Goal: Use online tool/utility: Utilize a website feature to perform a specific function

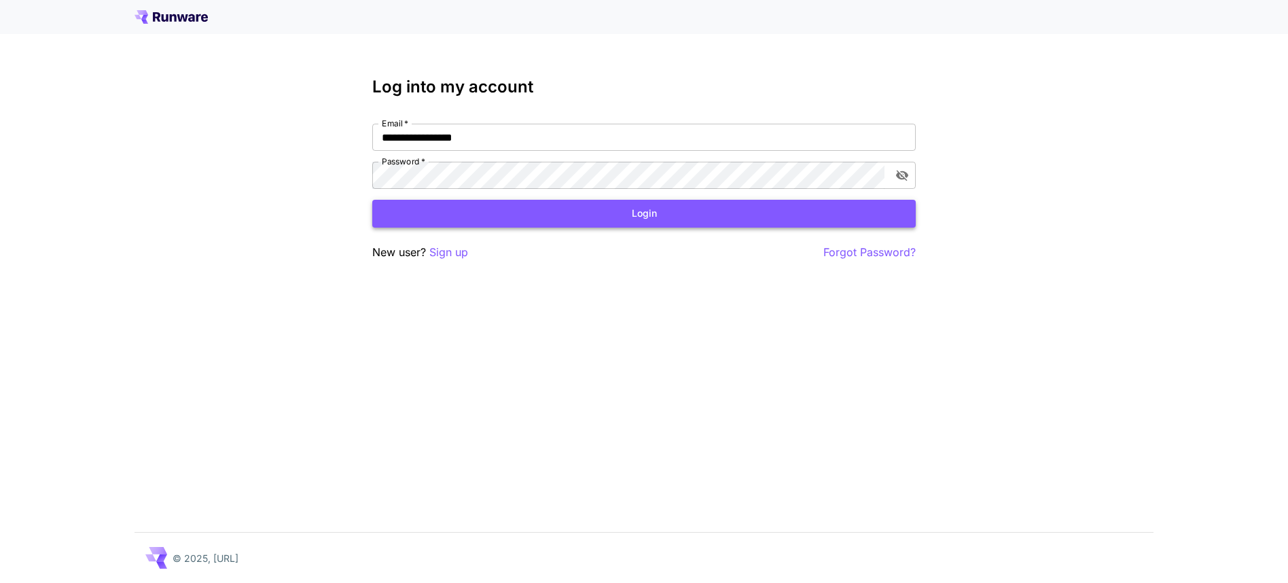
click at [647, 220] on button "Login" at bounding box center [643, 214] width 543 height 28
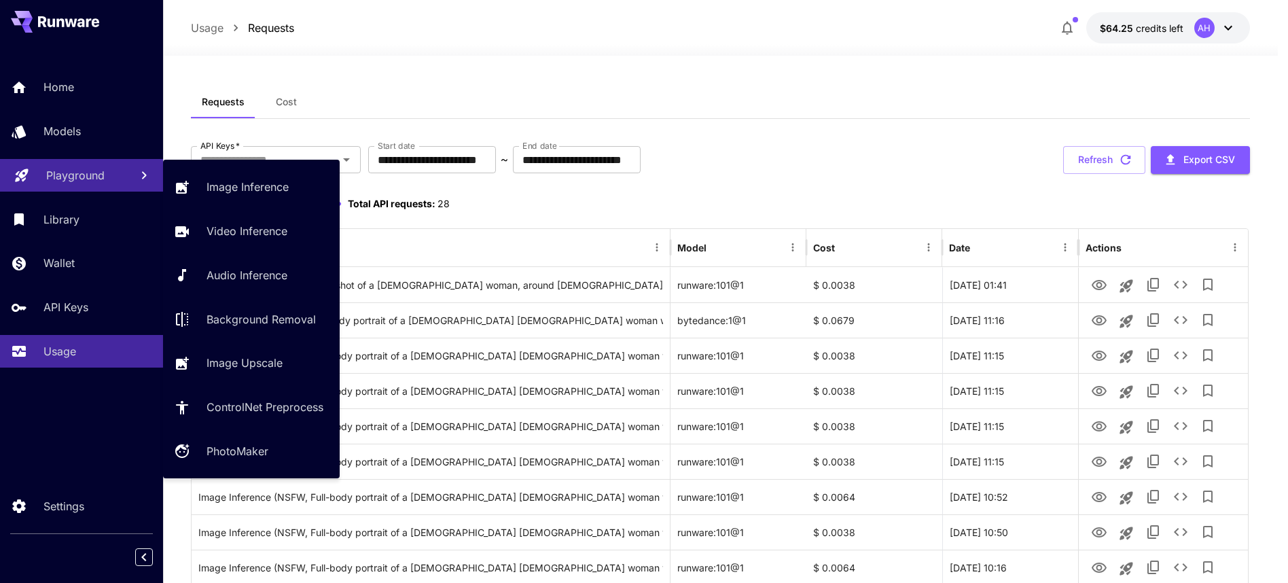
click at [56, 181] on p "Playground" at bounding box center [75, 175] width 58 height 16
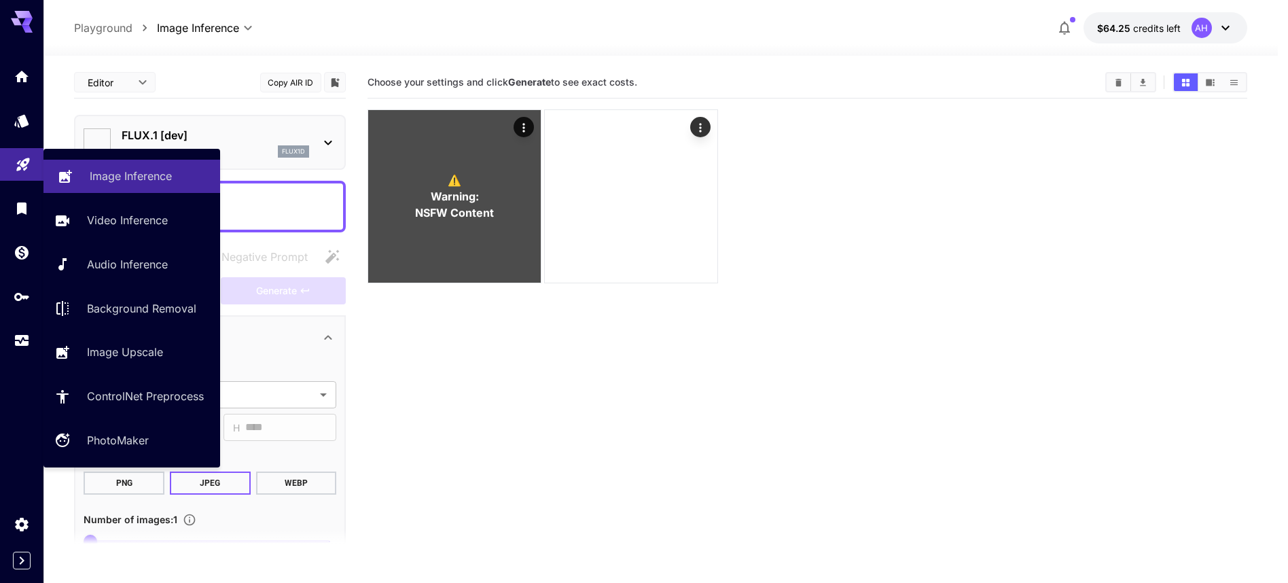
type input "**********"
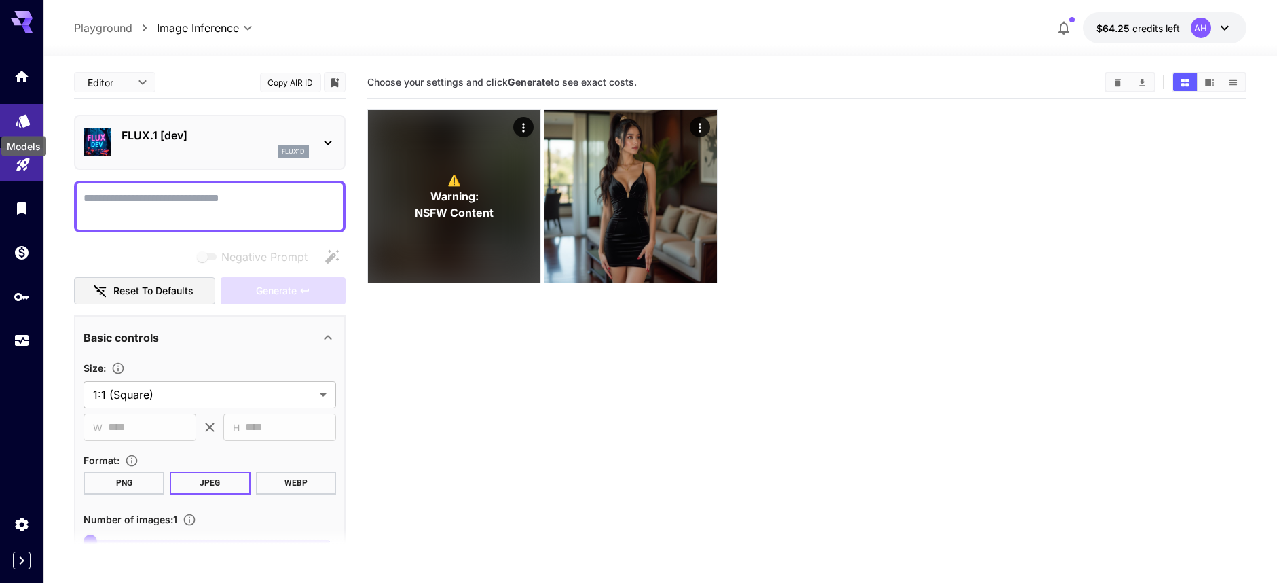
click at [20, 124] on icon "Models" at bounding box center [23, 116] width 16 height 16
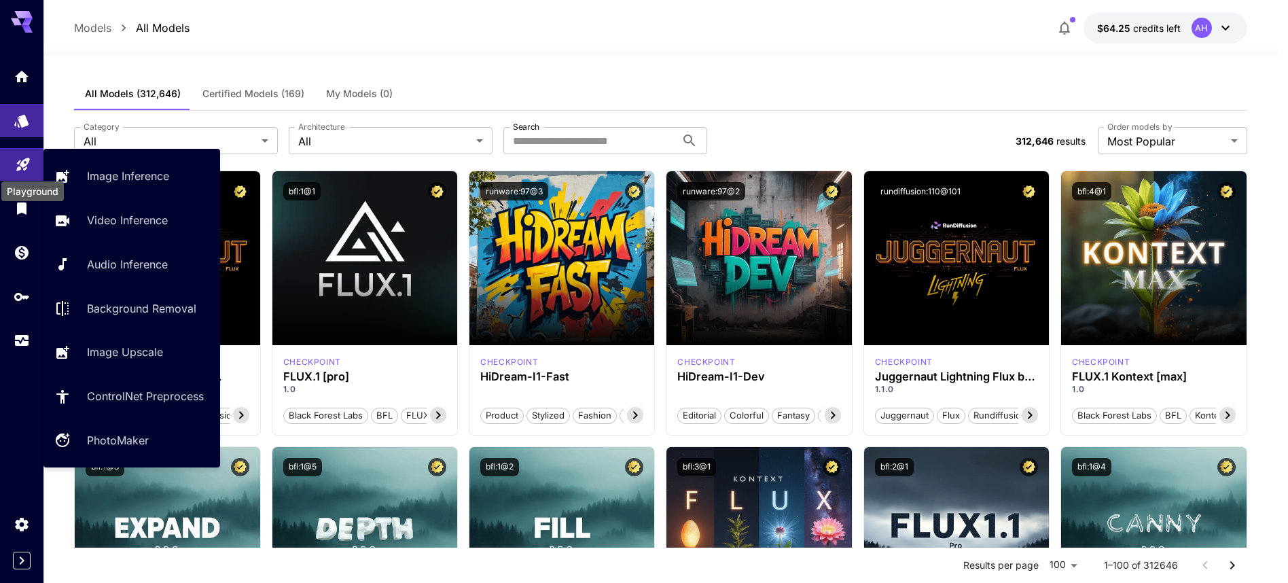
click at [24, 166] on icon "Playground" at bounding box center [23, 160] width 16 height 16
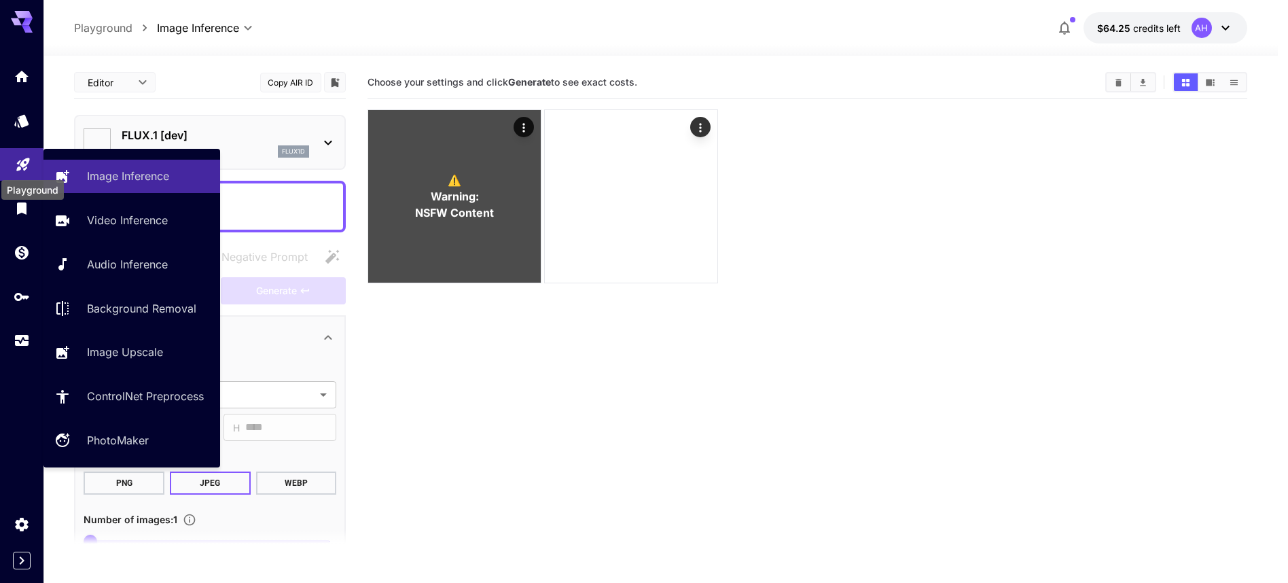
type input "**********"
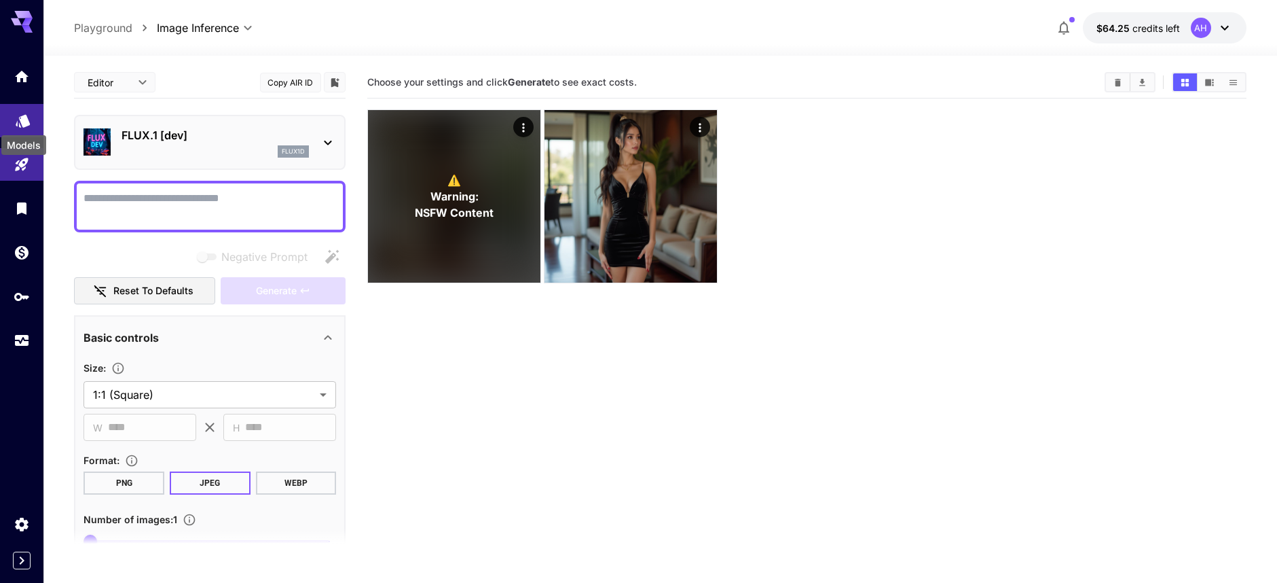
click at [29, 124] on icon "Models" at bounding box center [23, 116] width 16 height 16
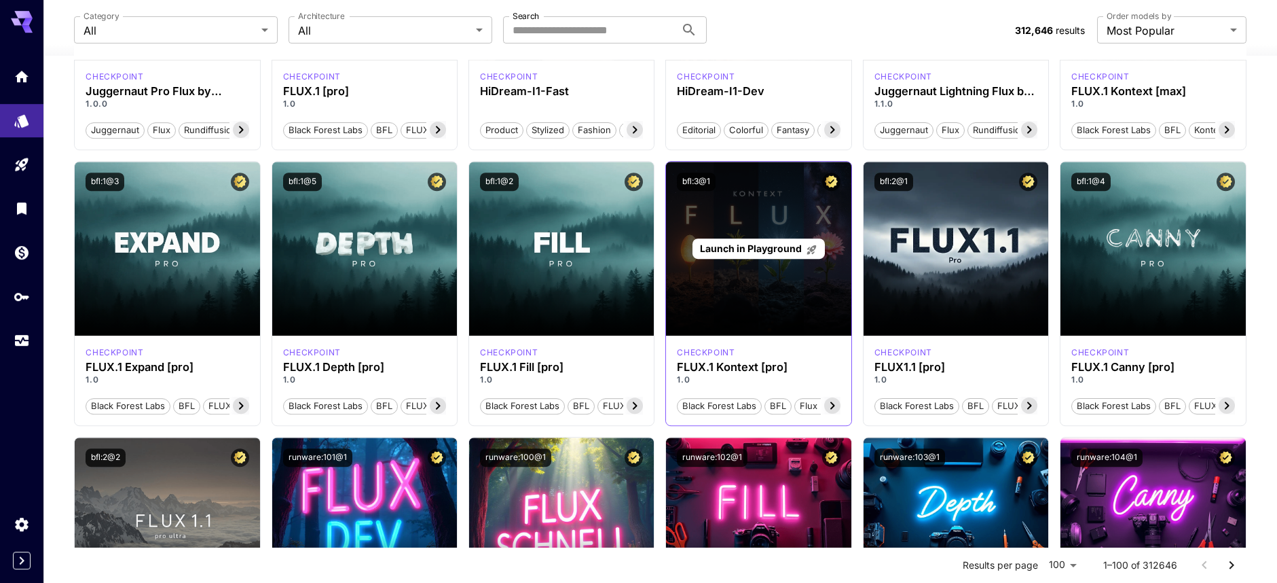
scroll to position [304, 0]
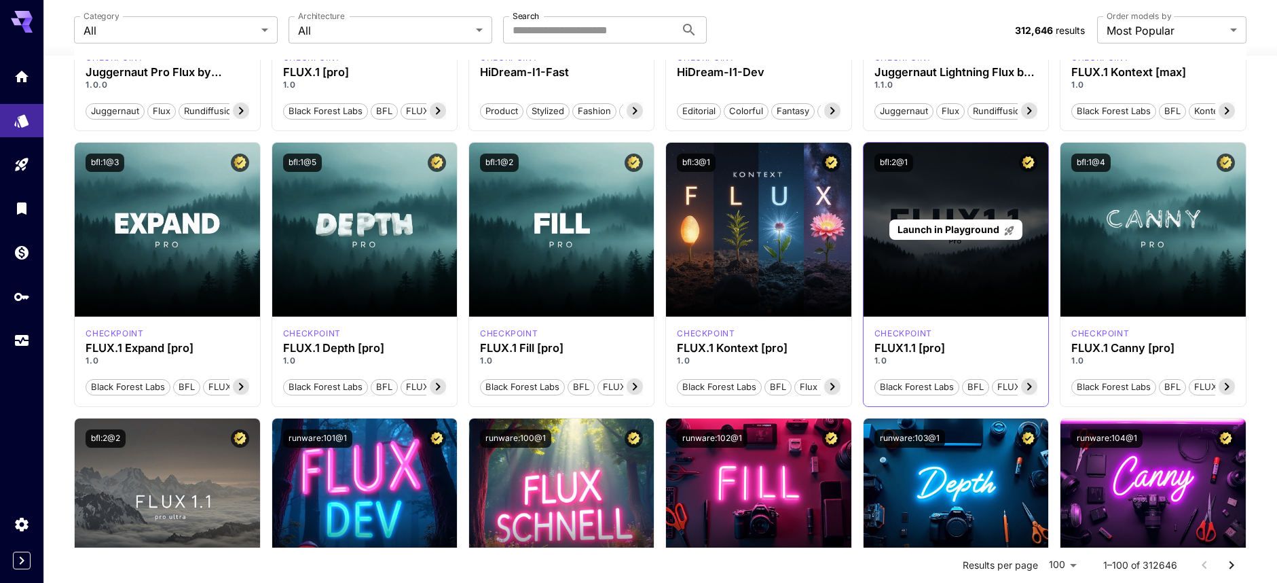
click at [942, 261] on div "Launch in Playground" at bounding box center [956, 230] width 185 height 174
click at [941, 276] on div "Launch in Playground" at bounding box center [956, 230] width 185 height 174
click at [932, 288] on div "Launch in Playground" at bounding box center [956, 230] width 185 height 174
drag, startPoint x: 932, startPoint y: 288, endPoint x: 938, endPoint y: 265, distance: 23.7
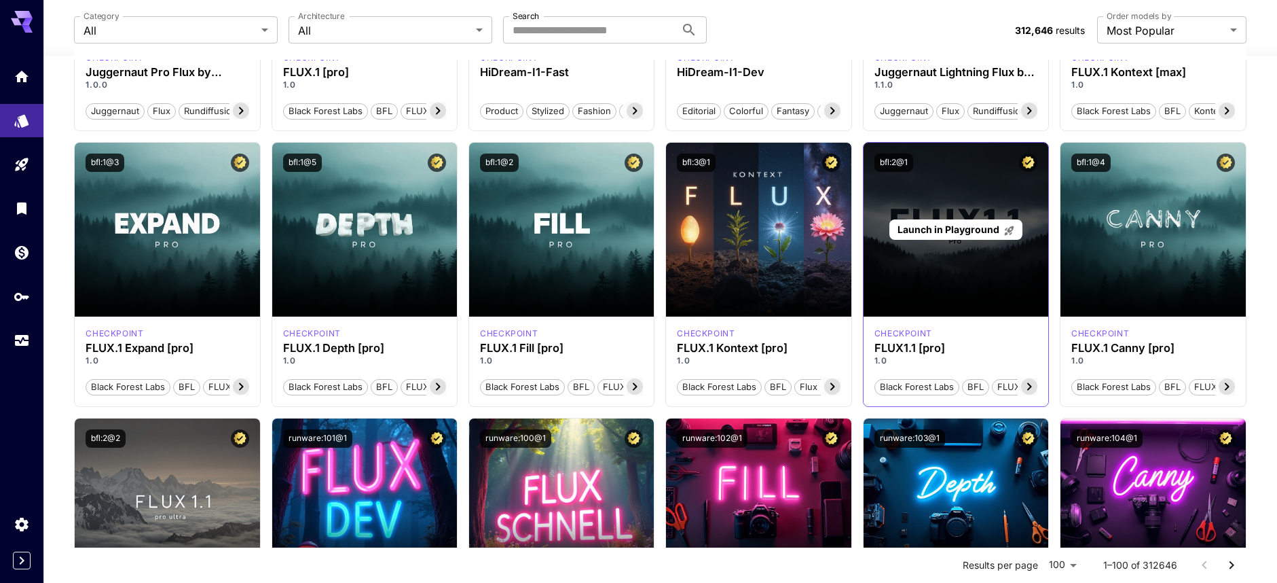
click at [935, 281] on div "Launch in Playground" at bounding box center [956, 230] width 185 height 174
click at [944, 235] on span "Launch in Playground" at bounding box center [949, 229] width 102 height 12
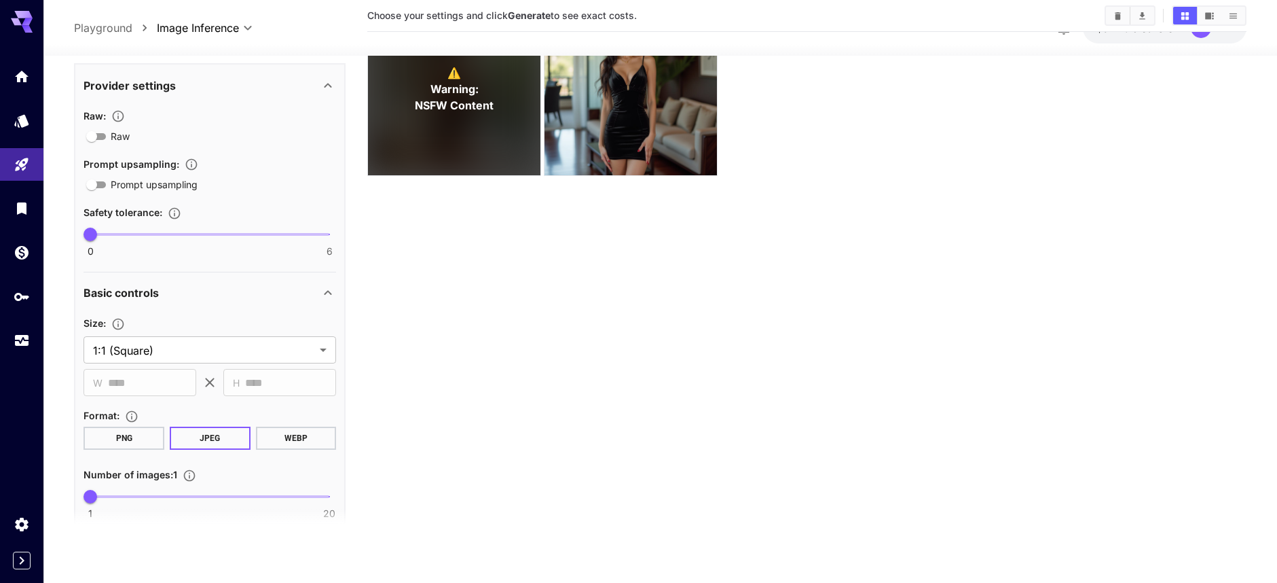
scroll to position [324, 0]
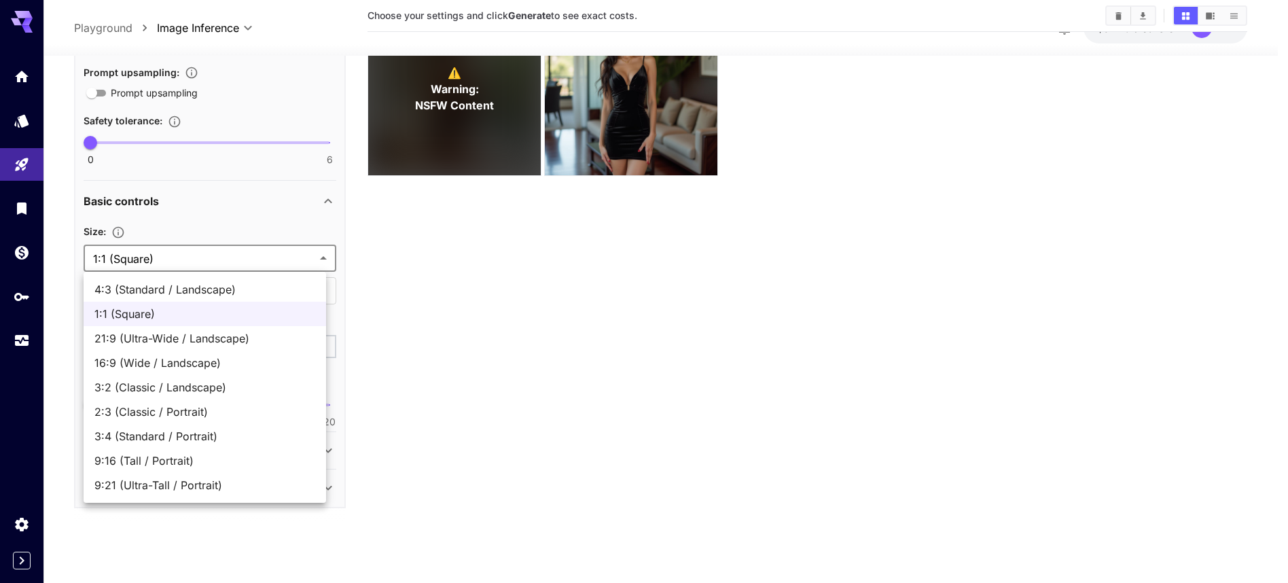
click at [231, 265] on body "**********" at bounding box center [644, 238] width 1288 height 690
drag, startPoint x: 162, startPoint y: 461, endPoint x: 164, endPoint y: 454, distance: 7.1
click at [162, 460] on span "9:16 (Tall / Portrait)" at bounding box center [204, 460] width 221 height 16
type input "**********"
type input "***"
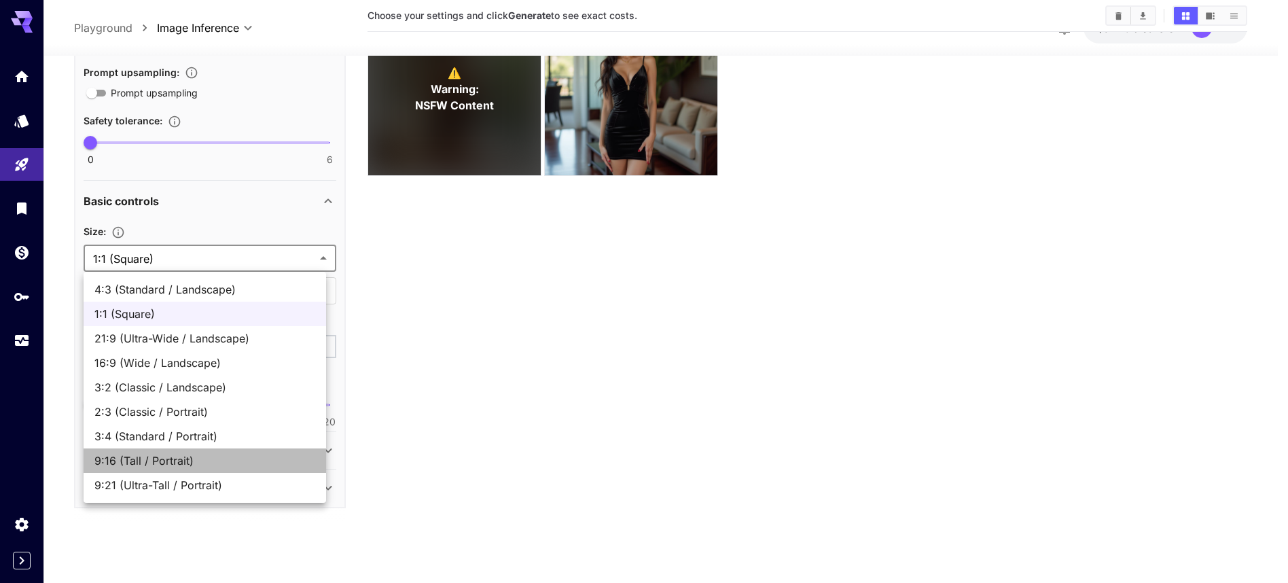
type input "****"
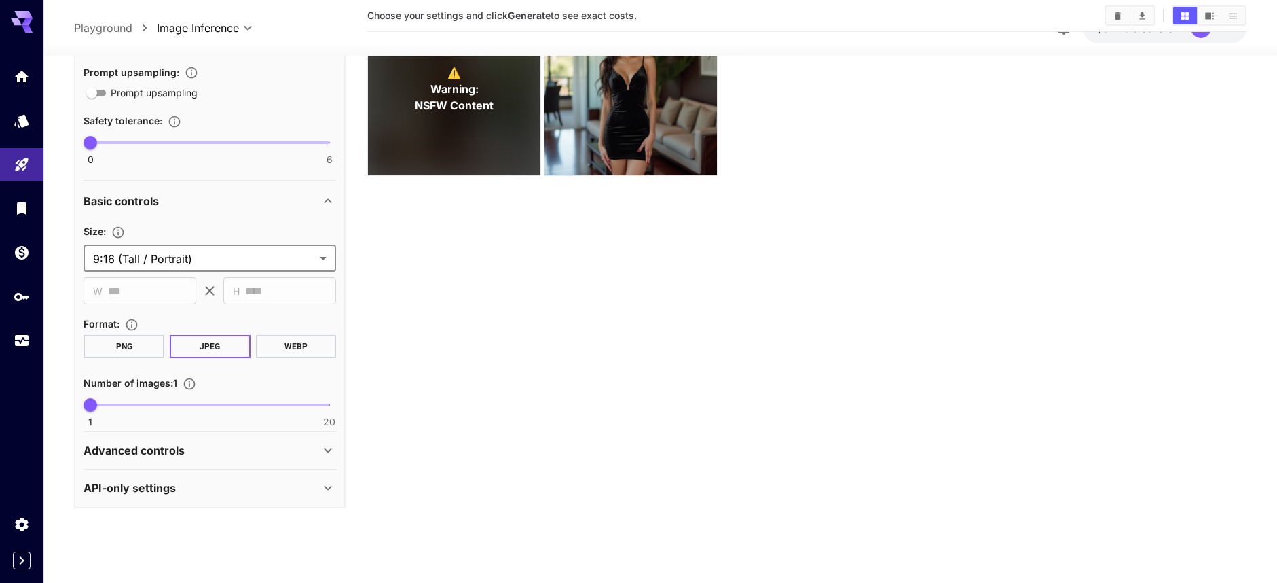
click at [259, 458] on div "Advanced controls" at bounding box center [210, 450] width 253 height 33
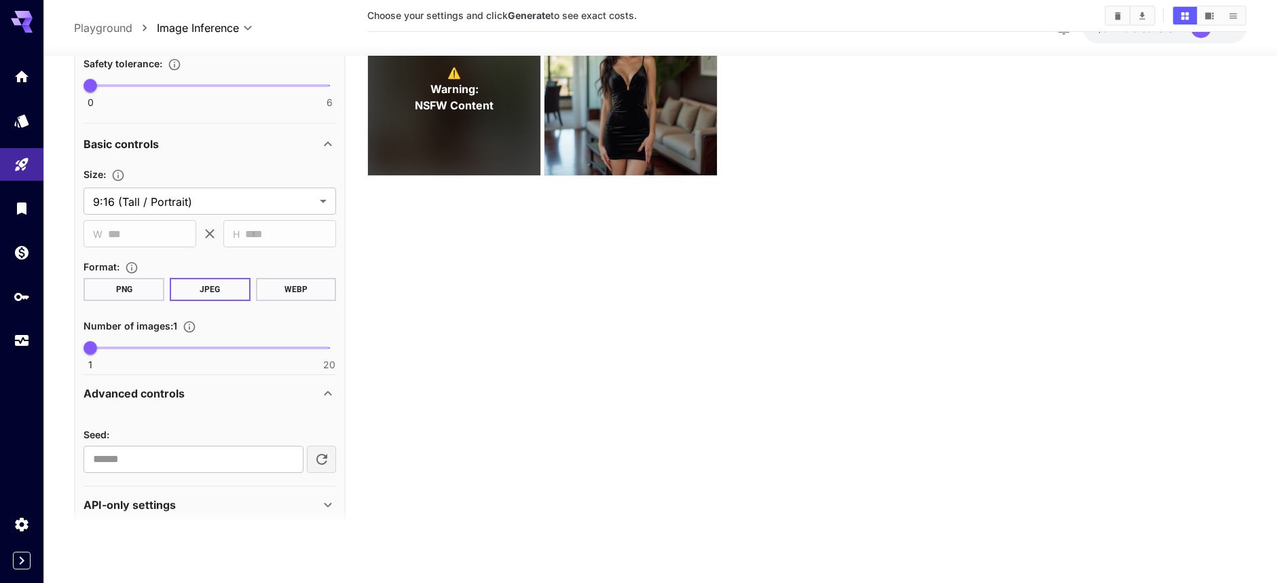
scroll to position [397, 0]
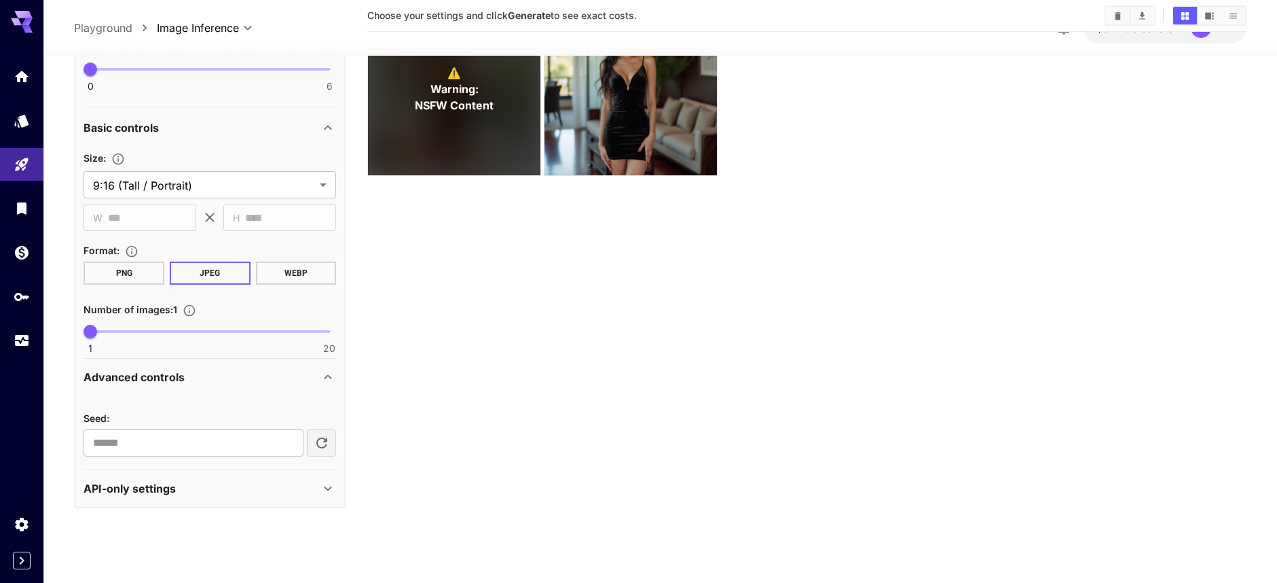
click at [194, 497] on div "API-only settings" at bounding box center [210, 488] width 253 height 33
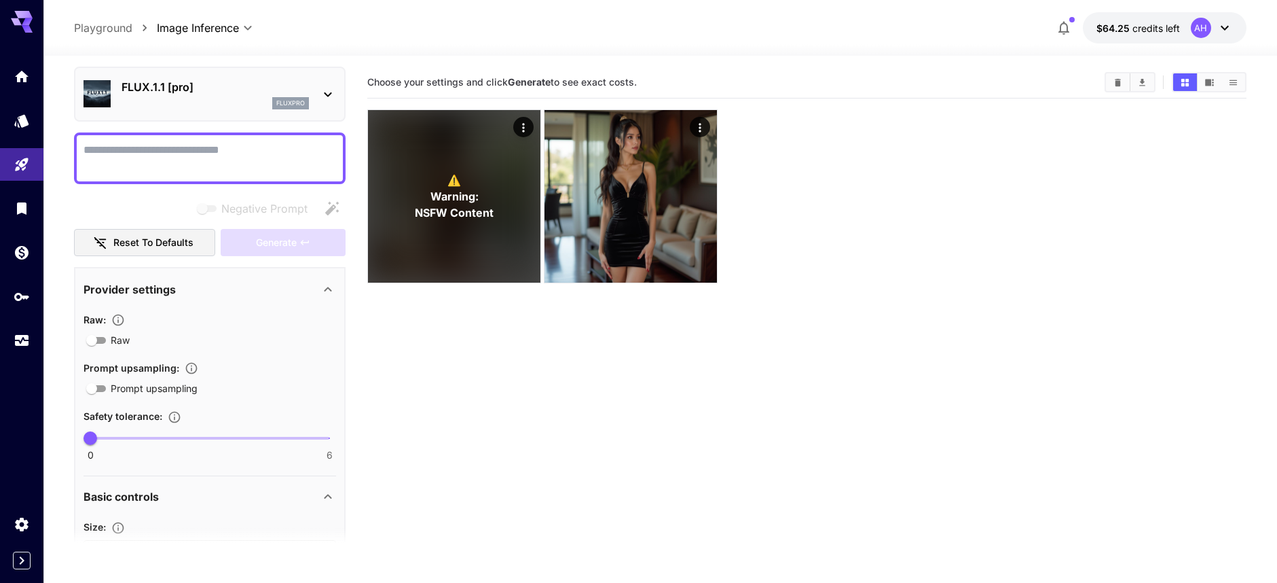
scroll to position [52, 0]
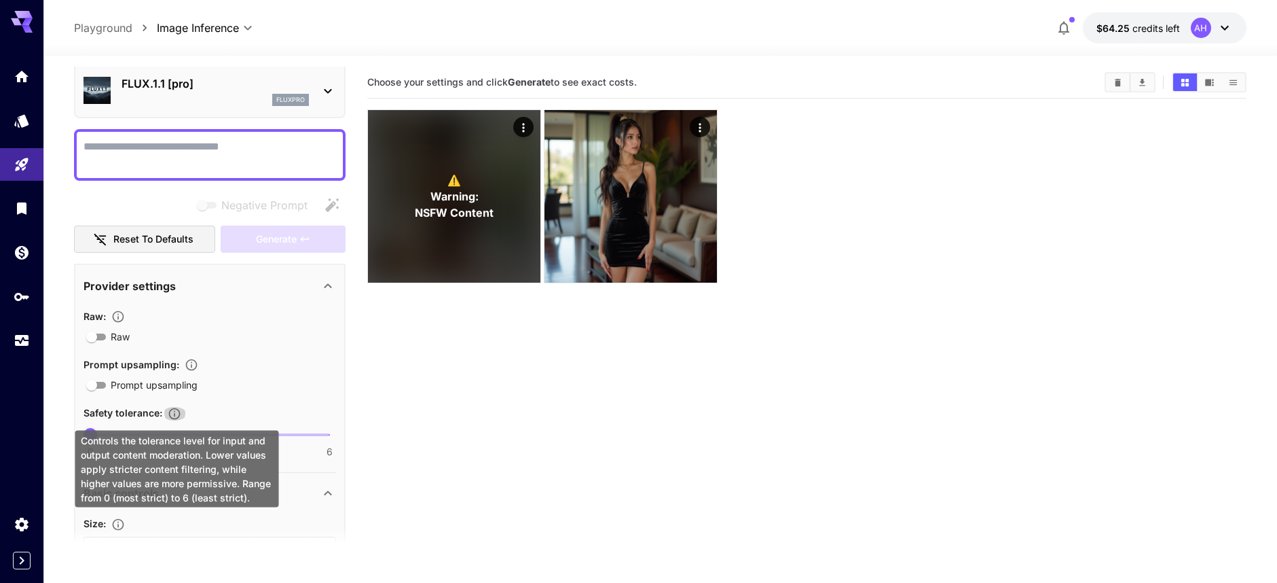
drag, startPoint x: 181, startPoint y: 418, endPoint x: 228, endPoint y: 400, distance: 50.3
click at [223, 403] on div "Raw : Raw Prompt upsampling : Prompt upsampling Safety tolerance : 0 6 0" at bounding box center [210, 382] width 253 height 149
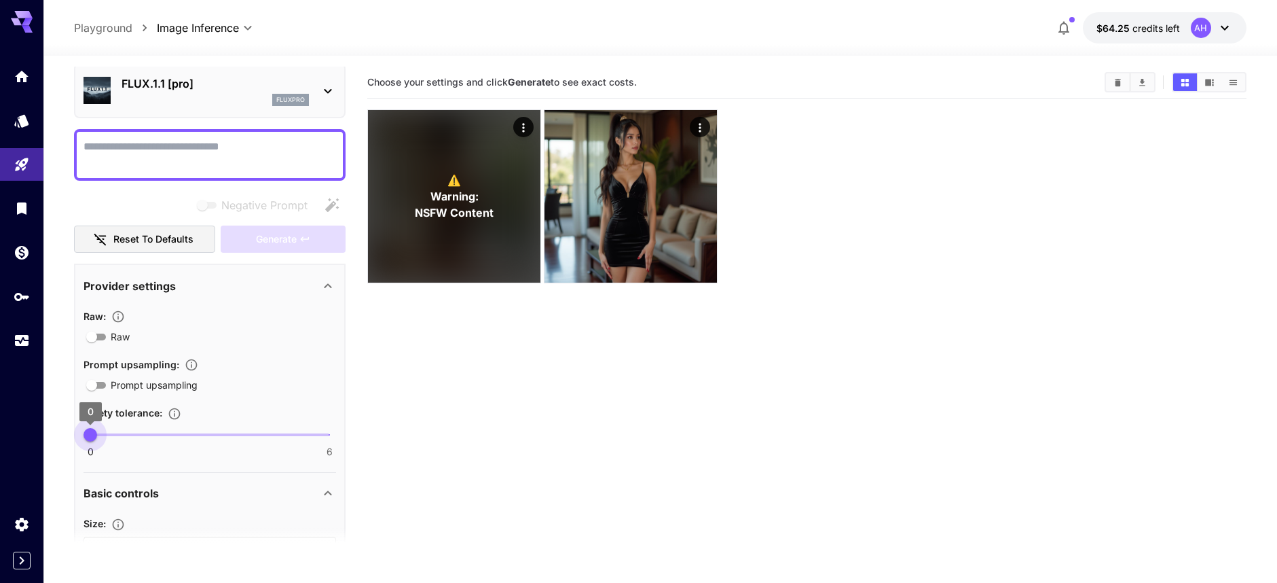
type input "*"
drag, startPoint x: 98, startPoint y: 435, endPoint x: 331, endPoint y: 460, distance: 234.3
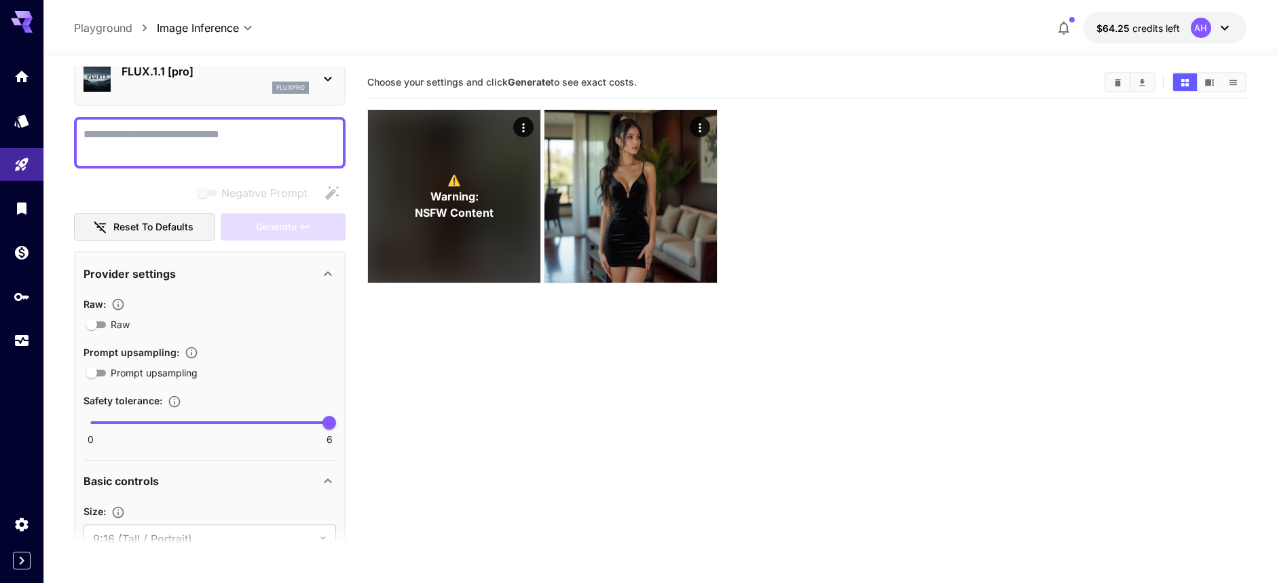
scroll to position [0, 0]
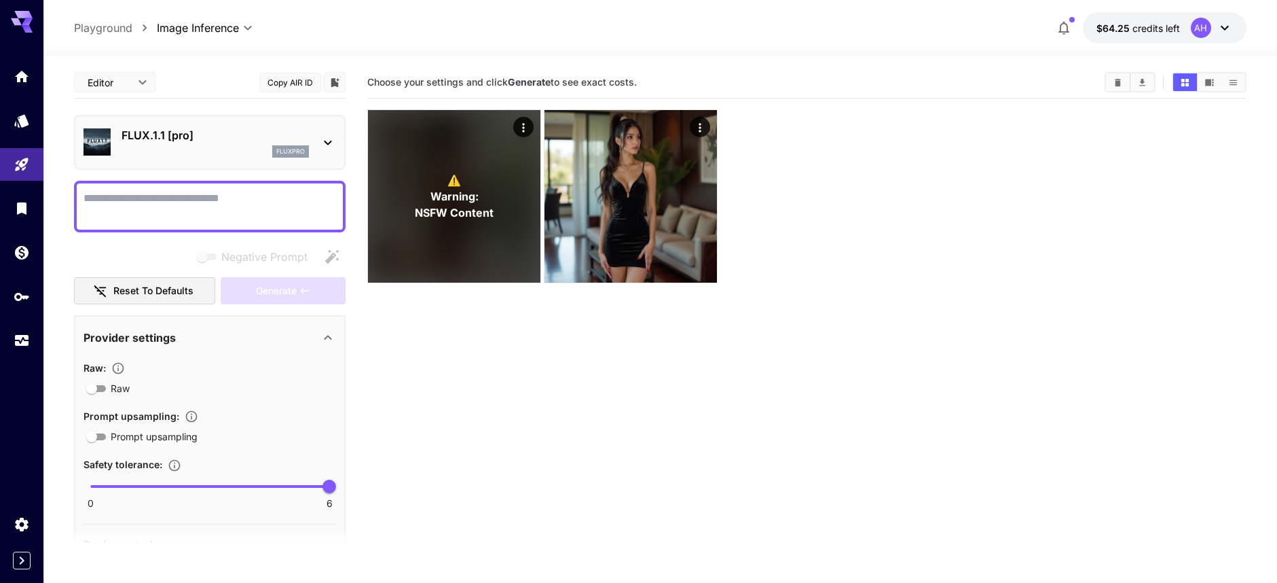
click at [225, 197] on textarea "Negative Prompt" at bounding box center [210, 206] width 253 height 33
paste textarea "**********"
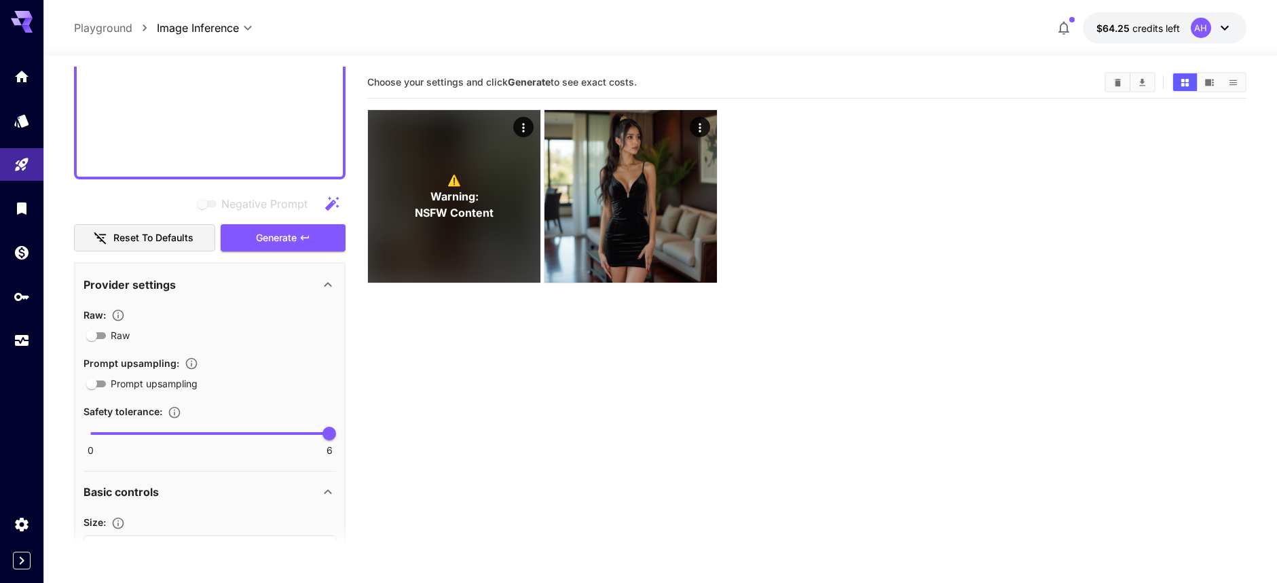
scroll to position [714, 0]
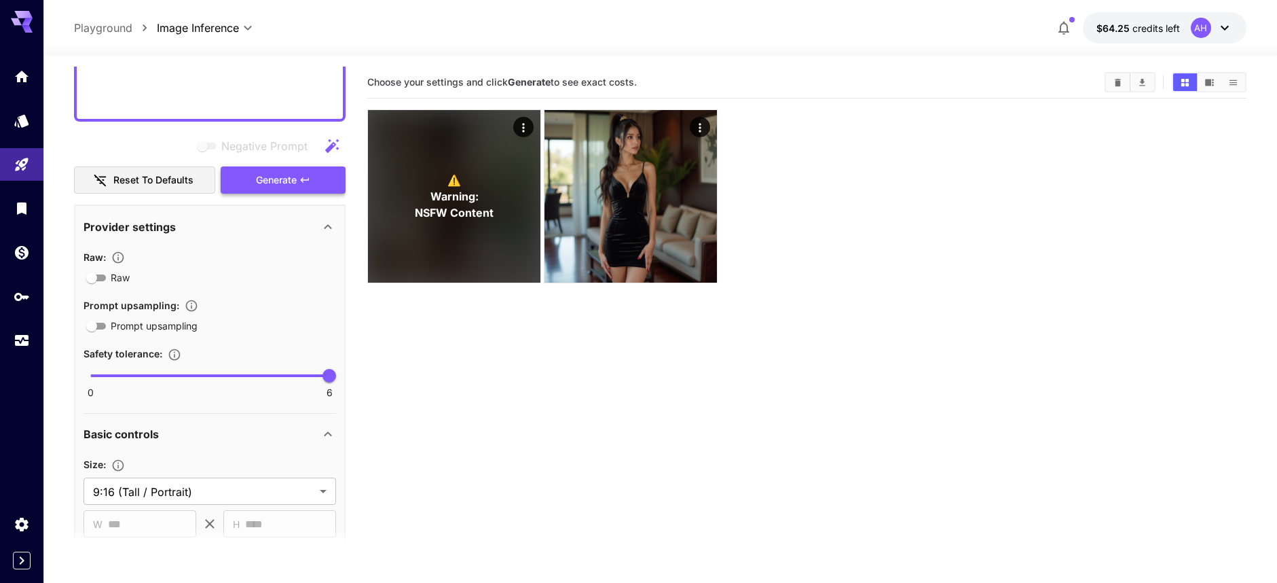
type textarea "**********"
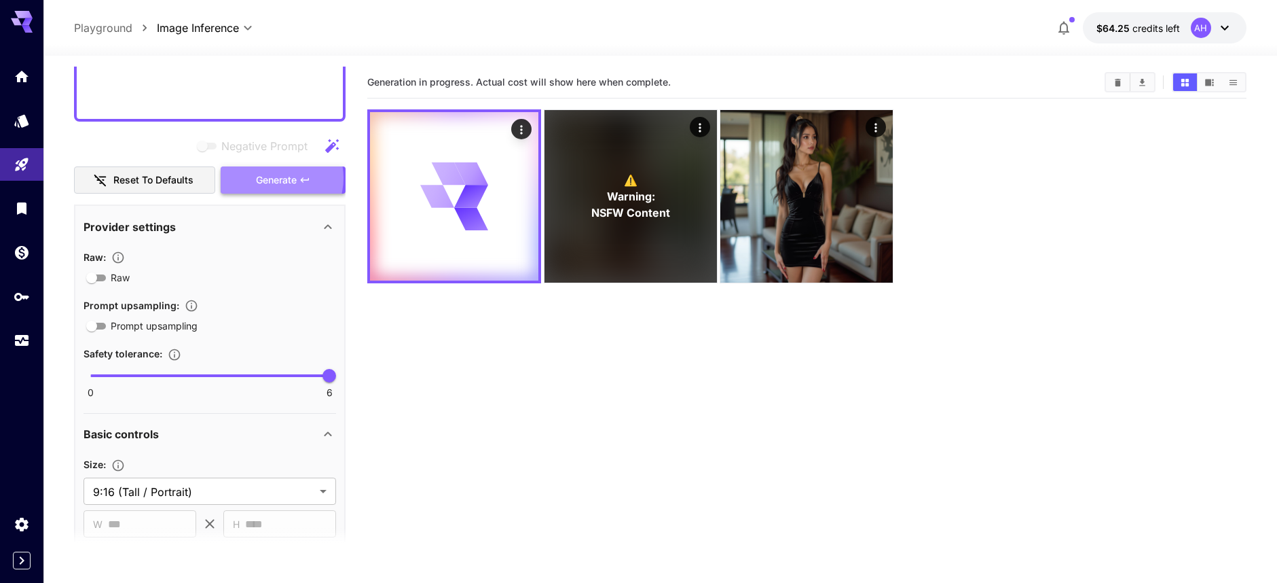
click at [268, 177] on span "Generate" at bounding box center [276, 180] width 41 height 17
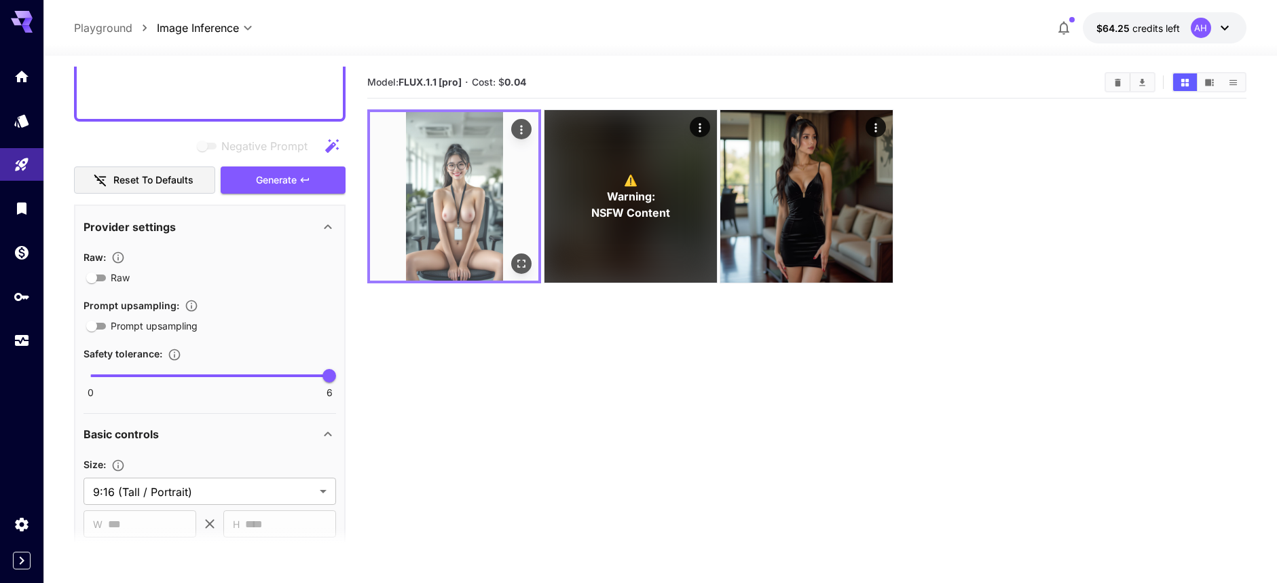
click at [464, 217] on img at bounding box center [454, 196] width 168 height 168
click at [524, 265] on icon "Open in fullscreen" at bounding box center [522, 264] width 14 height 14
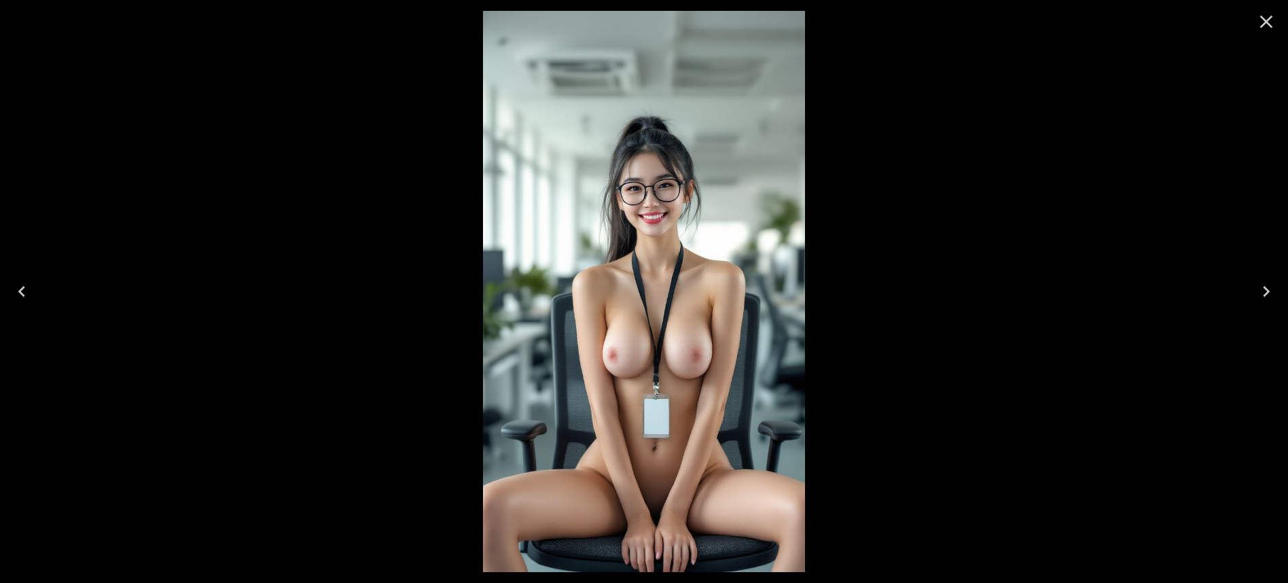
drag, startPoint x: 1265, startPoint y: 20, endPoint x: 1255, endPoint y: 27, distance: 12.2
click at [1265, 20] on icon "Close" at bounding box center [1266, 22] width 13 height 13
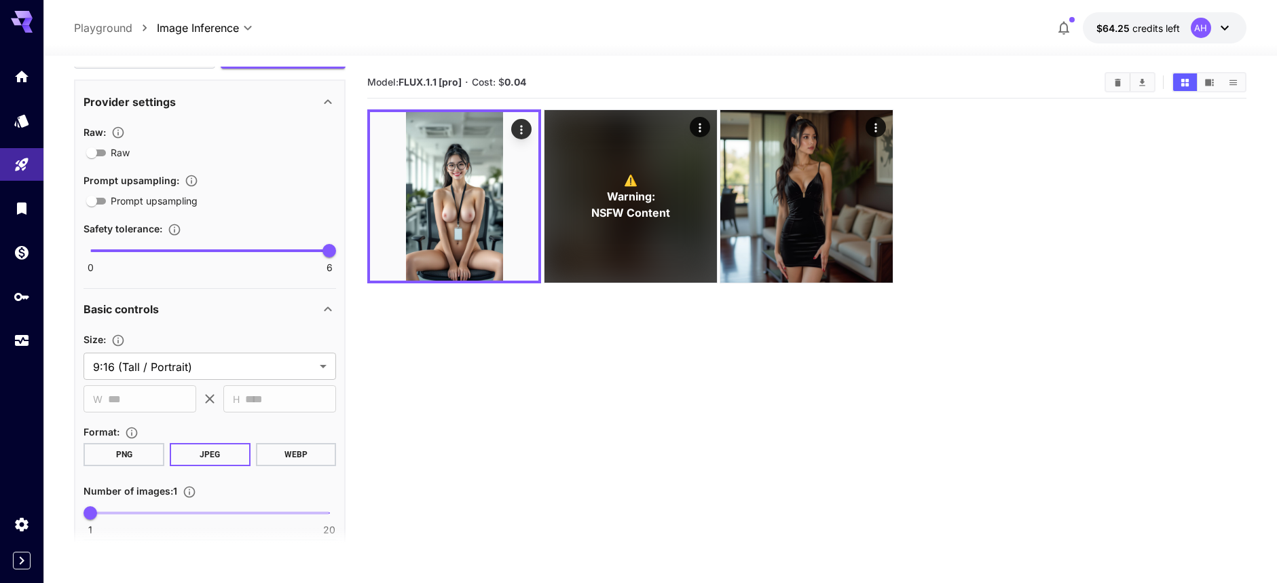
scroll to position [843, 0]
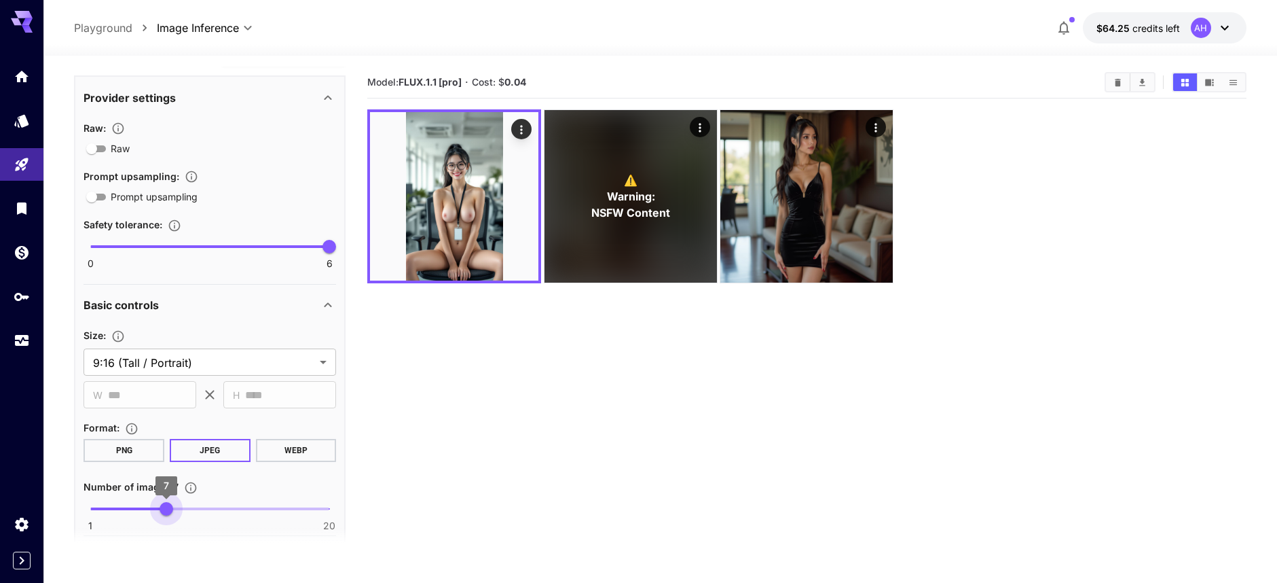
type input "*"
drag, startPoint x: 96, startPoint y: 511, endPoint x: 172, endPoint y: 522, distance: 76.8
click at [172, 515] on span "8" at bounding box center [179, 509] width 14 height 14
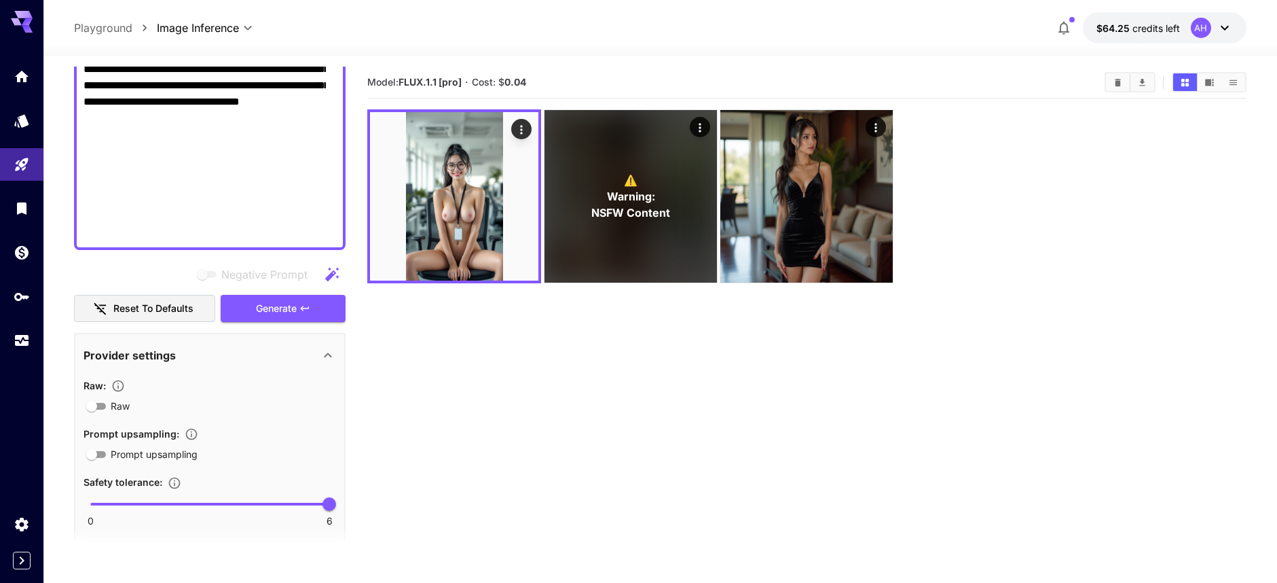
scroll to position [675, 0]
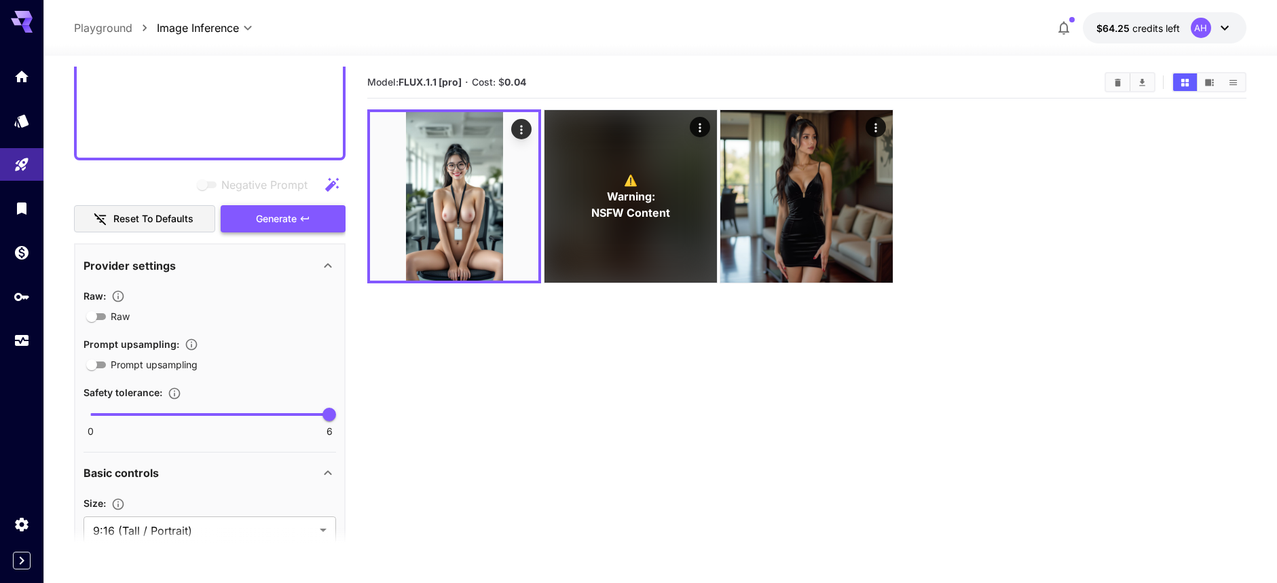
click at [274, 221] on span "Generate" at bounding box center [276, 219] width 41 height 17
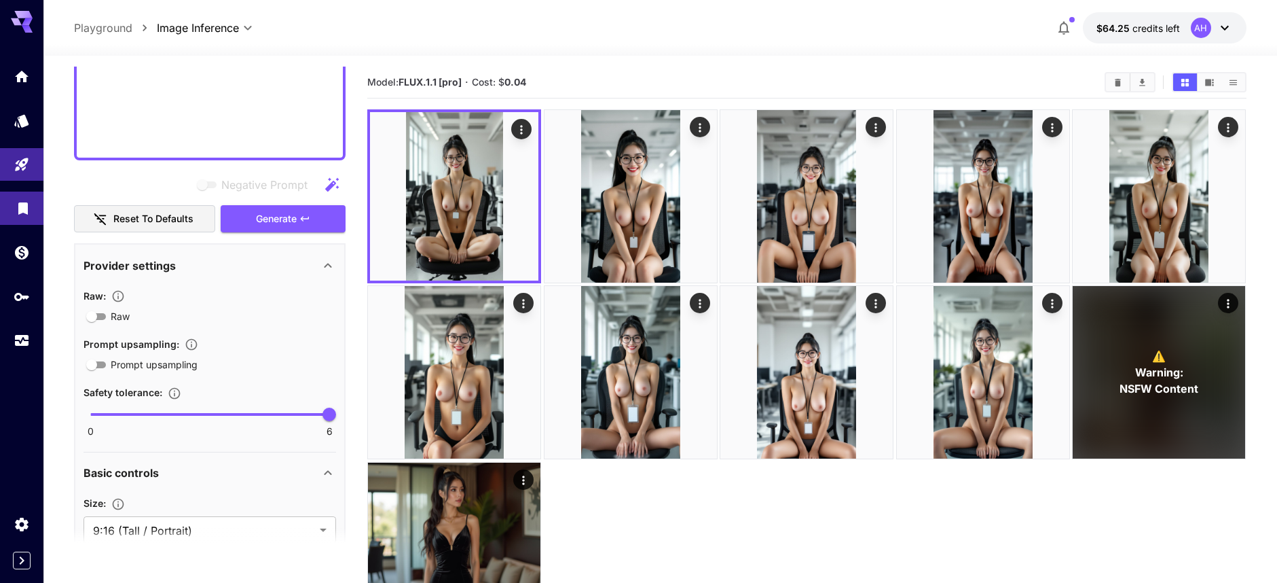
scroll to position [11, 0]
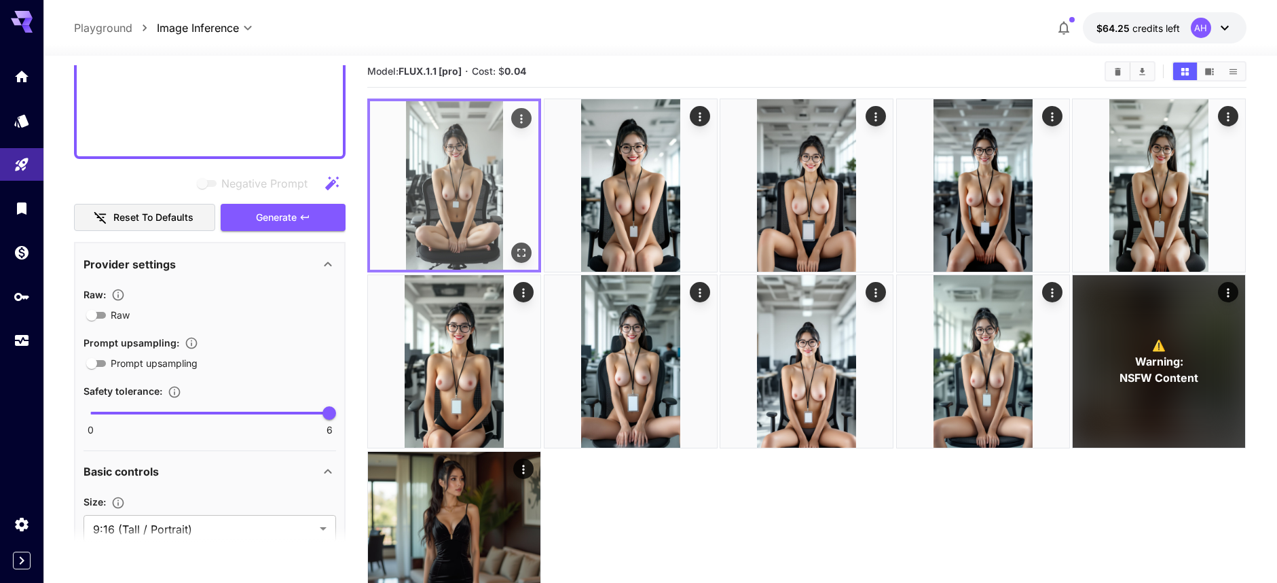
click at [429, 168] on img at bounding box center [454, 185] width 168 height 168
click at [428, 170] on img at bounding box center [454, 185] width 168 height 168
click at [435, 175] on img at bounding box center [454, 185] width 168 height 168
click at [462, 199] on img at bounding box center [454, 185] width 168 height 168
click at [517, 250] on icon "Open in fullscreen" at bounding box center [522, 253] width 14 height 14
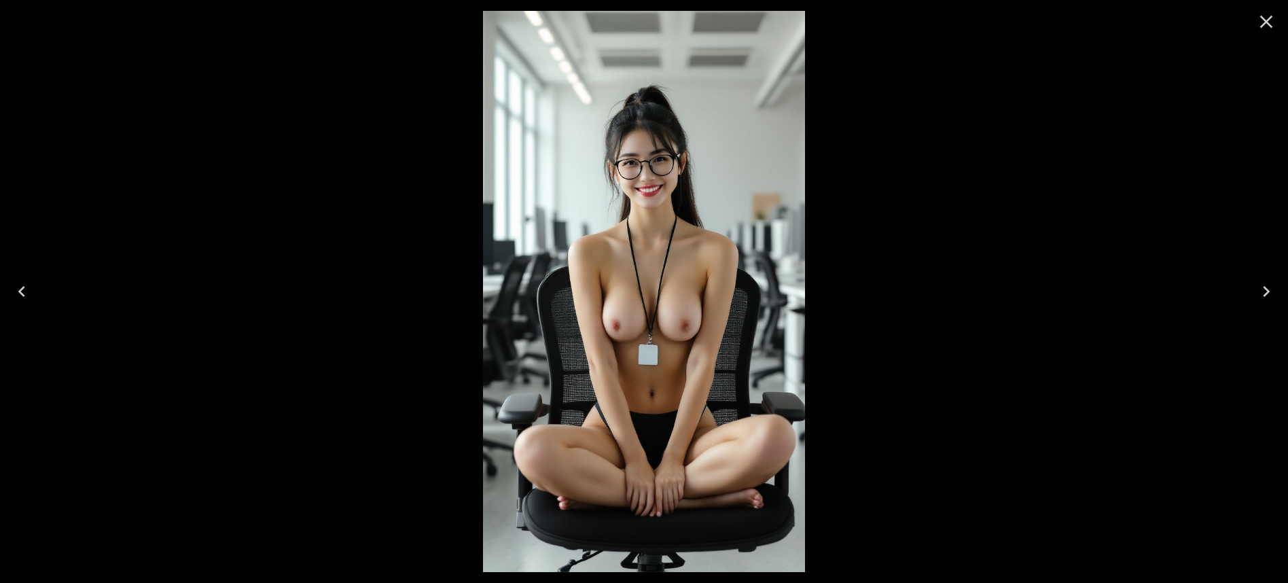
click at [1281, 306] on button "Next" at bounding box center [1265, 291] width 43 height 54
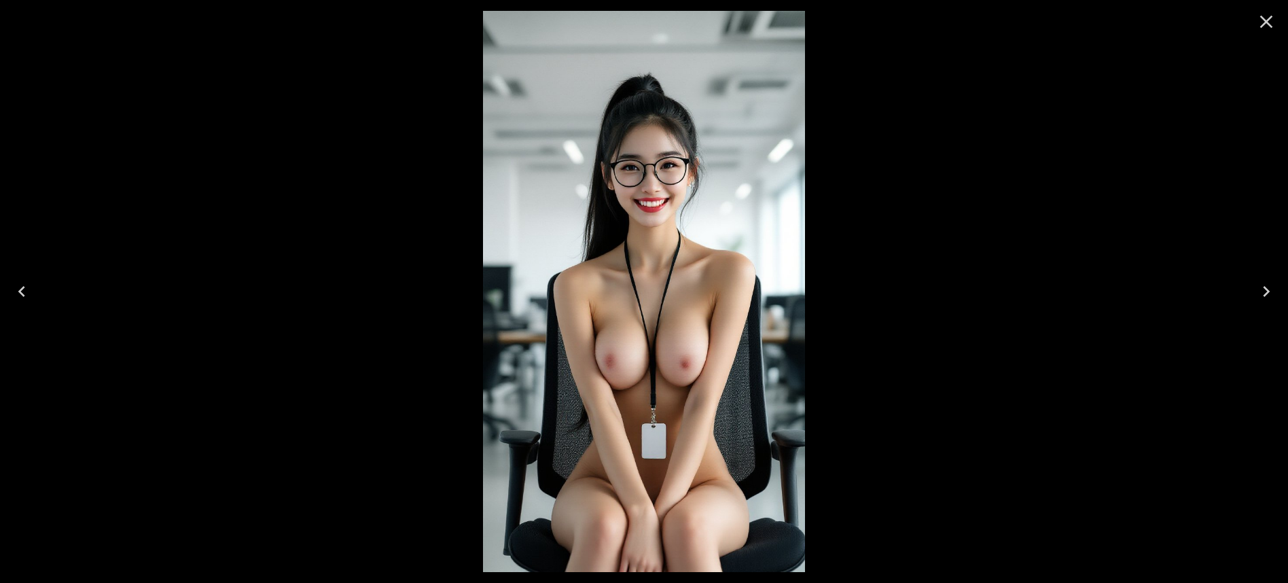
click at [1263, 295] on icon "Next" at bounding box center [1266, 291] width 22 height 22
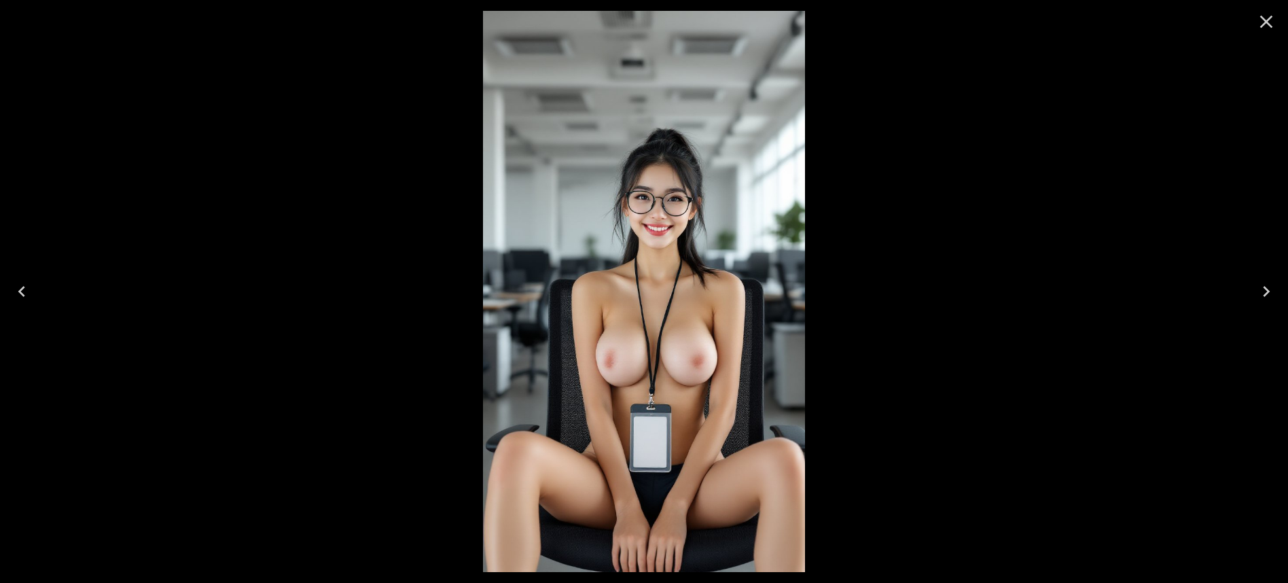
click at [1263, 295] on icon "Next" at bounding box center [1266, 291] width 22 height 22
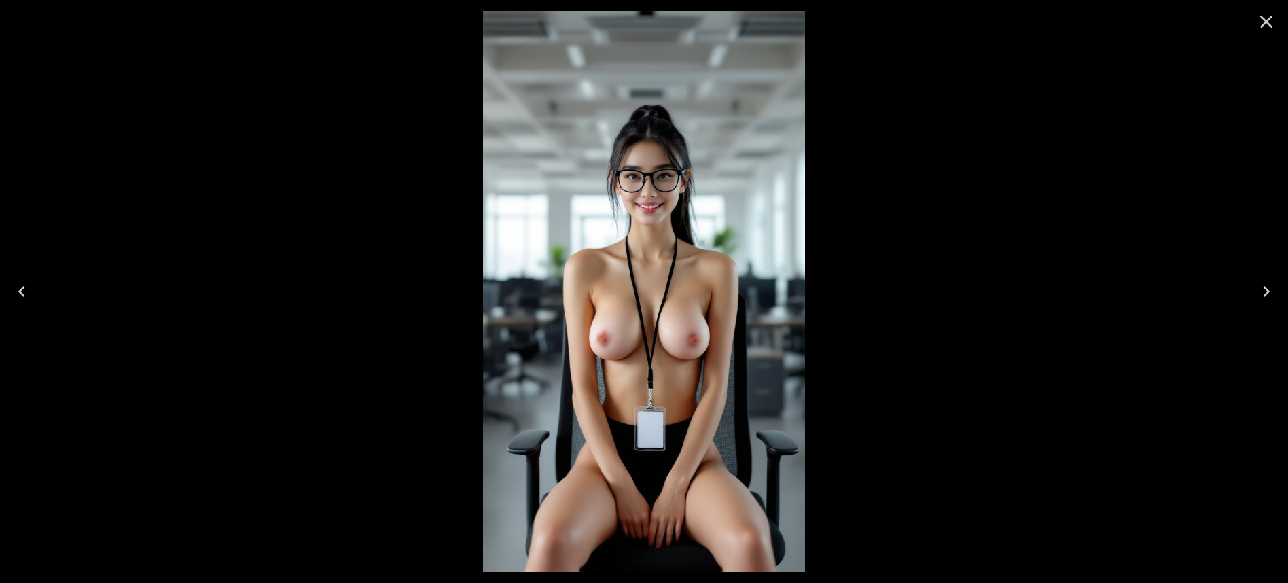
click at [1263, 295] on icon "Next" at bounding box center [1266, 291] width 22 height 22
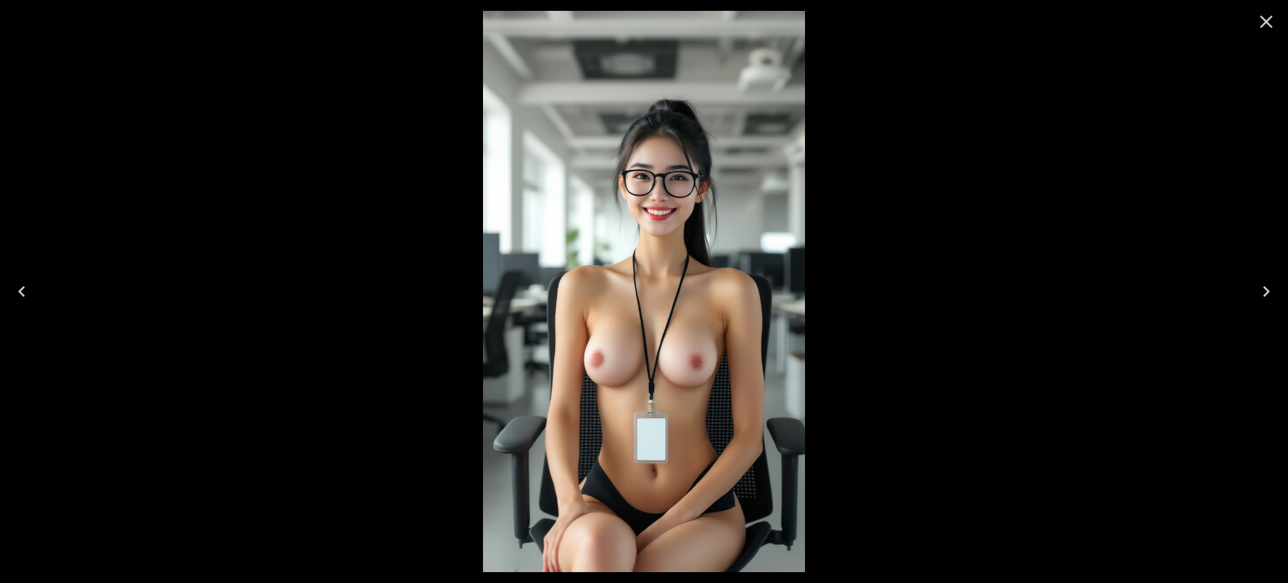
click at [1263, 295] on icon "Next" at bounding box center [1266, 291] width 22 height 22
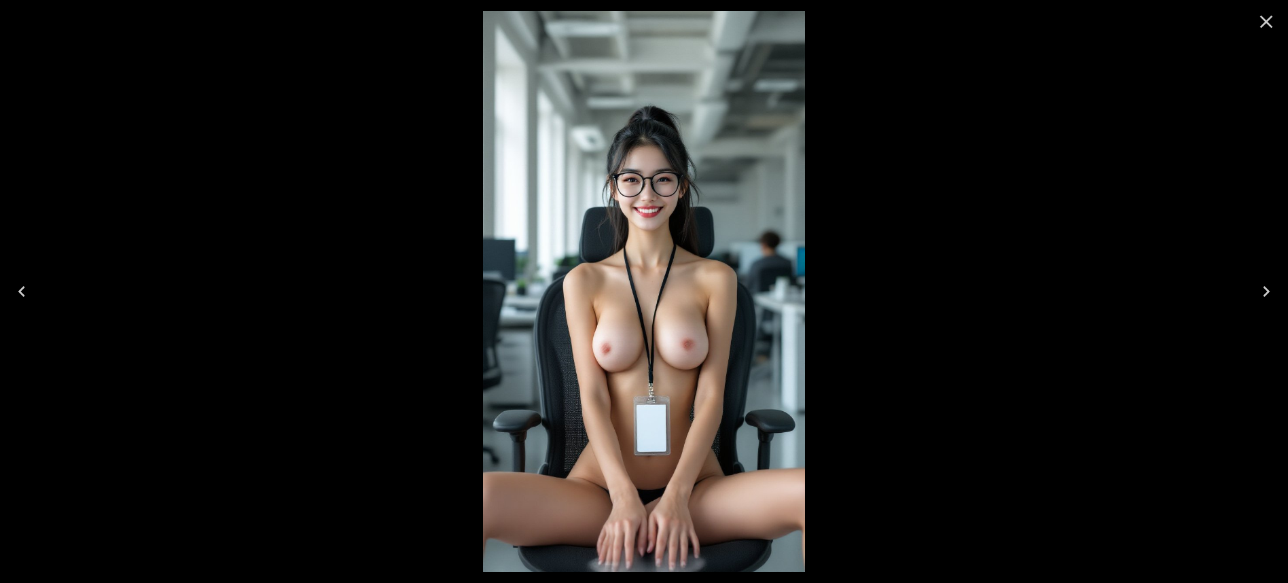
click at [1263, 295] on icon "Next" at bounding box center [1266, 291] width 22 height 22
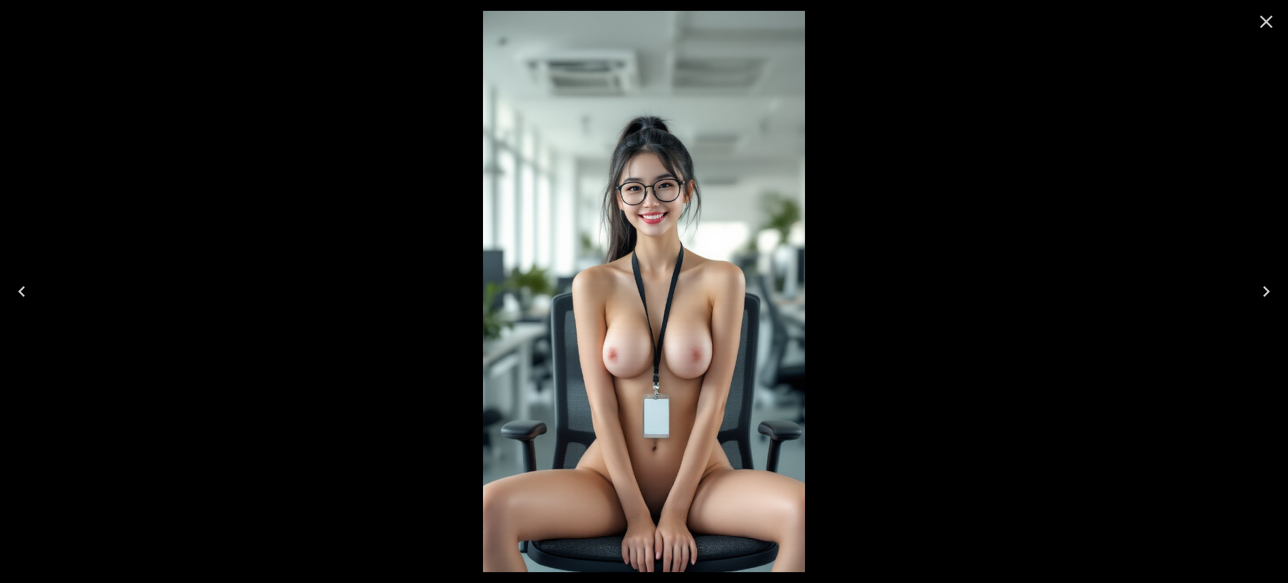
click at [1268, 30] on icon "Close" at bounding box center [1266, 22] width 22 height 22
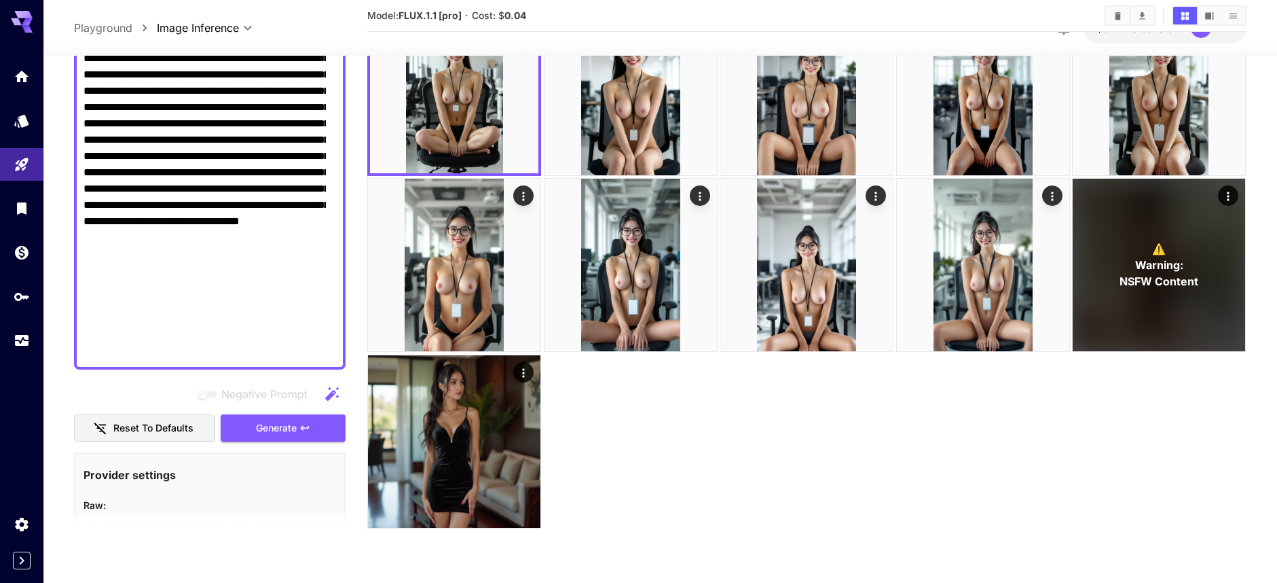
scroll to position [0, 0]
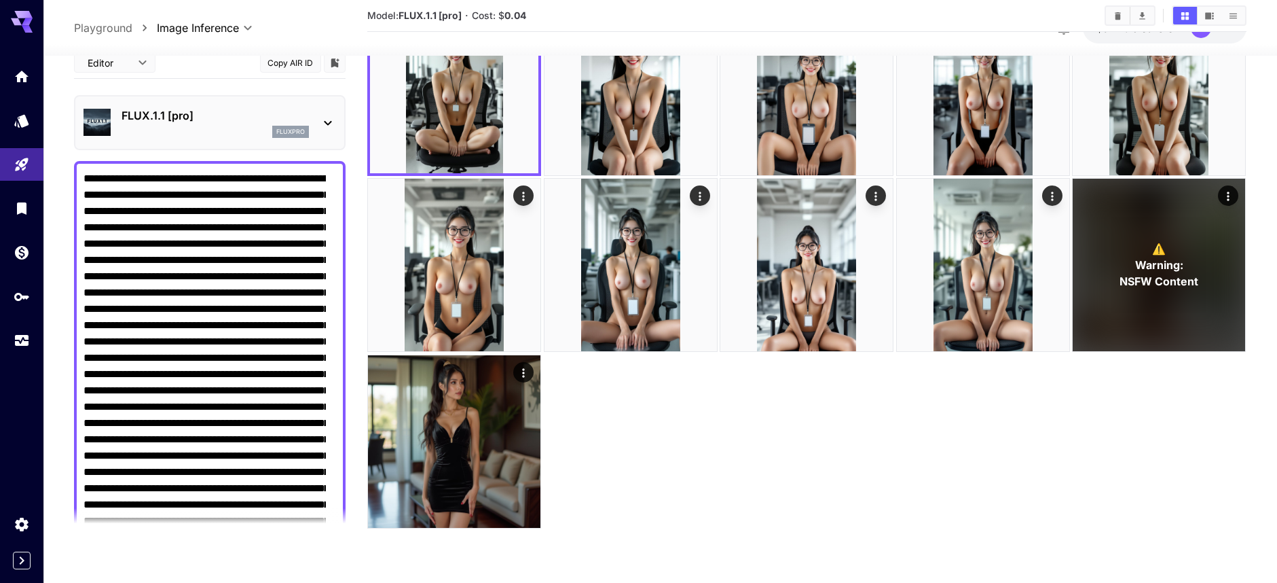
click at [164, 117] on p "FLUX.1.1 [pro]" at bounding box center [215, 115] width 187 height 16
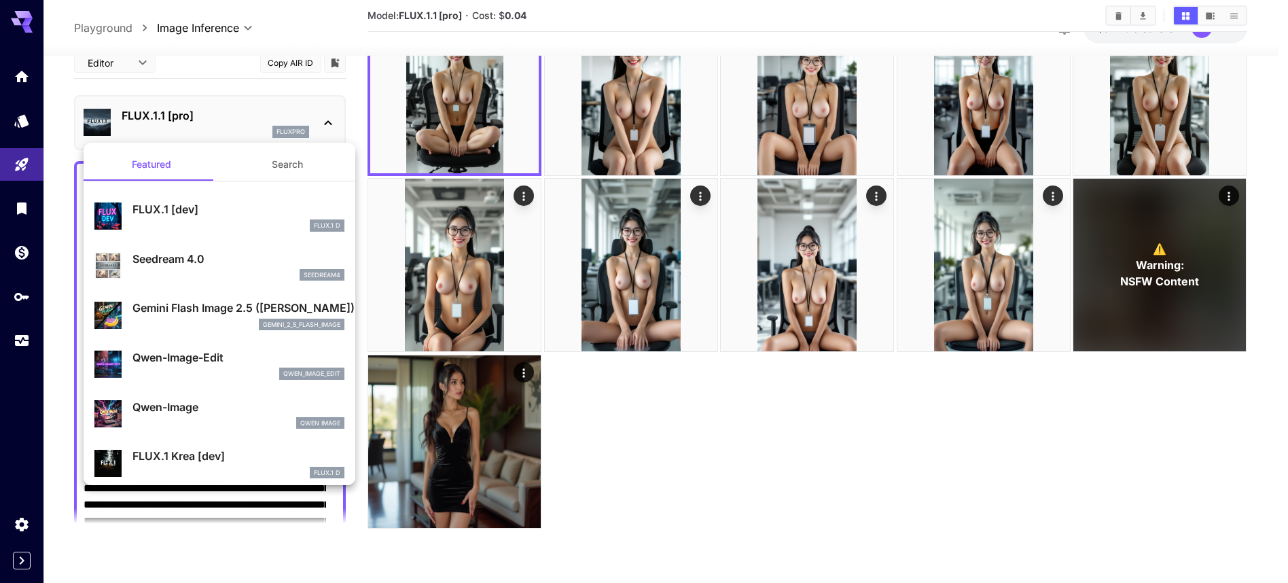
click at [21, 208] on div at bounding box center [644, 291] width 1288 height 583
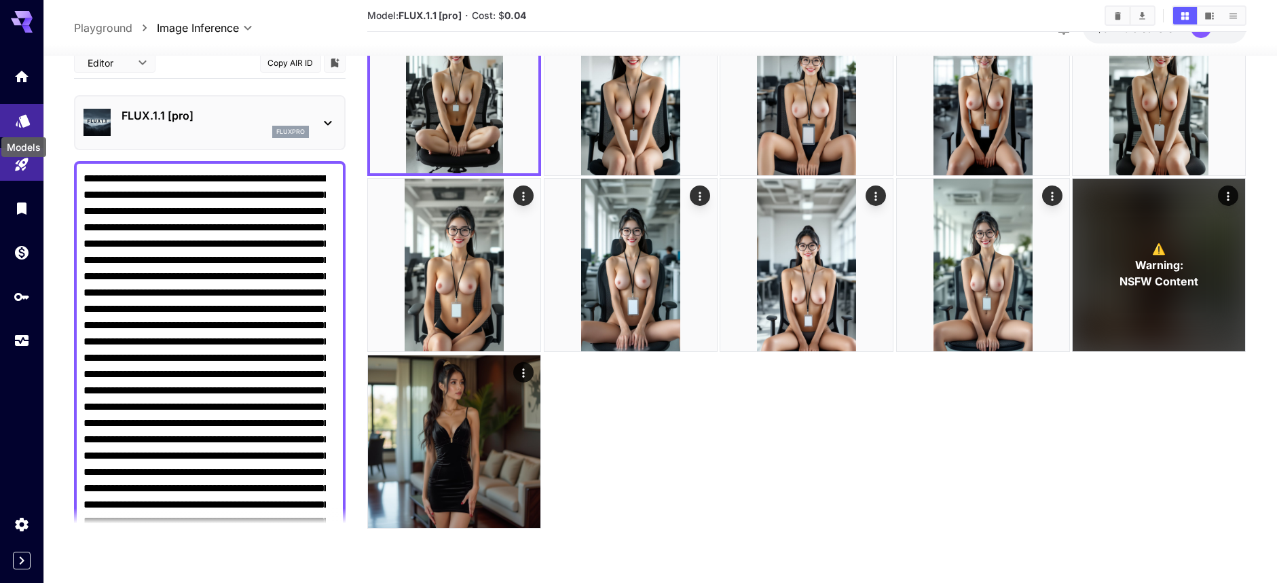
click at [26, 123] on icon "Models" at bounding box center [23, 116] width 14 height 13
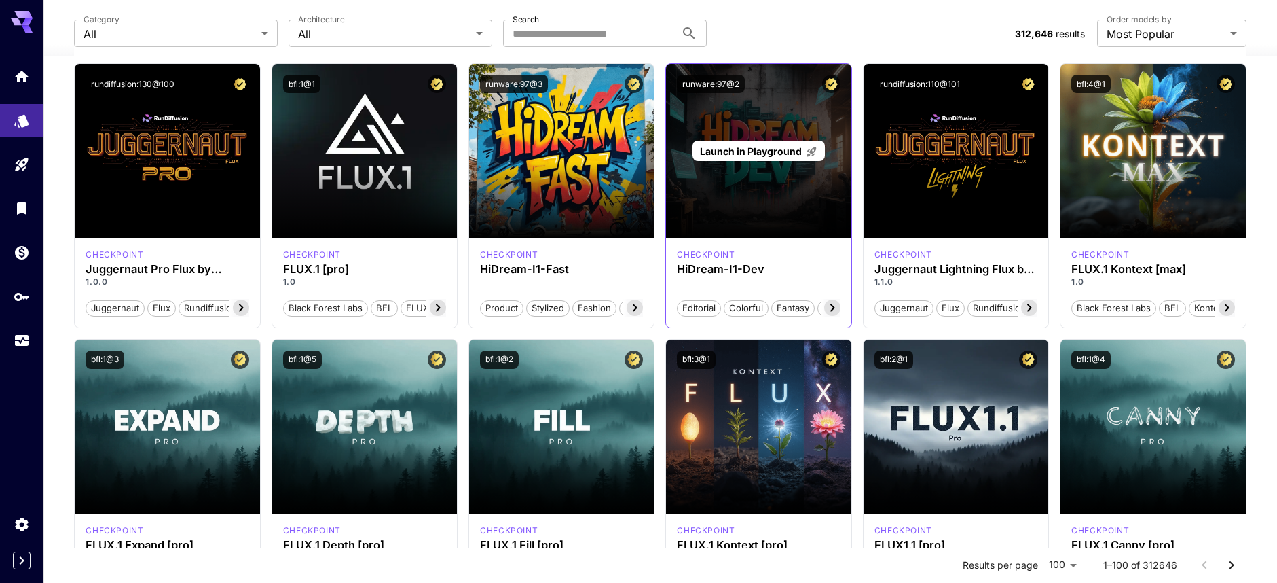
click at [745, 160] on div "Launch in Playground" at bounding box center [759, 151] width 132 height 21
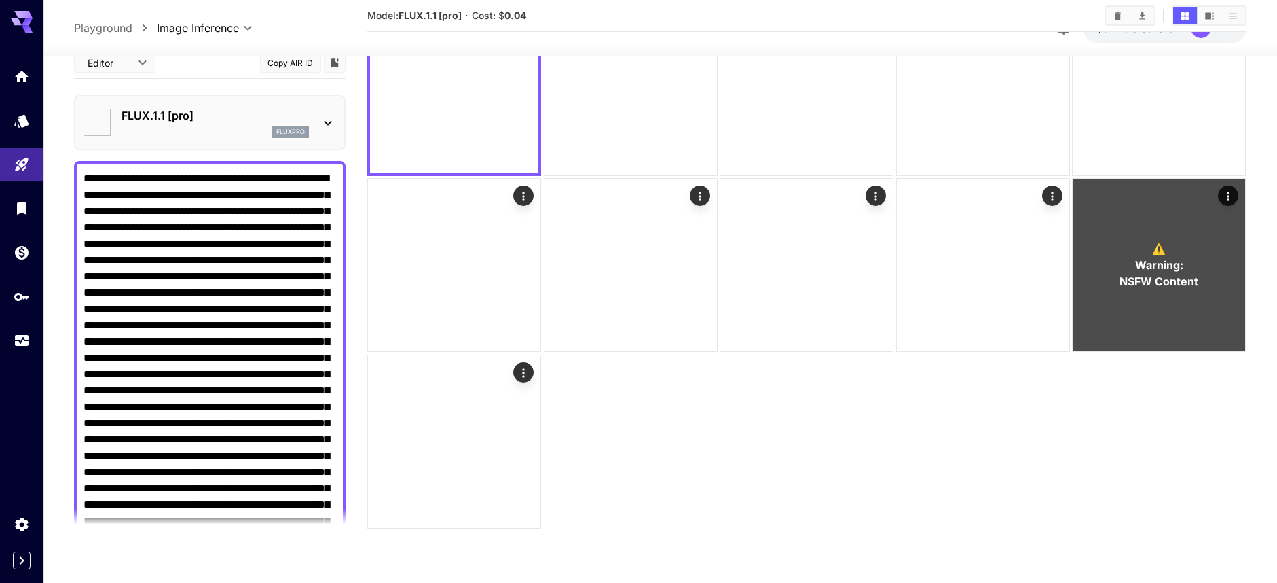
type input "******"
type input "***"
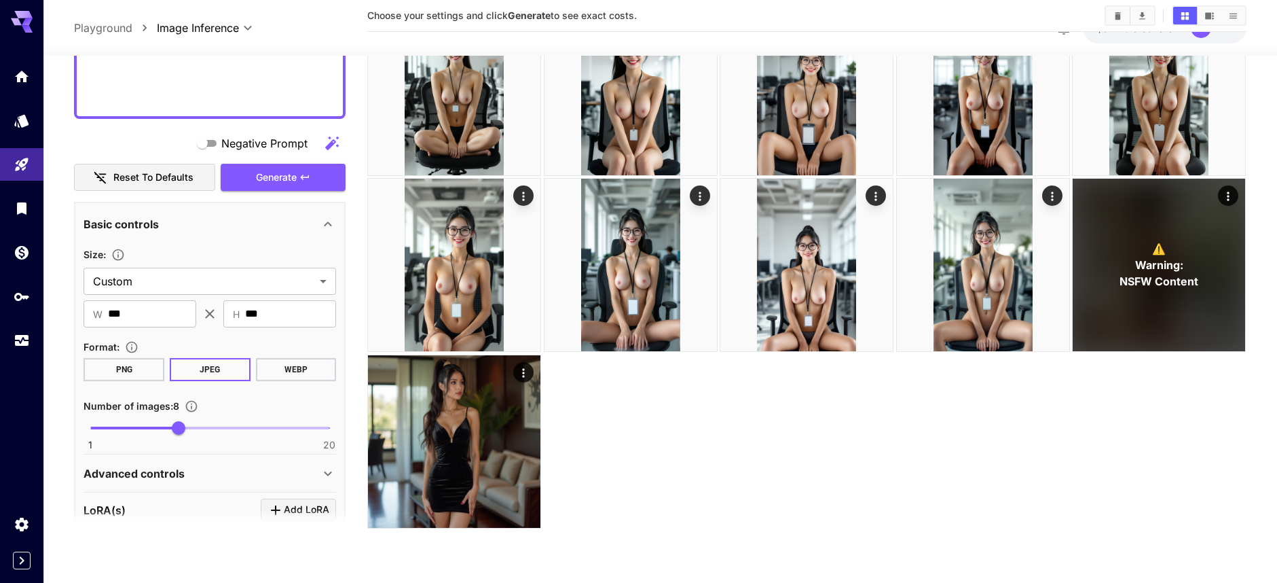
scroll to position [864, 0]
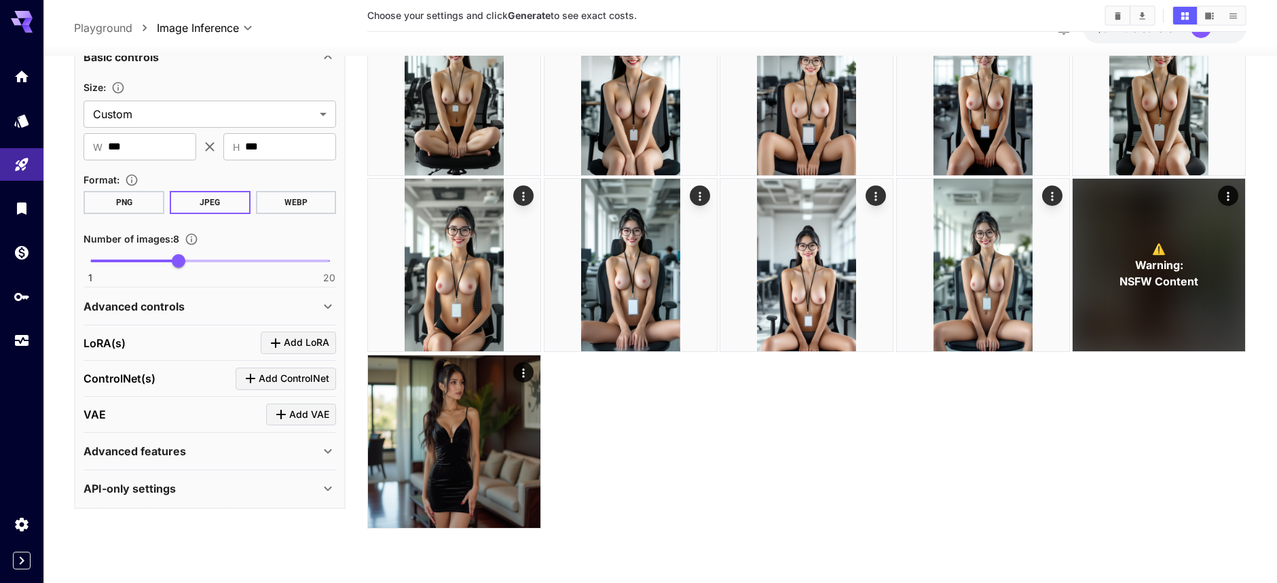
click at [238, 491] on div "API-only settings" at bounding box center [202, 488] width 236 height 16
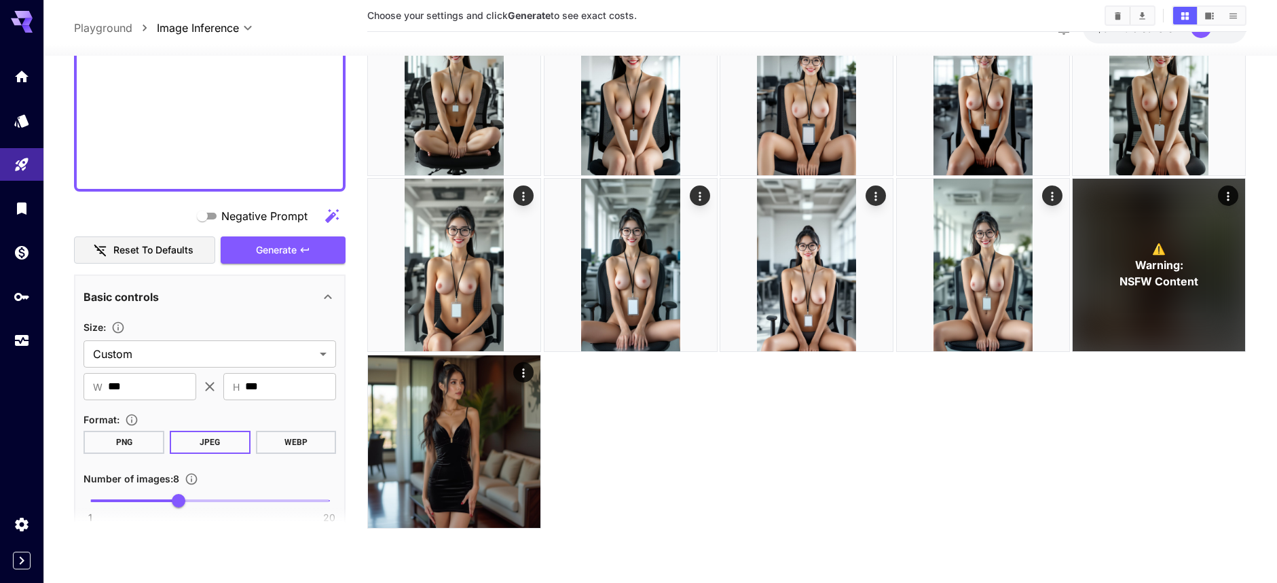
scroll to position [693, 0]
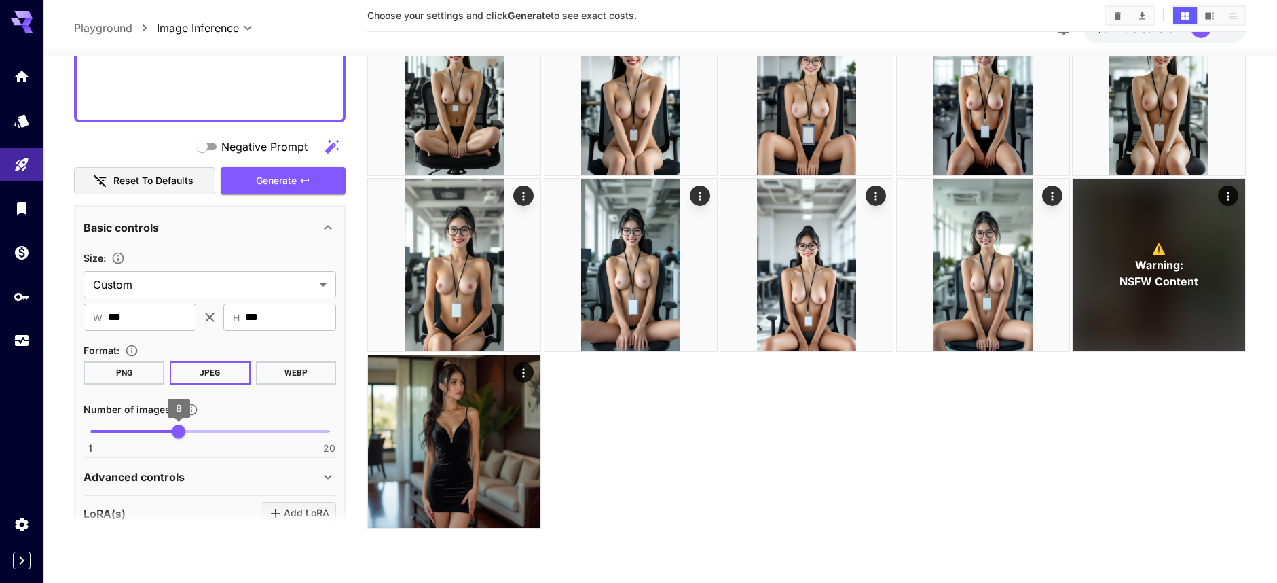
type input "*"
drag, startPoint x: 153, startPoint y: 435, endPoint x: 72, endPoint y: 425, distance: 82.0
click at [72, 425] on section "Editor **** ​ Copy AIR ID HiDream-i1 Dev Dev hidreamdev Negative Prompt Reset t…" at bounding box center [660, 265] width 1234 height 634
click at [274, 184] on span "Generate" at bounding box center [276, 180] width 41 height 17
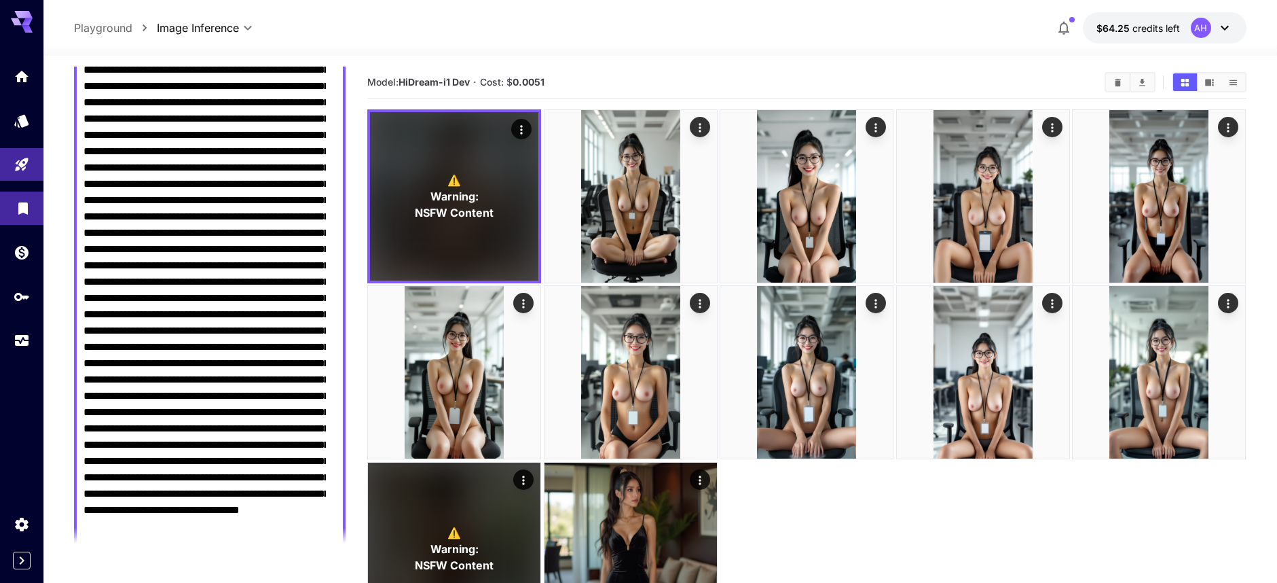
scroll to position [0, 0]
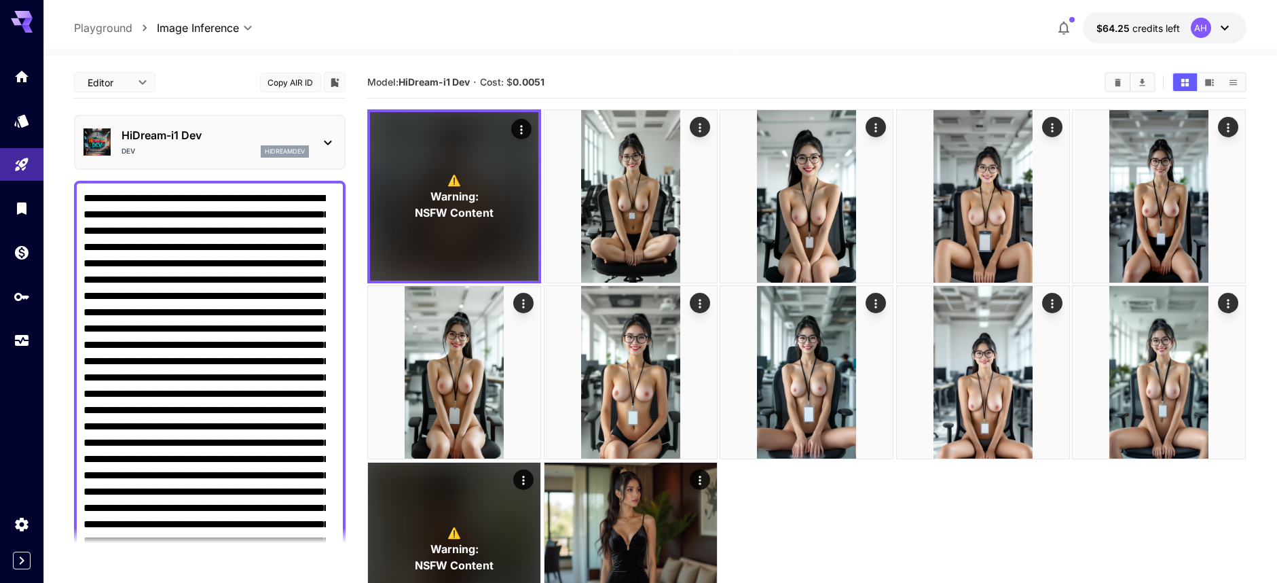
click at [161, 137] on p "HiDream-i1 Dev" at bounding box center [215, 135] width 187 height 16
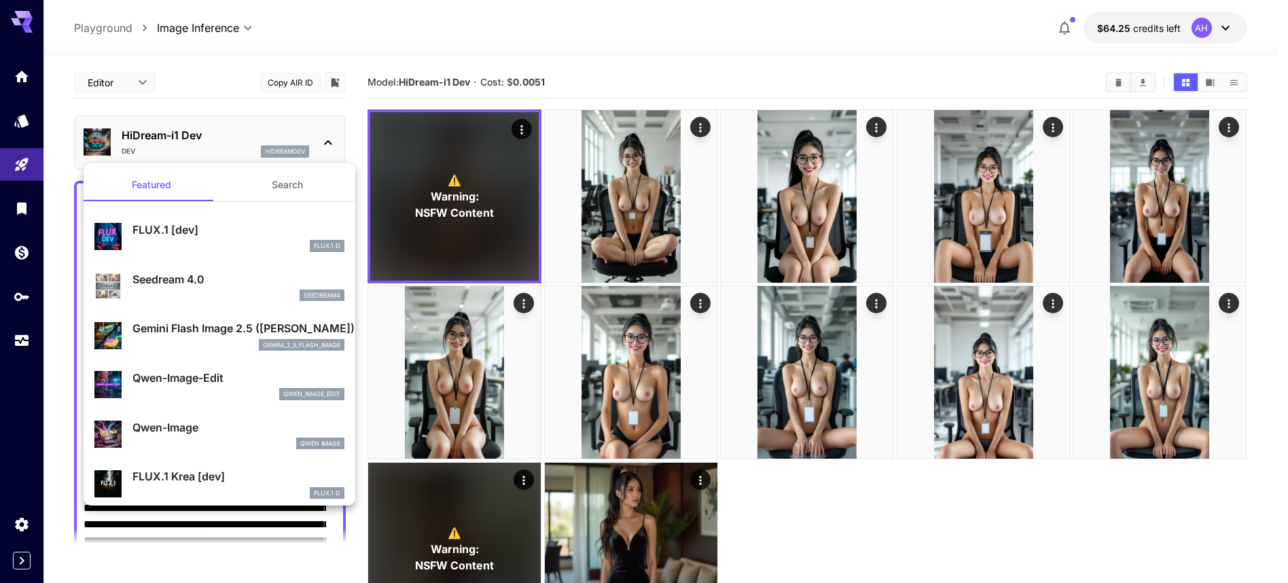
click at [26, 132] on div at bounding box center [644, 291] width 1288 height 583
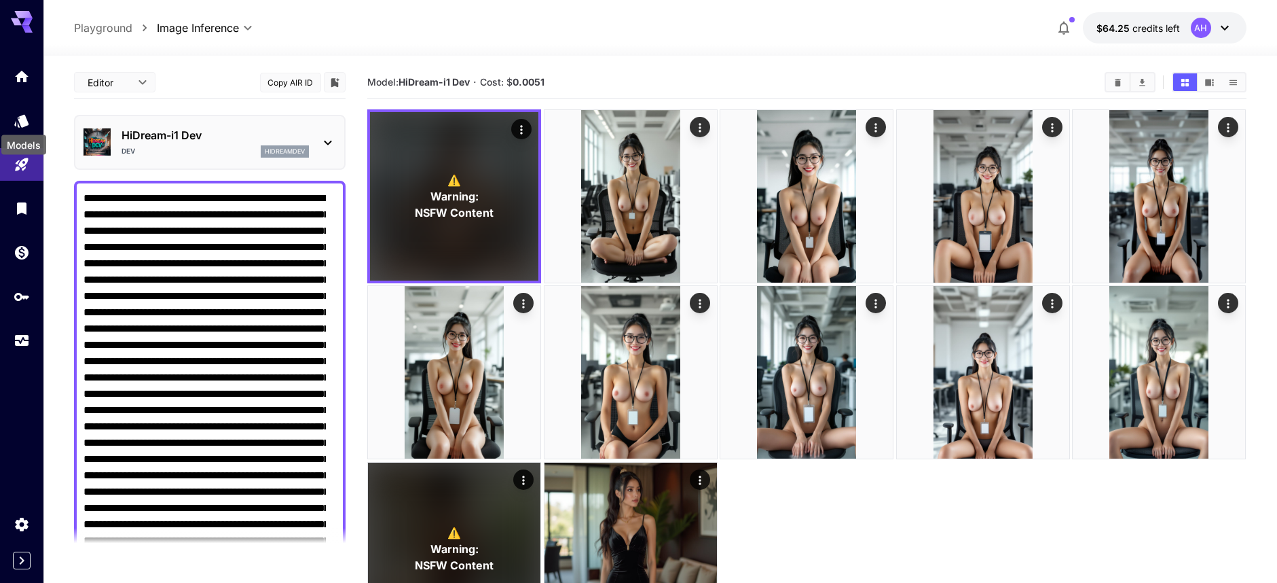
click at [26, 124] on icon "Models" at bounding box center [22, 116] width 16 height 16
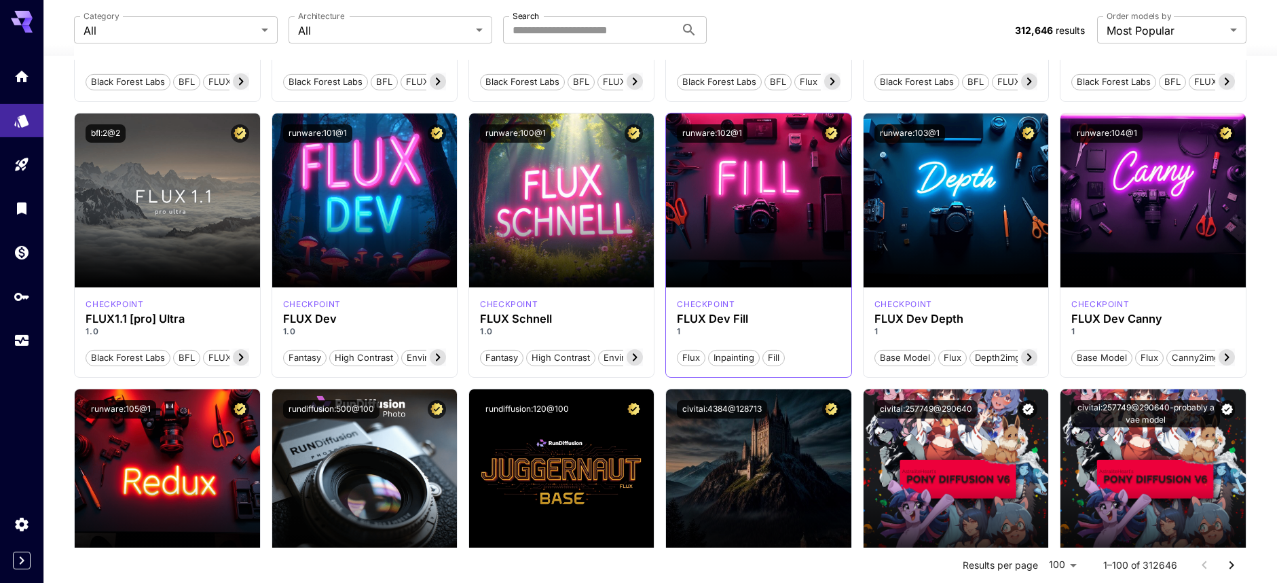
scroll to position [739, 0]
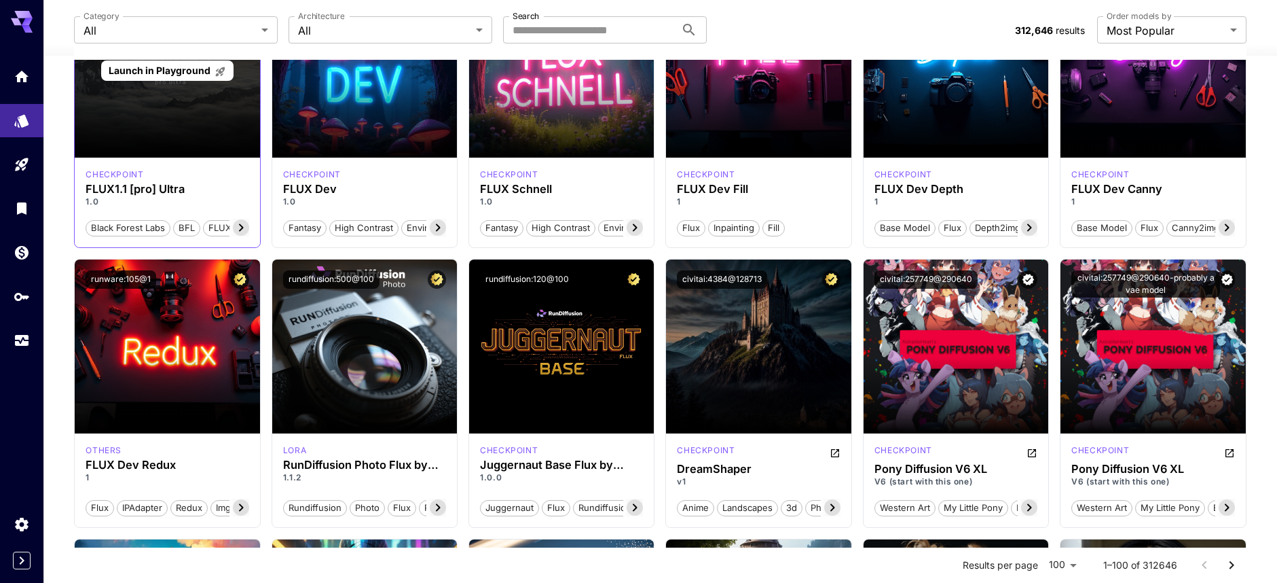
click at [154, 111] on div "Launch in Playground" at bounding box center [167, 71] width 185 height 174
click at [188, 76] on span "Launch in Playground" at bounding box center [160, 71] width 102 height 12
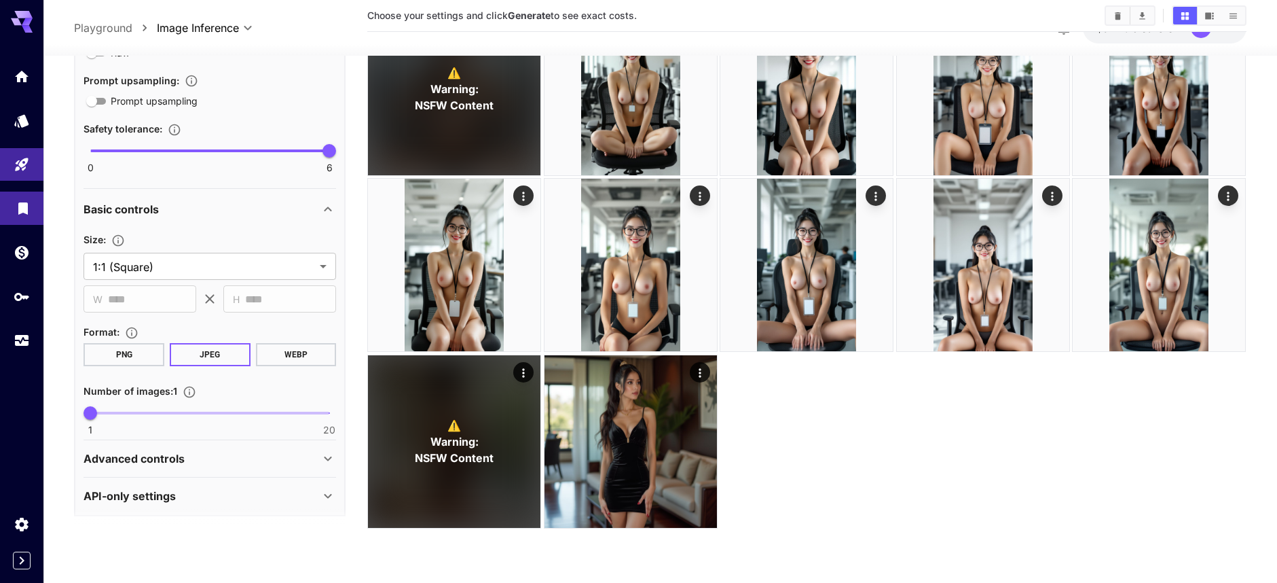
scroll to position [914, 0]
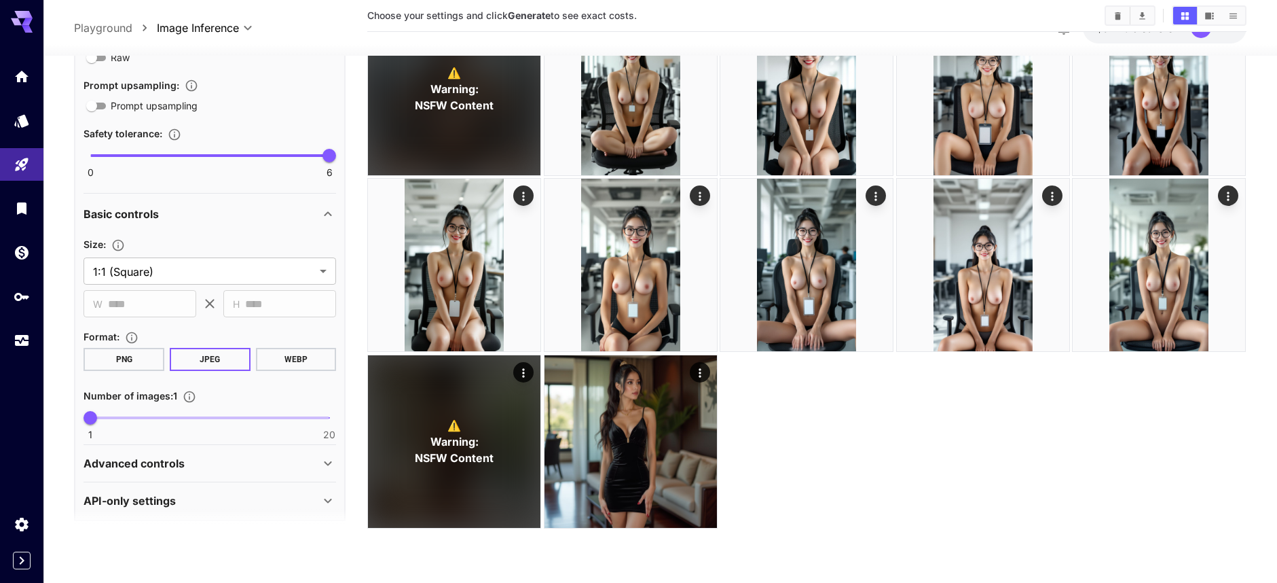
click at [320, 467] on icon at bounding box center [328, 463] width 16 height 16
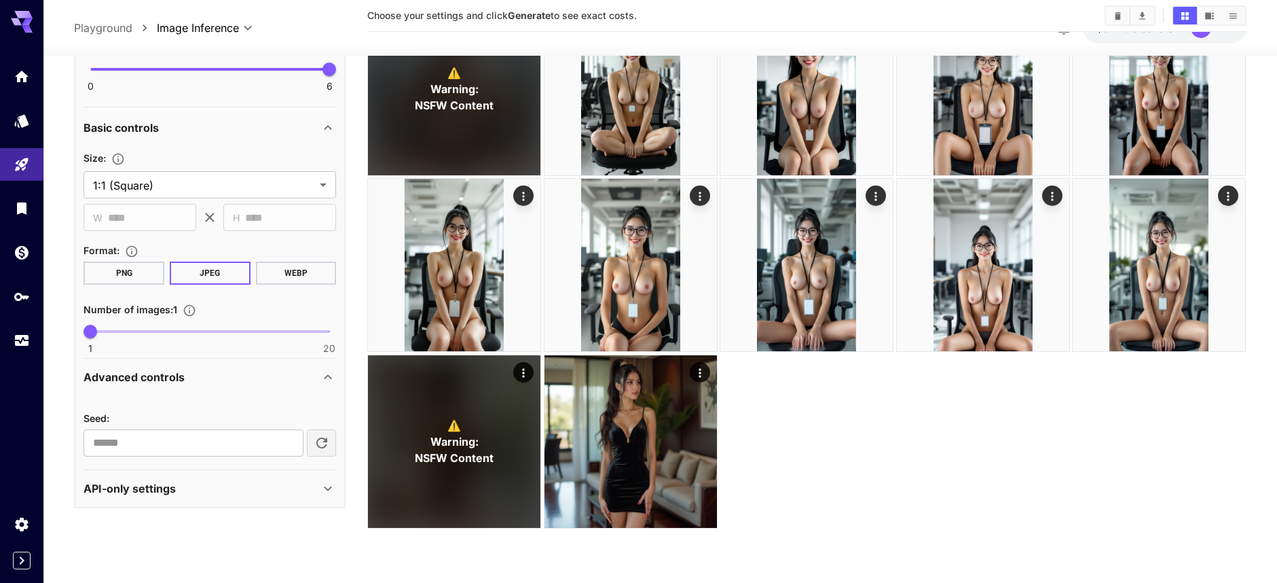
click at [322, 495] on icon at bounding box center [328, 488] width 16 height 16
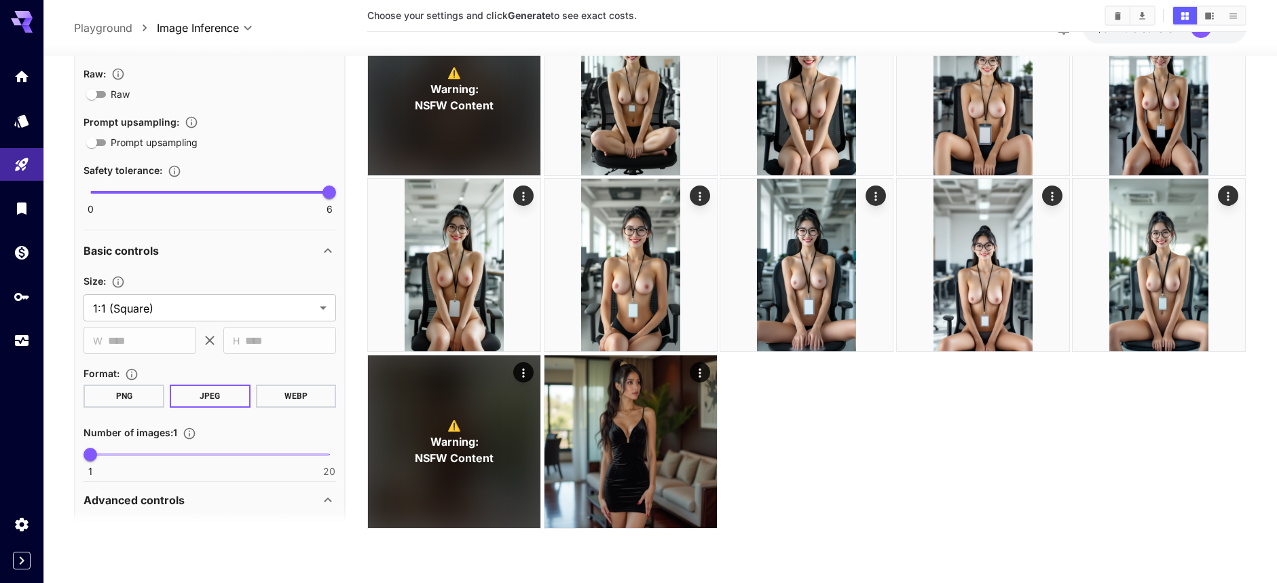
scroll to position [800, 0]
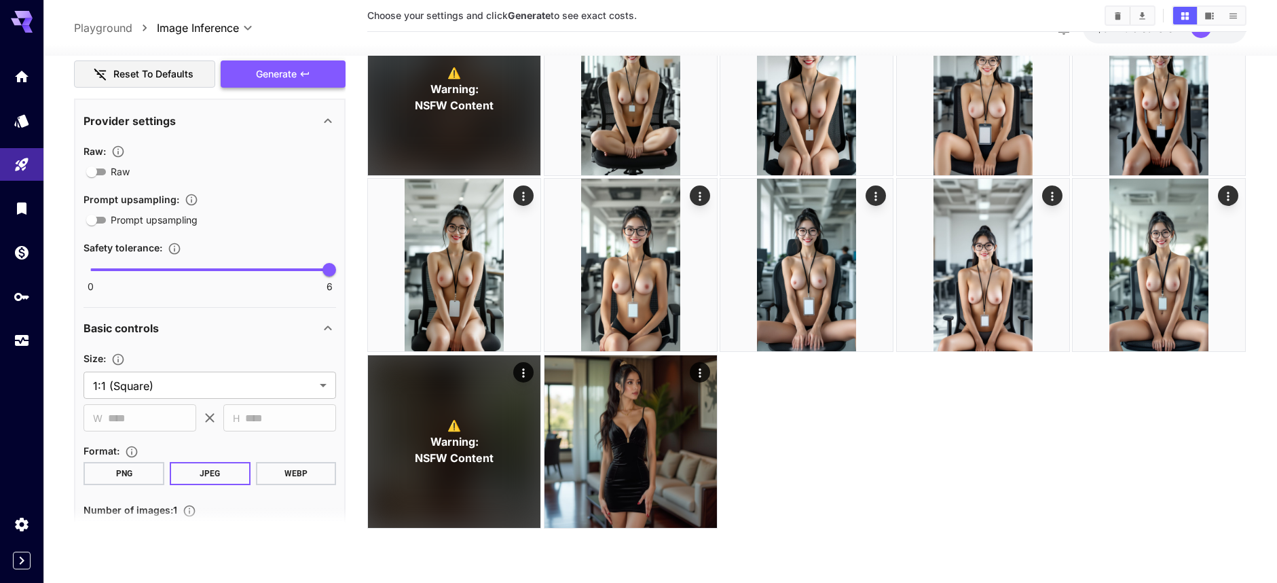
click at [299, 71] on icon "button" at bounding box center [304, 74] width 11 height 11
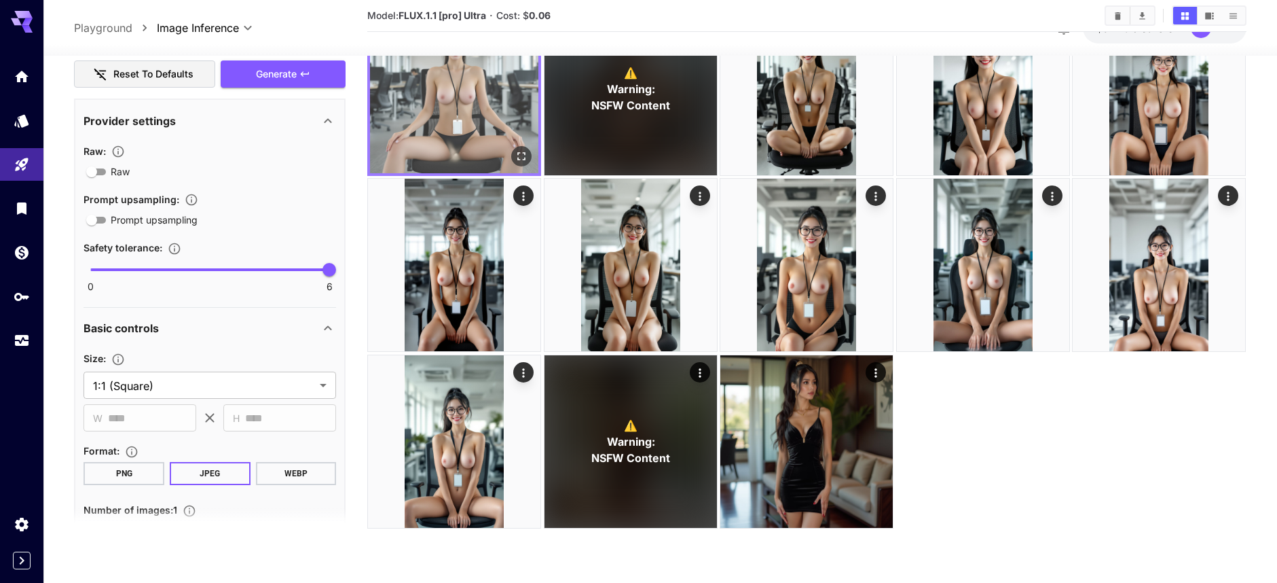
click at [448, 151] on img at bounding box center [454, 89] width 168 height 168
click at [433, 107] on img at bounding box center [454, 89] width 168 height 168
click at [460, 92] on img at bounding box center [454, 89] width 168 height 168
click at [528, 156] on icon "Open in fullscreen" at bounding box center [522, 156] width 14 height 14
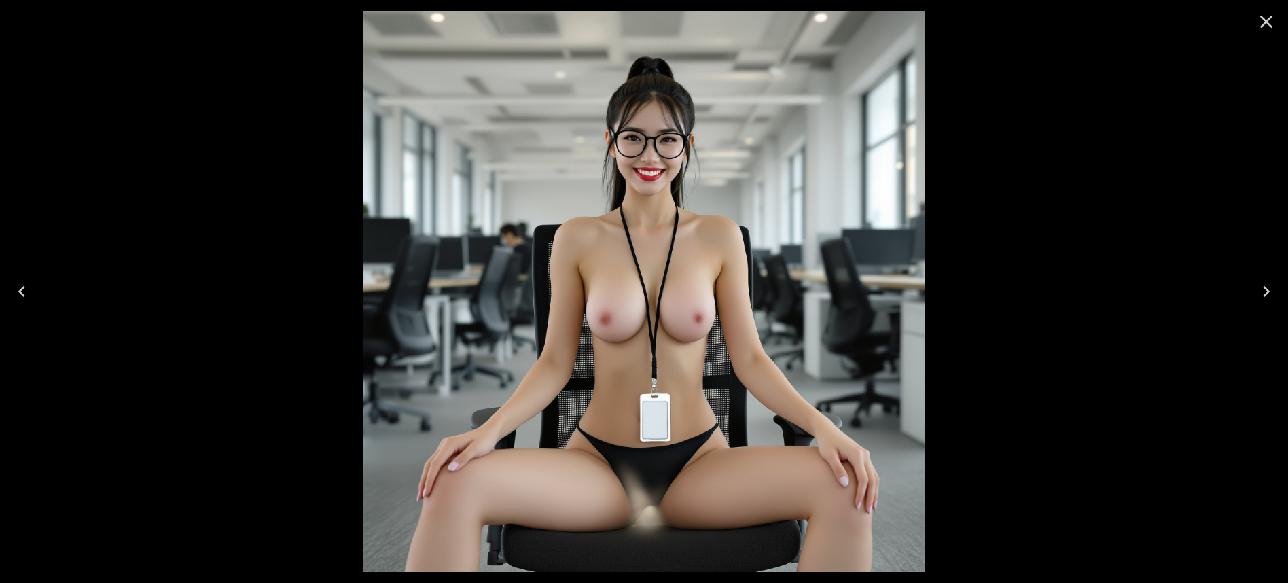
click at [1270, 24] on icon "Close" at bounding box center [1266, 22] width 22 height 22
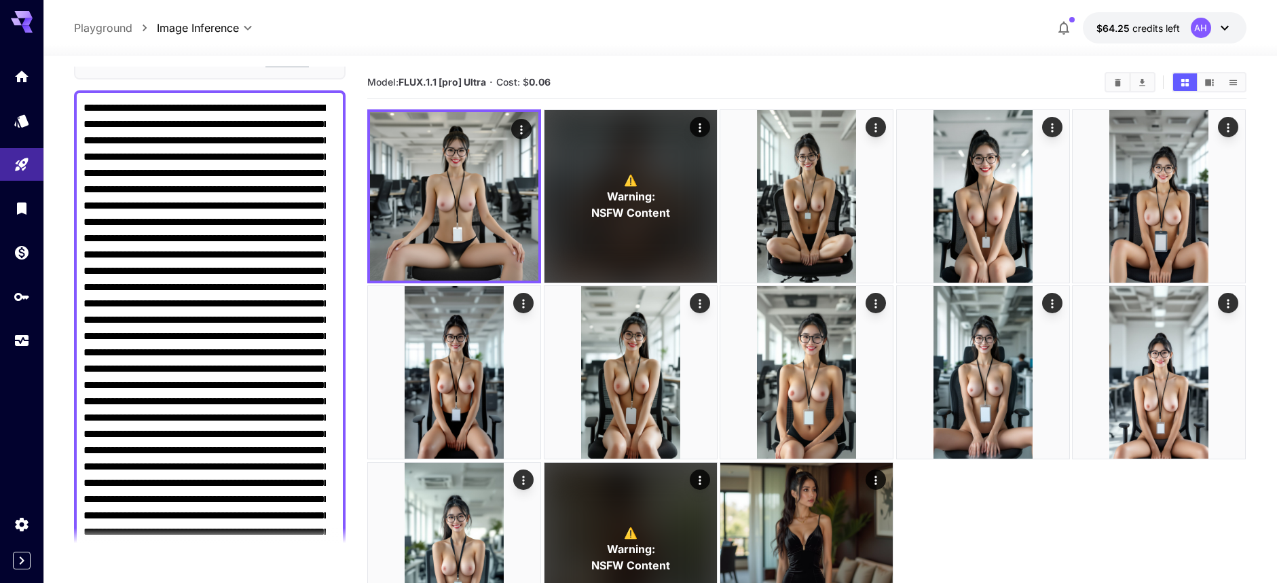
scroll to position [90, 0]
click at [24, 127] on link at bounding box center [21, 120] width 43 height 33
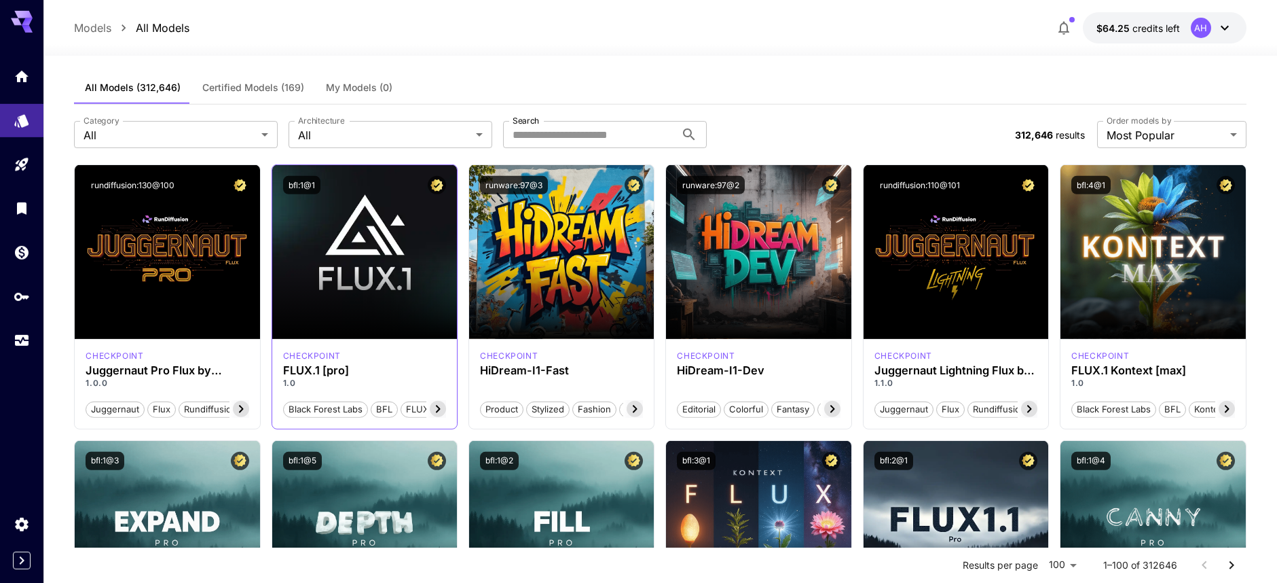
scroll to position [11, 0]
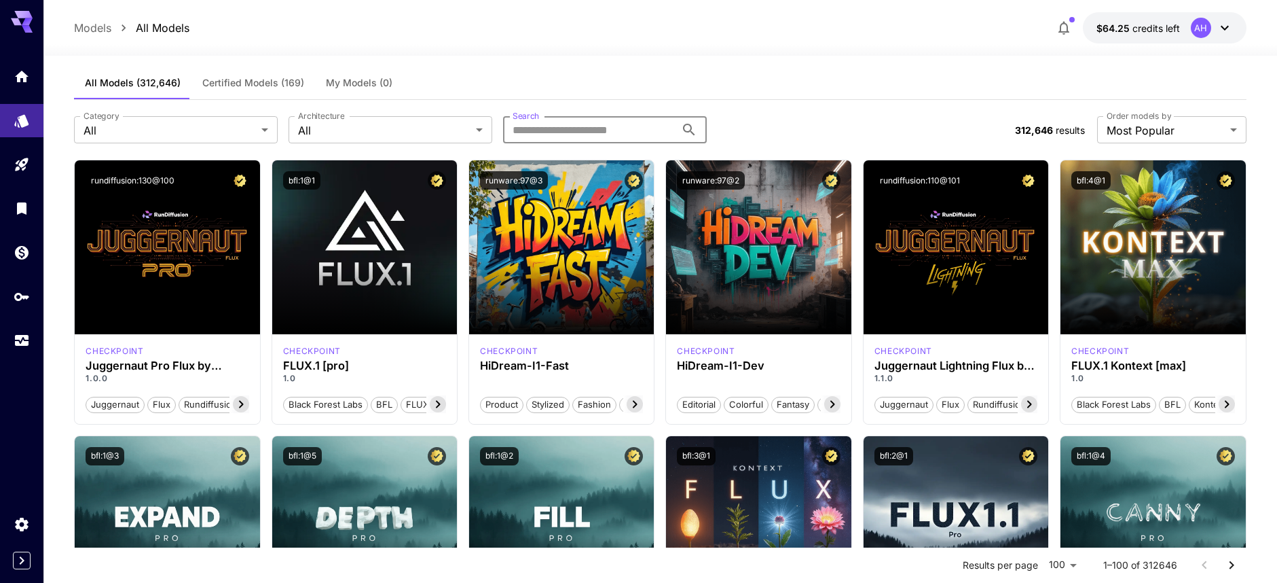
click at [532, 126] on input "Search" at bounding box center [589, 129] width 172 height 27
type input "*"
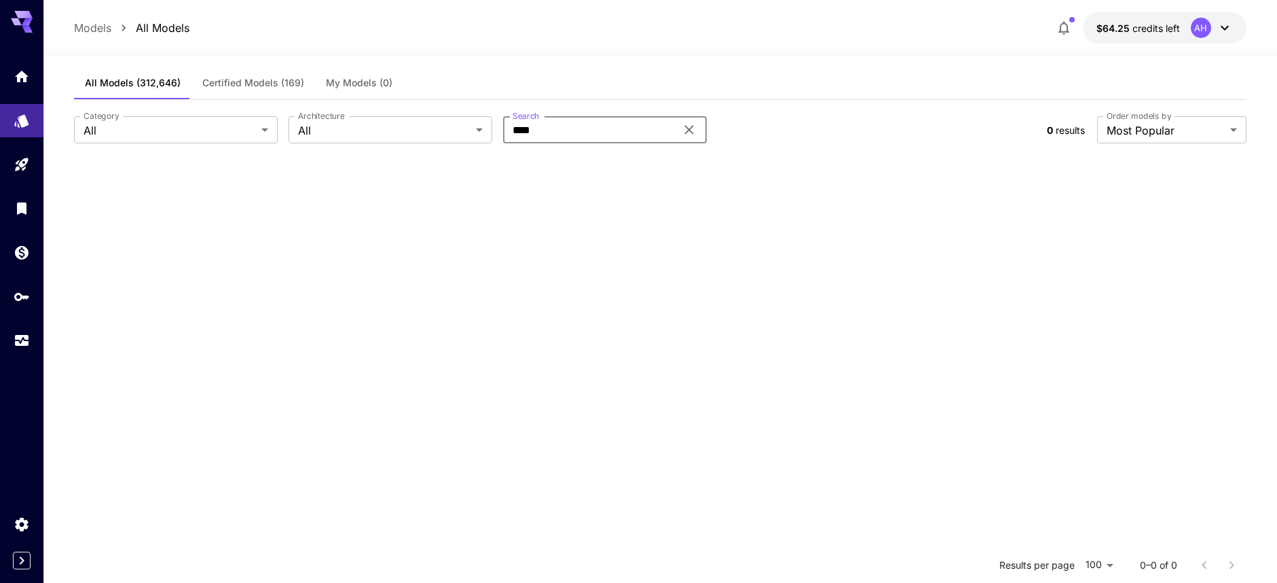
type input "****"
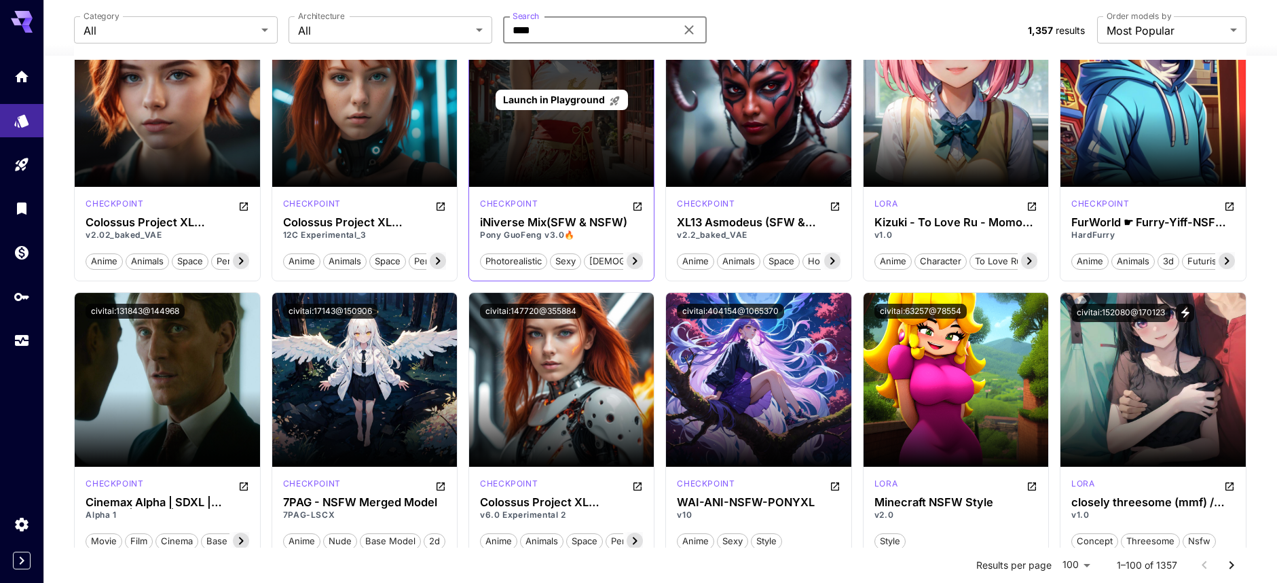
scroll to position [1880, 0]
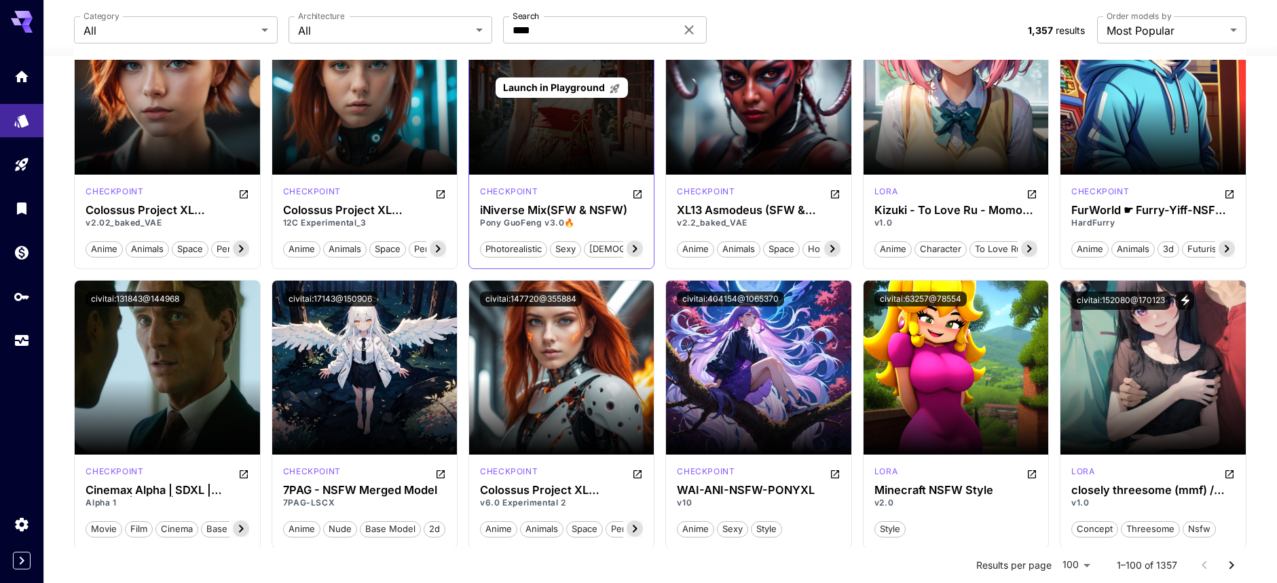
click at [573, 152] on div "Launch in Playground" at bounding box center [561, 88] width 185 height 174
click at [568, 94] on p "Launch in Playground" at bounding box center [561, 87] width 117 height 14
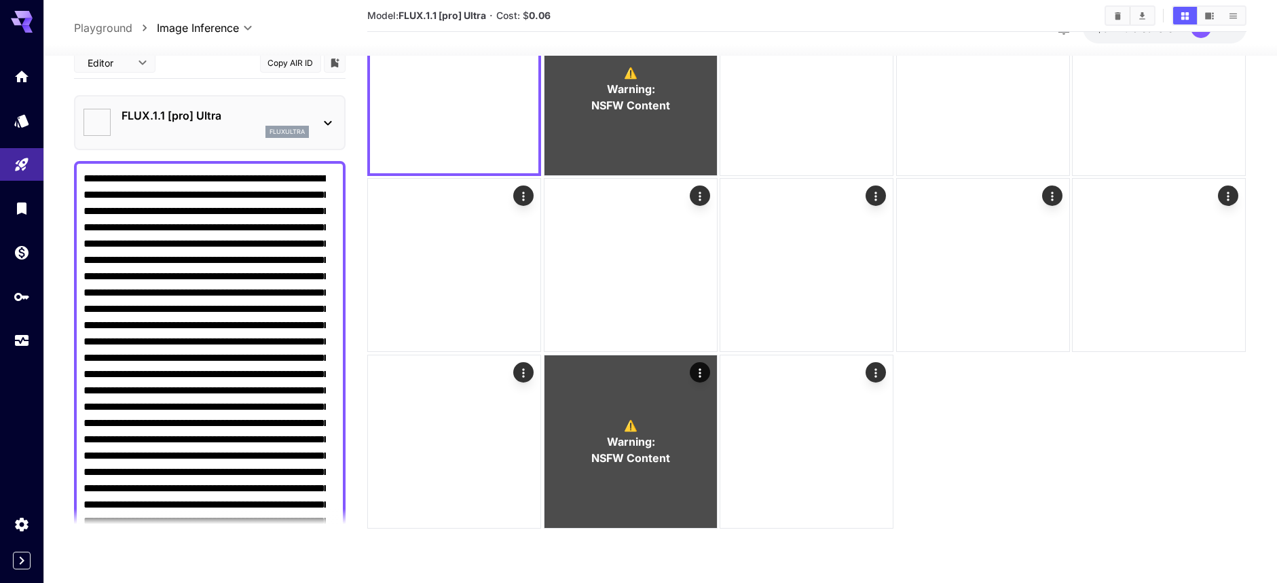
scroll to position [107, 0]
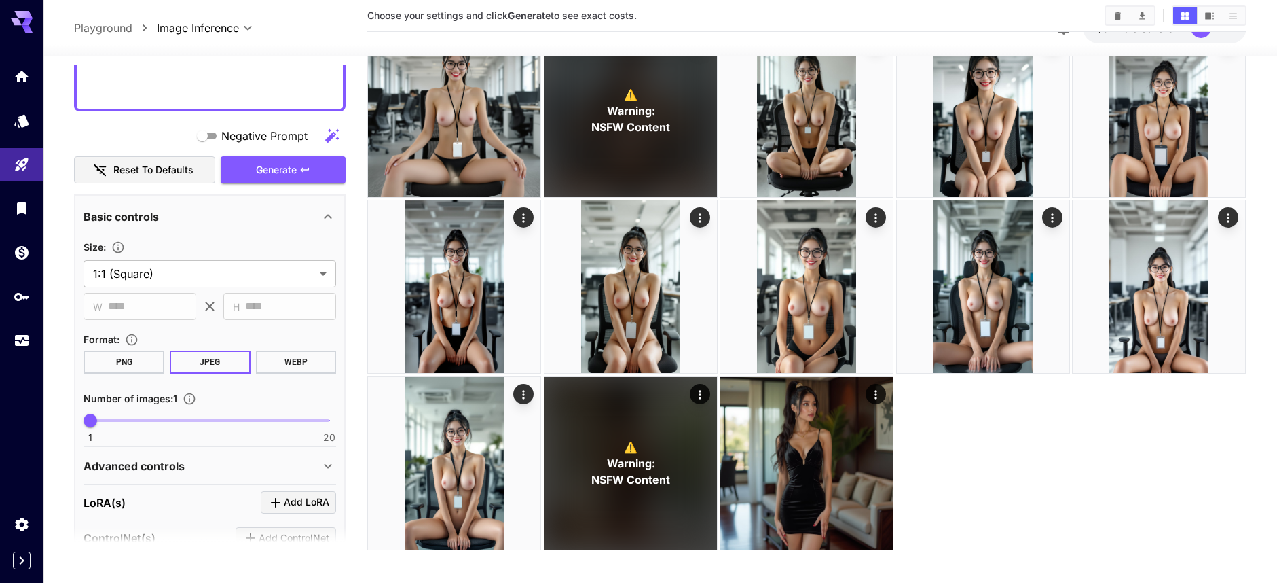
scroll to position [735, 0]
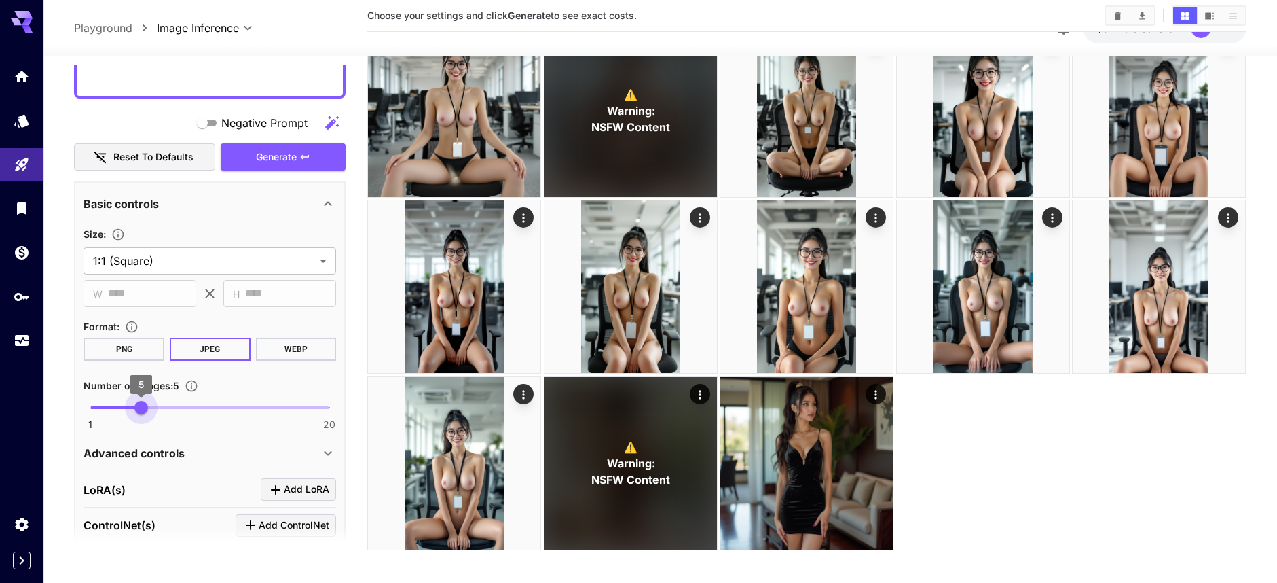
click at [143, 409] on span "1 20 5" at bounding box center [209, 407] width 239 height 20
type input "*"
click at [126, 410] on span "4" at bounding box center [129, 408] width 14 height 14
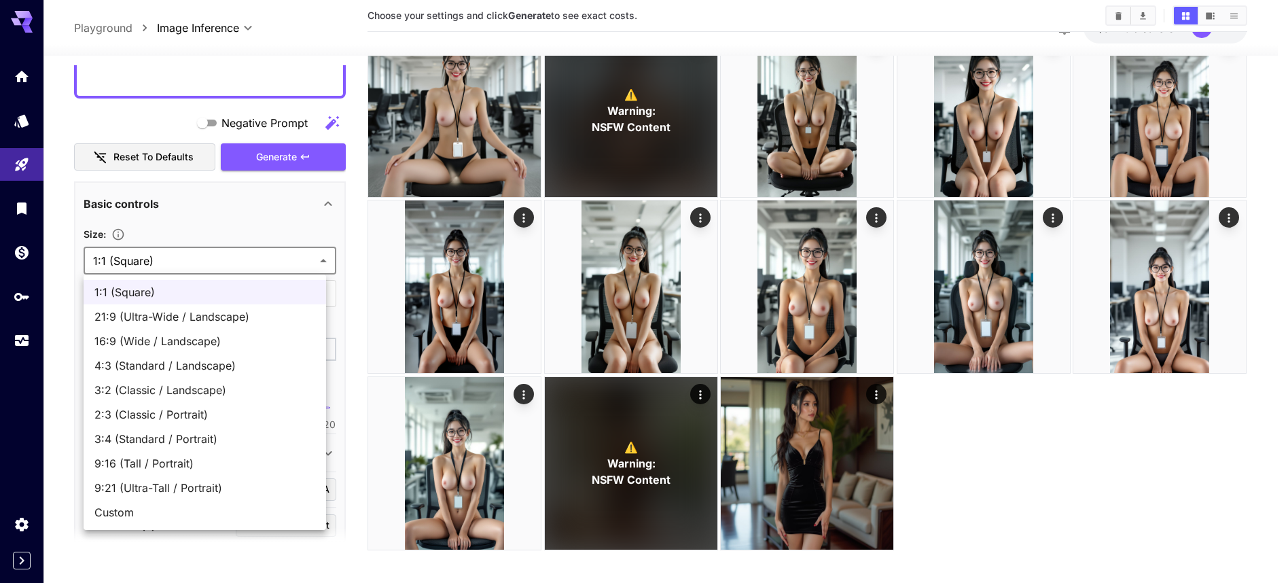
click at [280, 256] on body "**********" at bounding box center [644, 259] width 1288 height 690
click at [180, 340] on span "16:9 (Wide / Landscape)" at bounding box center [204, 341] width 221 height 16
type input "**********"
type input "****"
type input "***"
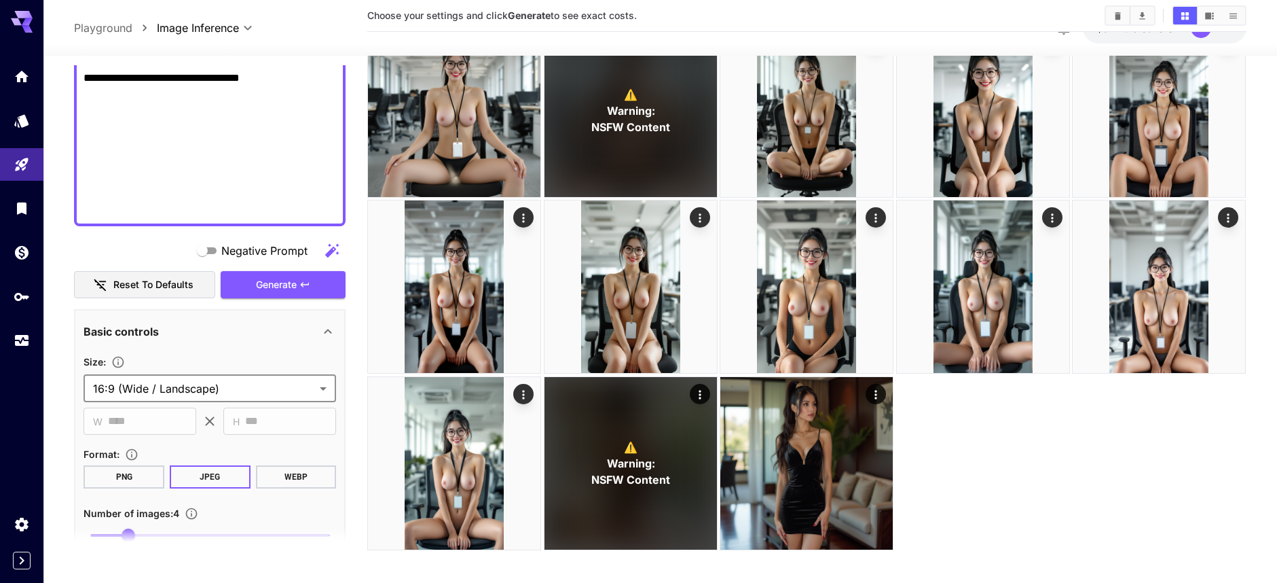
scroll to position [555, 0]
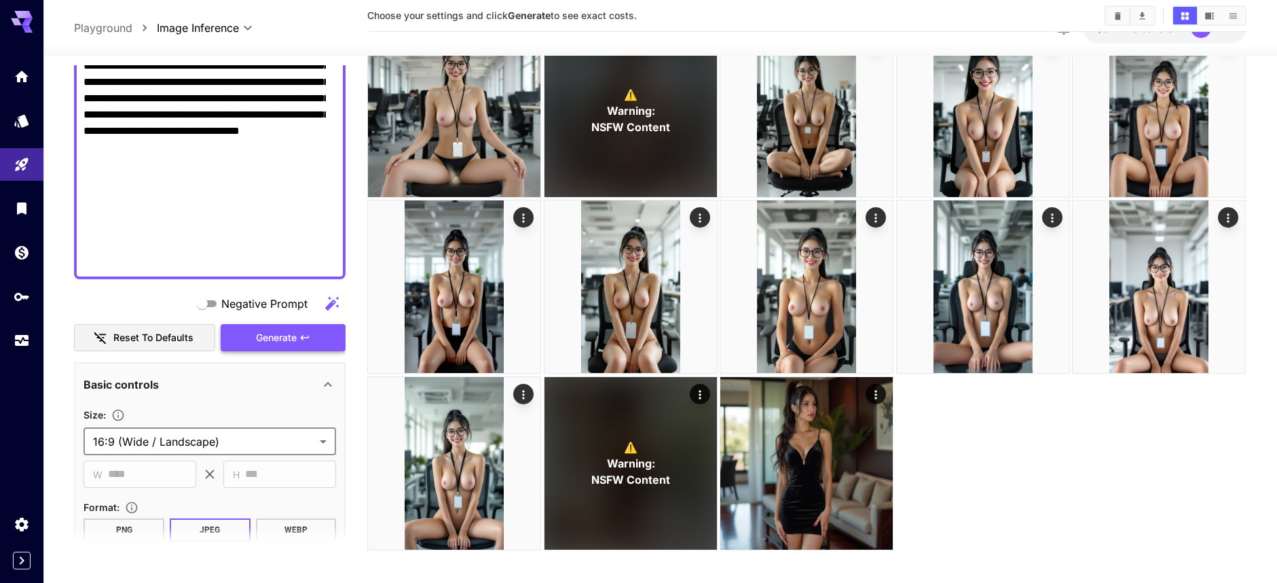
click at [270, 339] on span "Generate" at bounding box center [276, 337] width 41 height 17
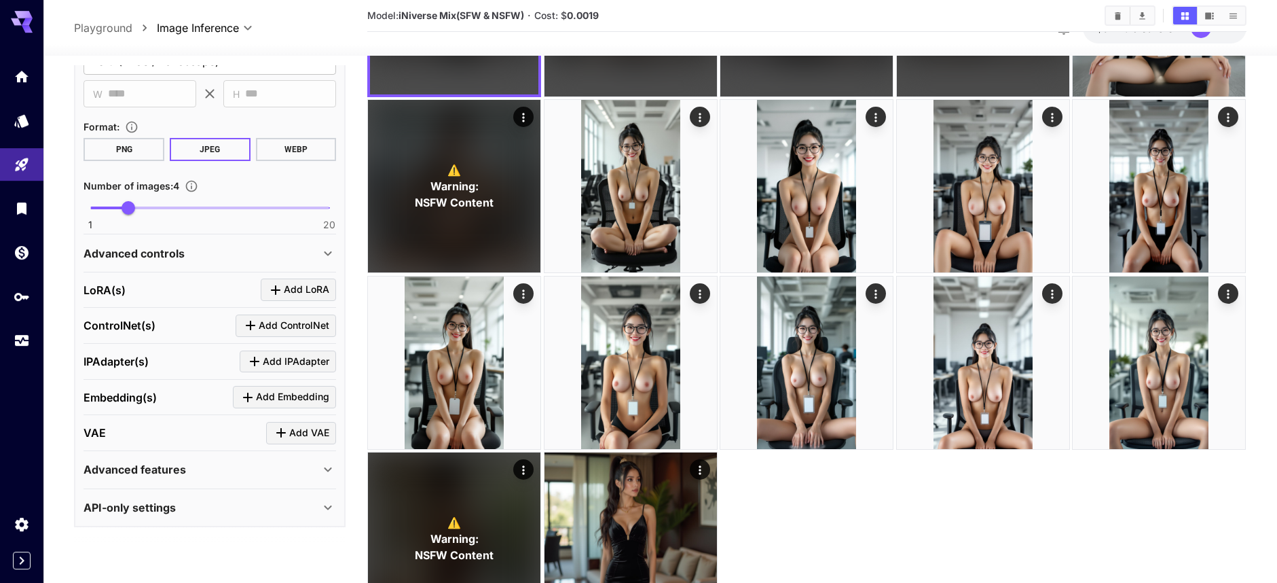
scroll to position [270, 0]
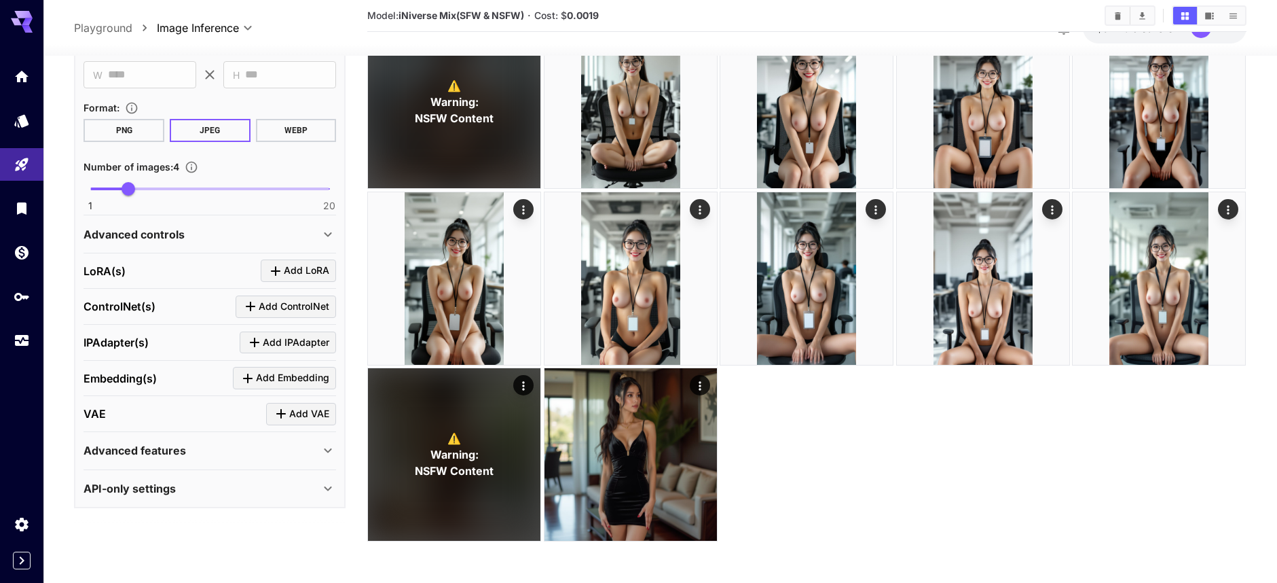
click at [320, 450] on icon at bounding box center [328, 451] width 16 height 16
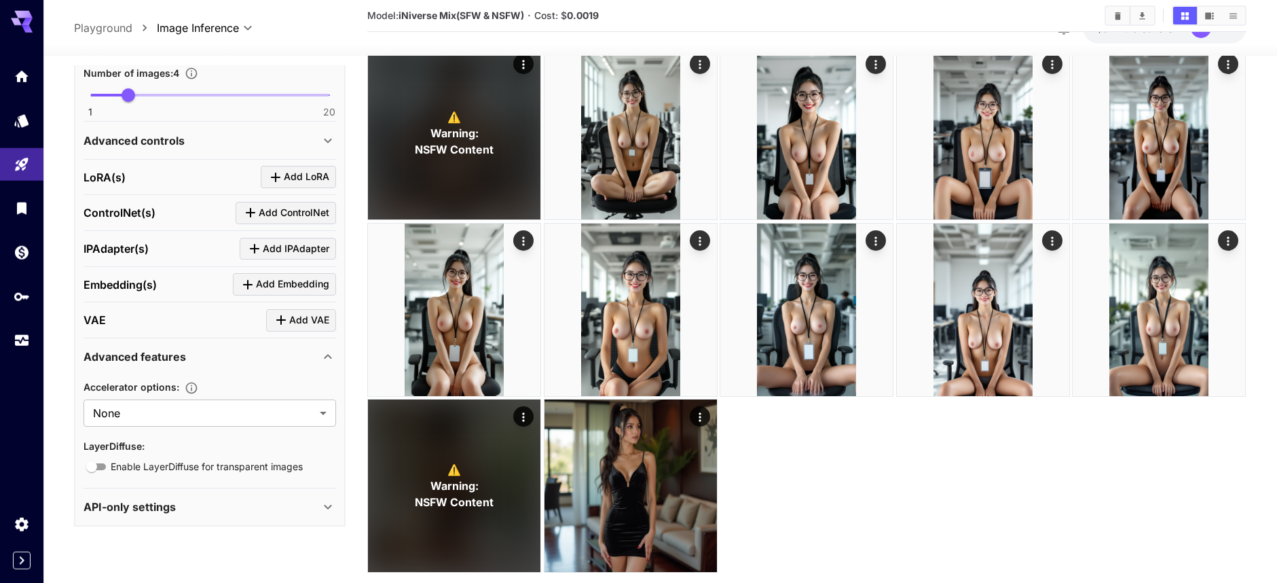
scroll to position [250, 0]
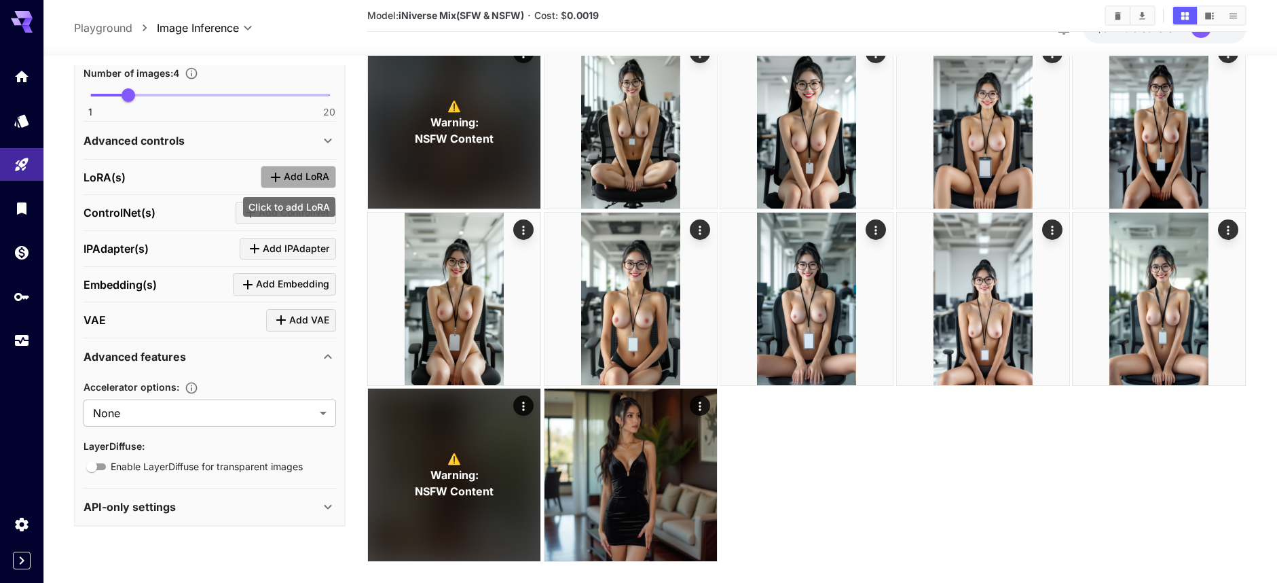
click at [271, 178] on icon "Click to add LoRA" at bounding box center [276, 177] width 10 height 10
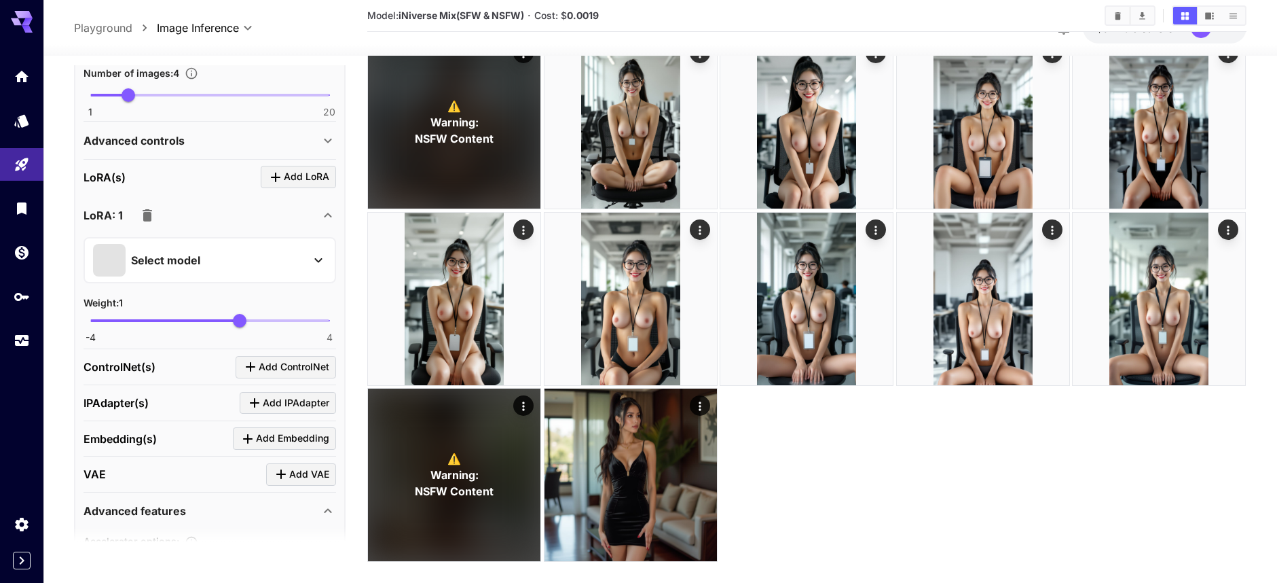
click at [310, 263] on icon at bounding box center [318, 260] width 16 height 16
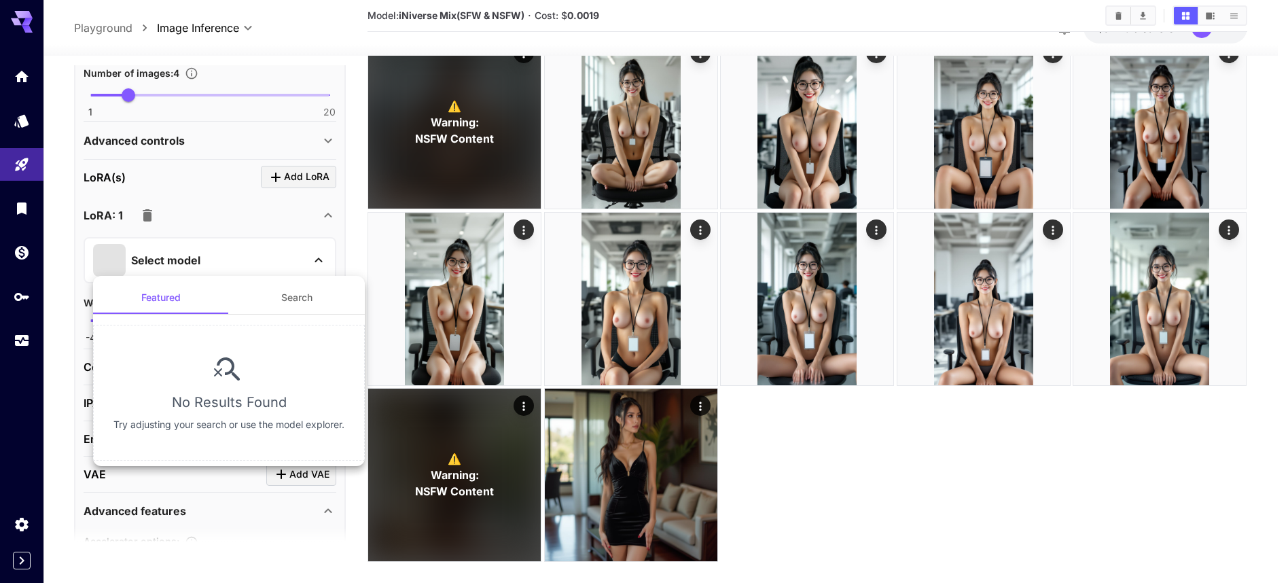
click at [257, 209] on div at bounding box center [644, 291] width 1288 height 583
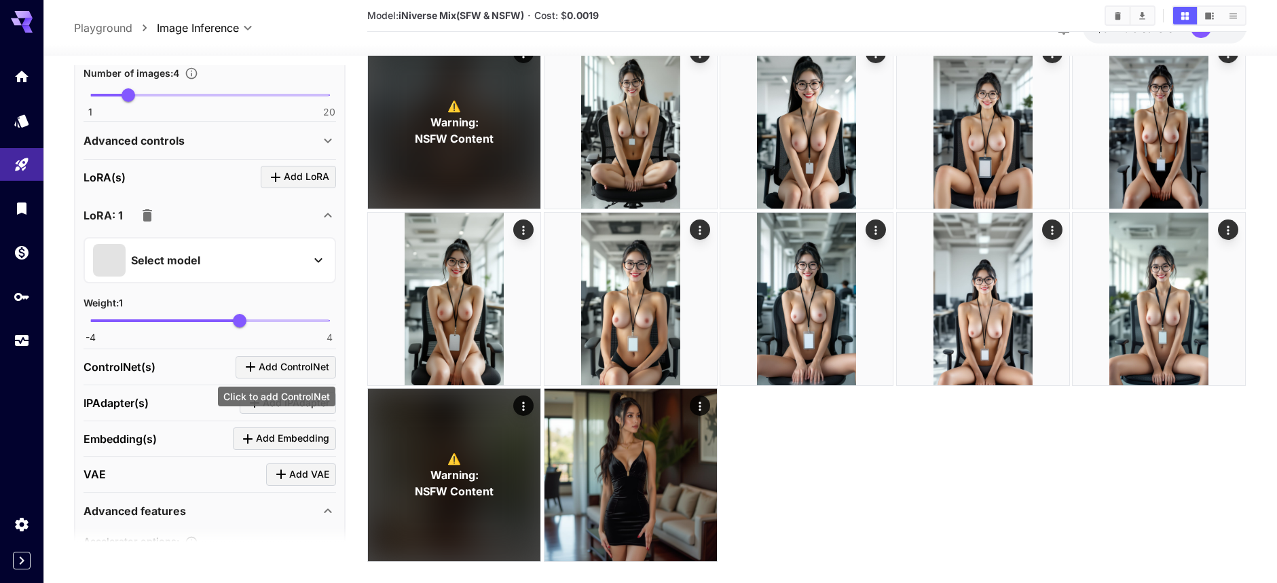
click at [246, 367] on icon "Click to add ControlNet" at bounding box center [251, 367] width 10 height 10
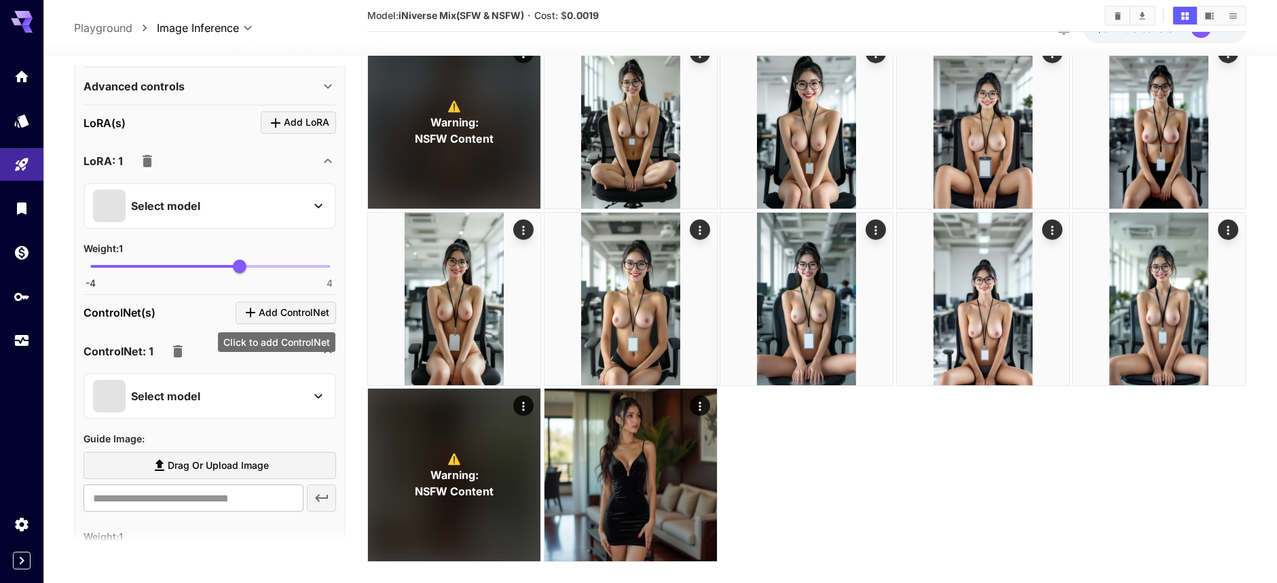
scroll to position [1177, 0]
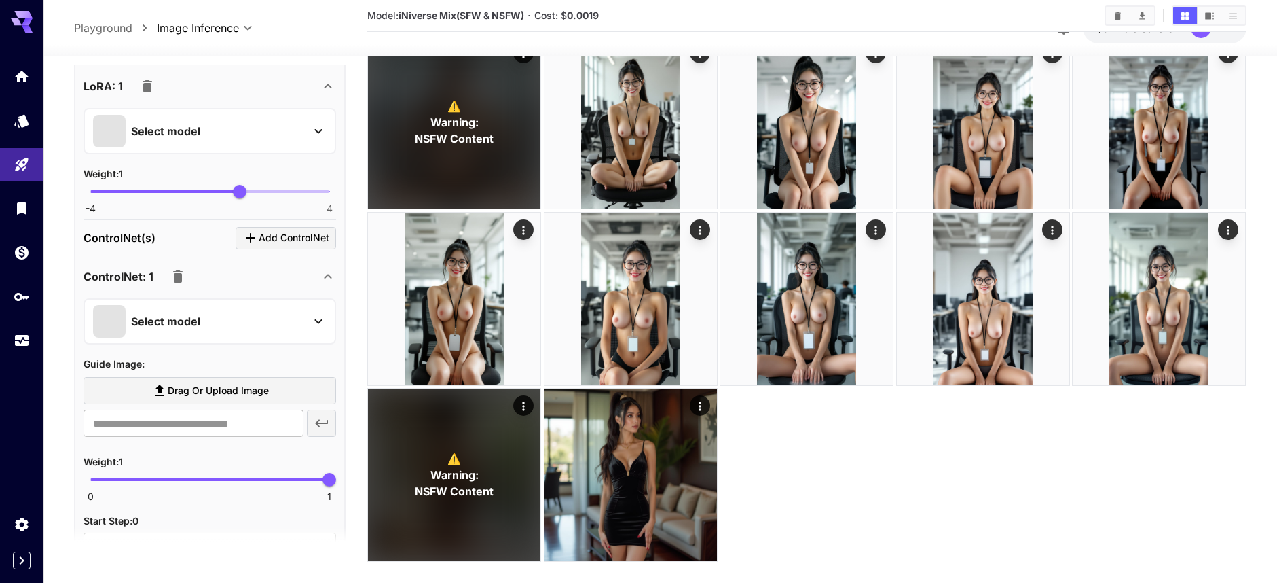
click at [310, 322] on icon at bounding box center [318, 321] width 16 height 16
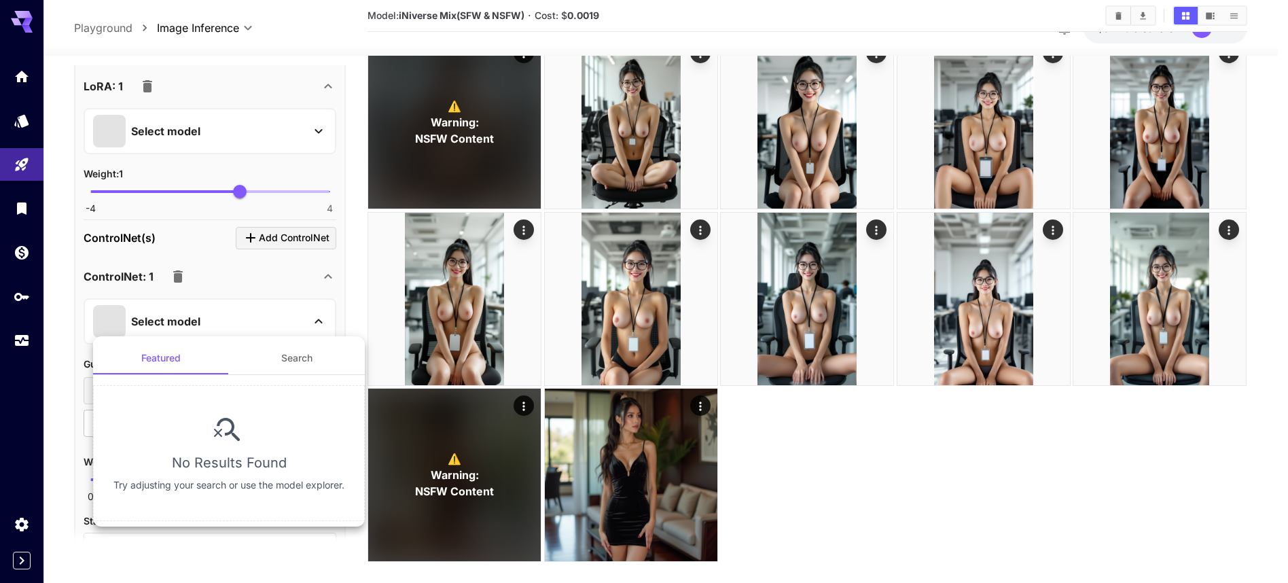
click at [269, 273] on div at bounding box center [644, 291] width 1288 height 583
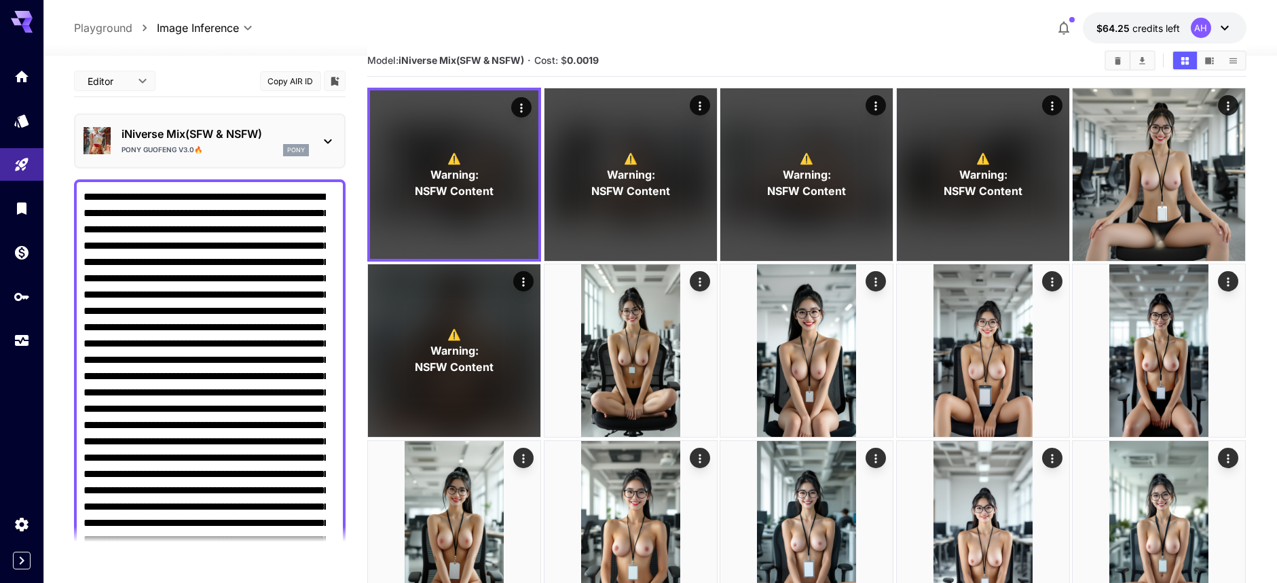
scroll to position [0, 0]
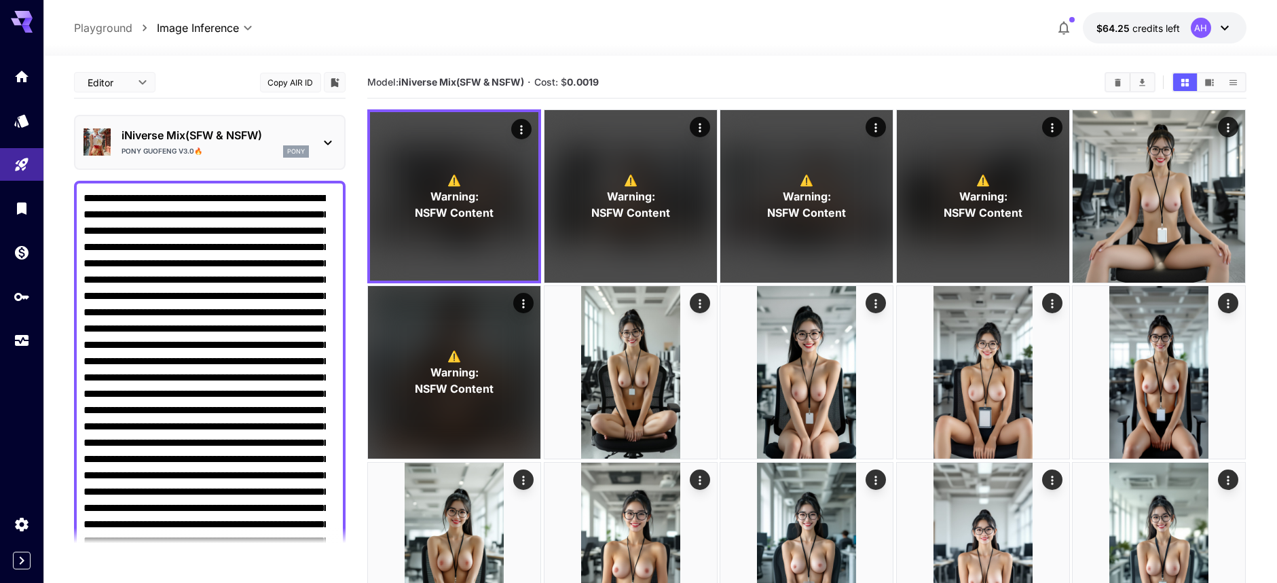
click at [177, 134] on p "iNiverse Mix(SFW & NSFW)" at bounding box center [215, 135] width 187 height 16
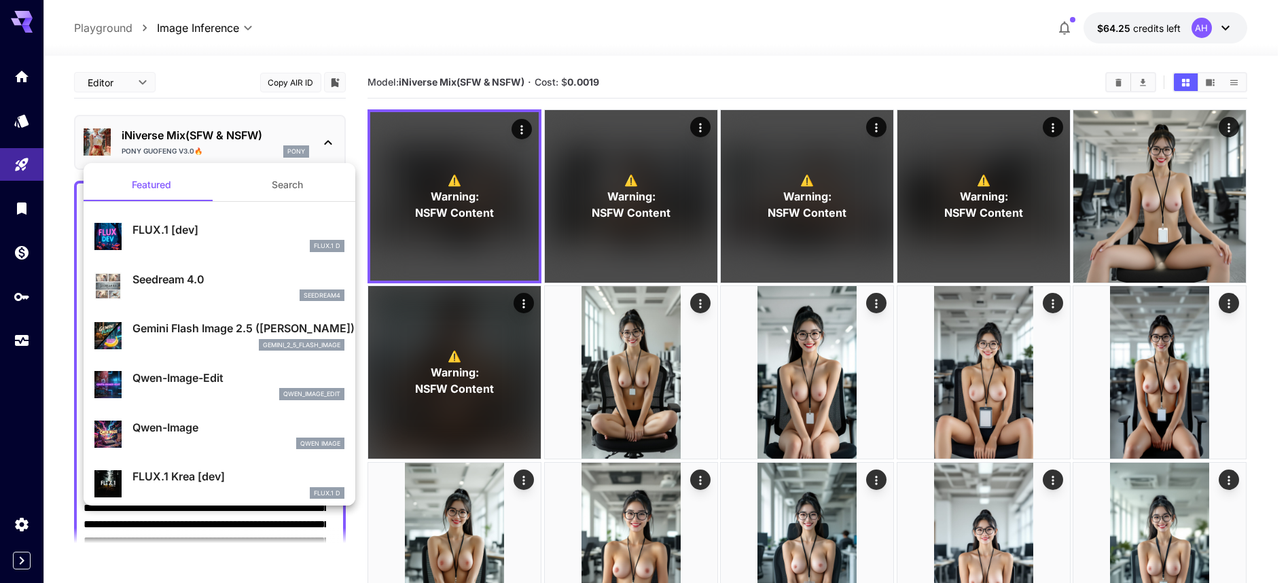
click at [17, 123] on div at bounding box center [644, 291] width 1288 height 583
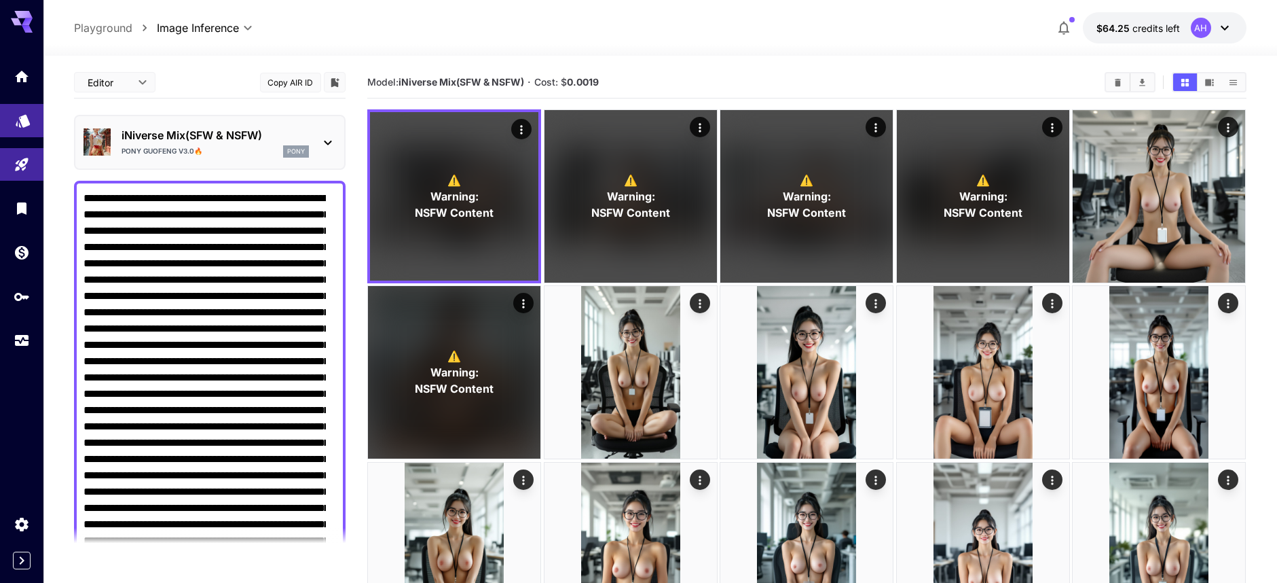
click at [20, 127] on link at bounding box center [21, 120] width 43 height 33
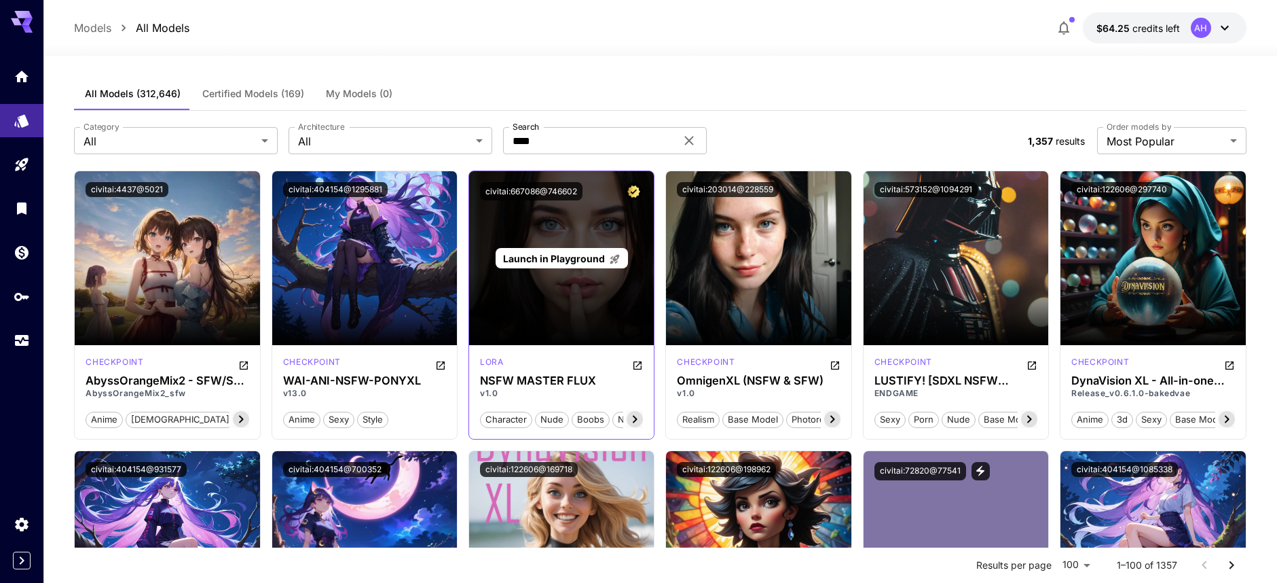
click at [566, 265] on p "Launch in Playground" at bounding box center [561, 258] width 117 height 14
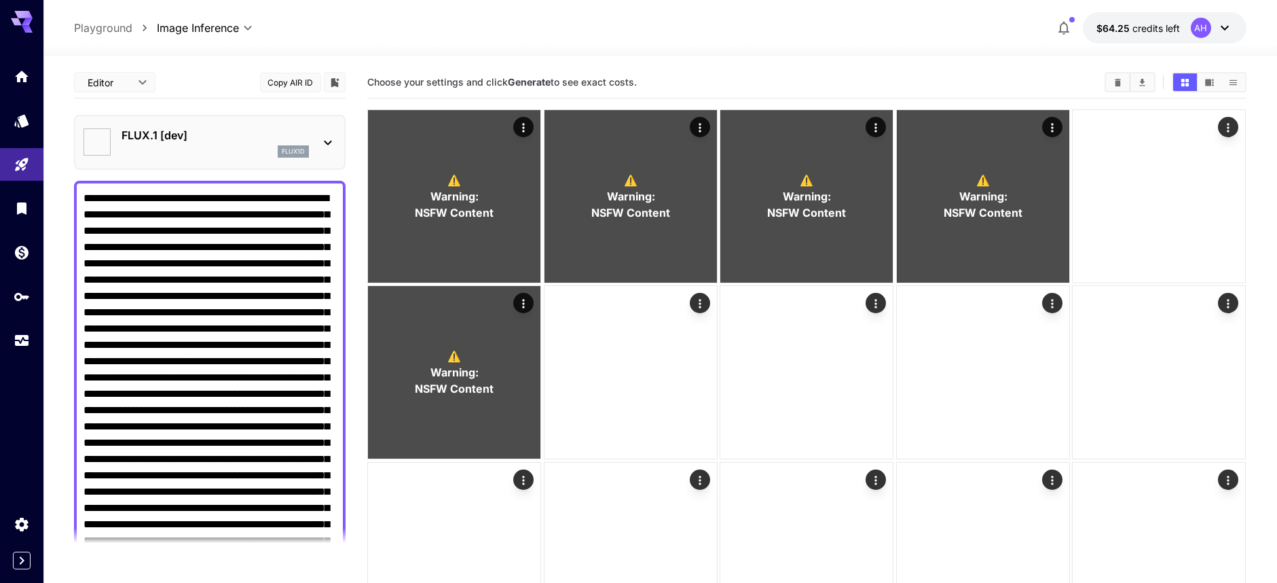
type input "**********"
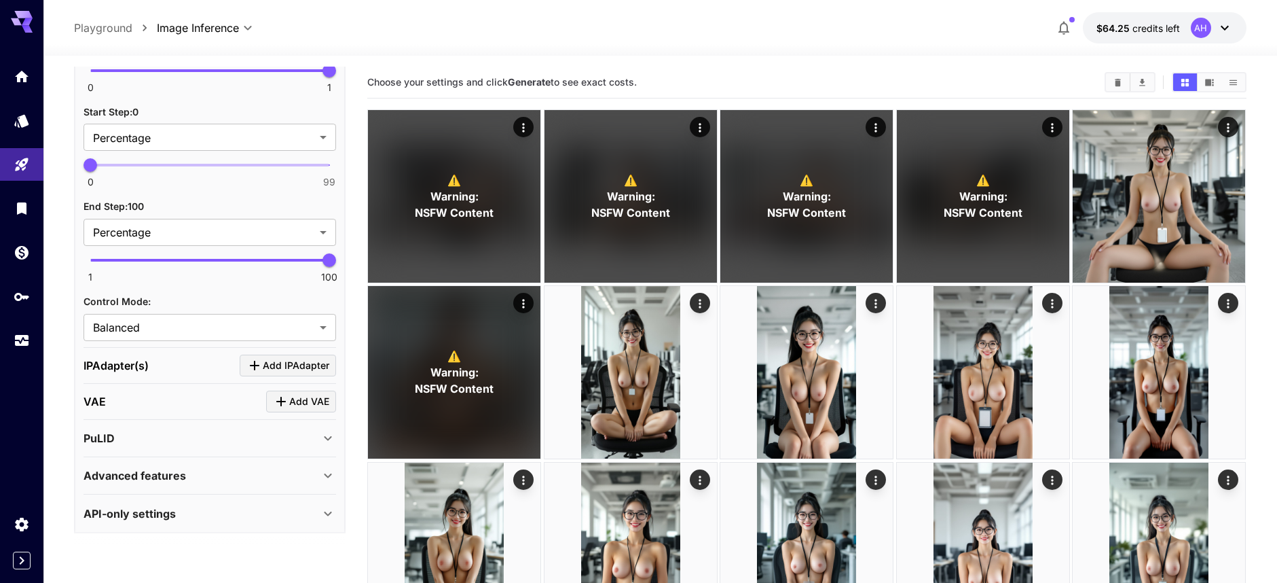
scroll to position [1754, 0]
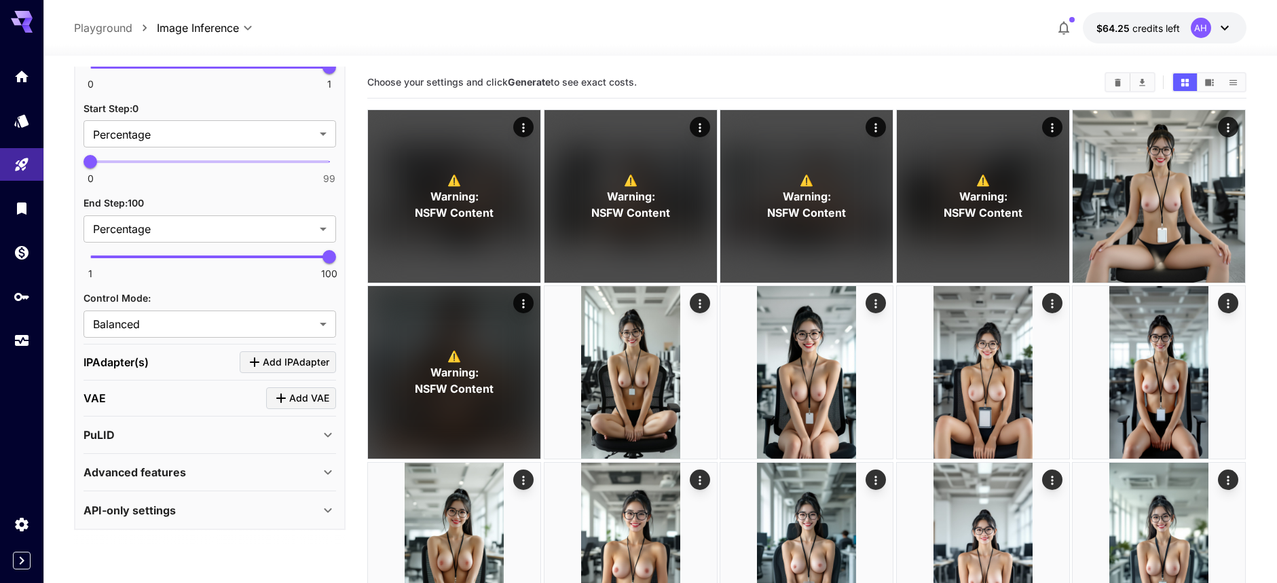
click at [320, 476] on icon at bounding box center [328, 472] width 16 height 16
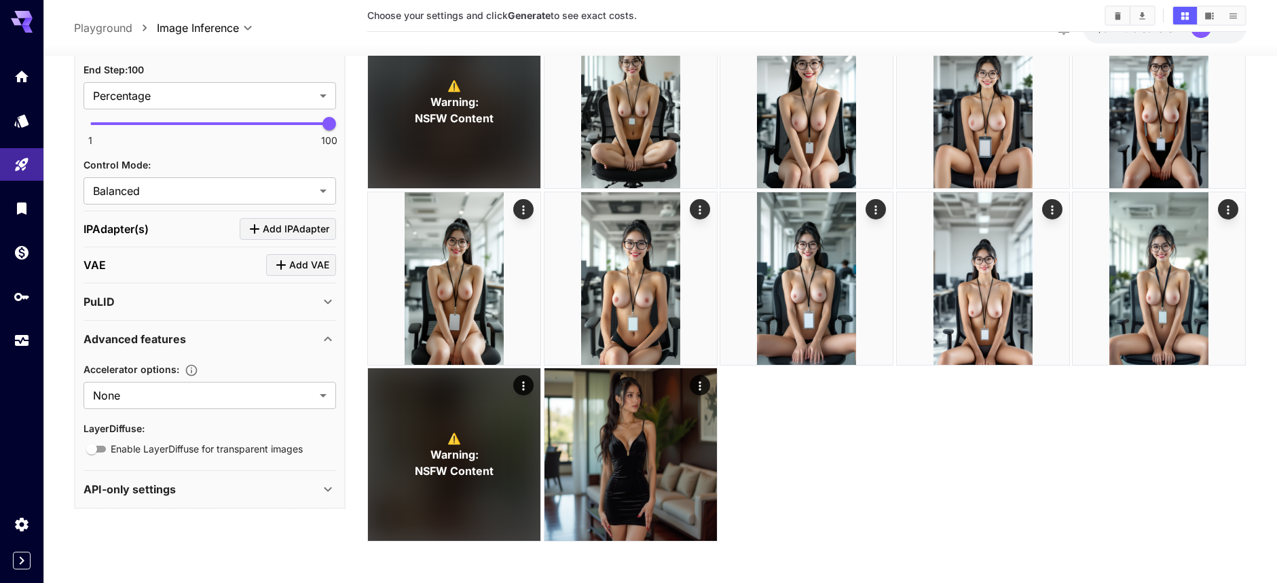
scroll to position [1866, 0]
click at [302, 495] on div "API-only settings" at bounding box center [202, 490] width 236 height 16
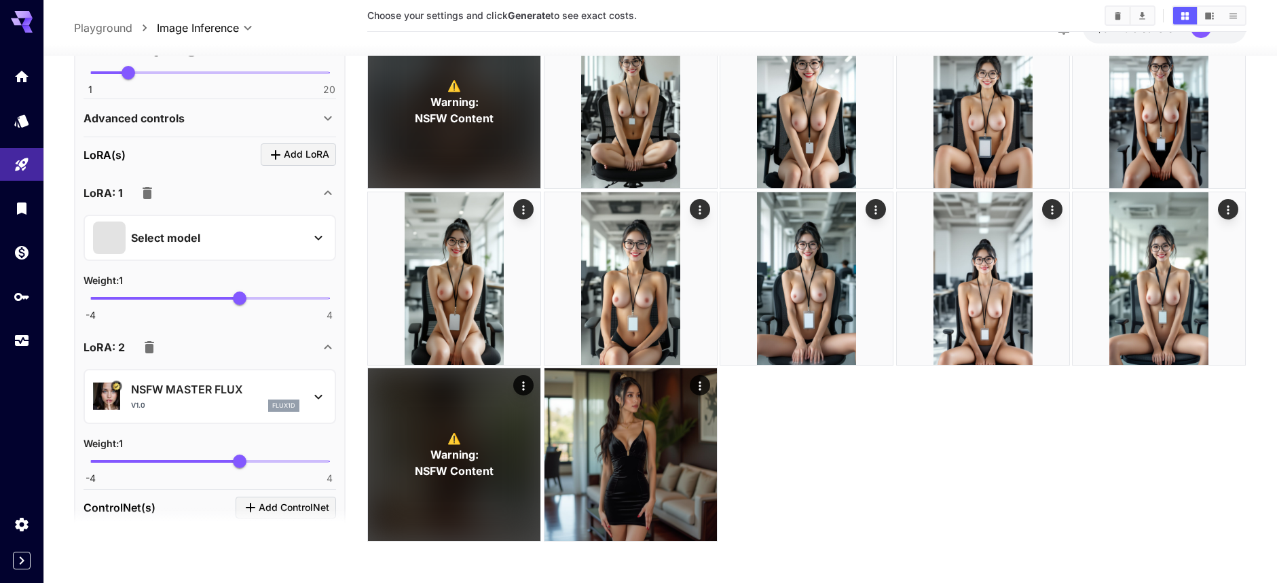
scroll to position [1064, 0]
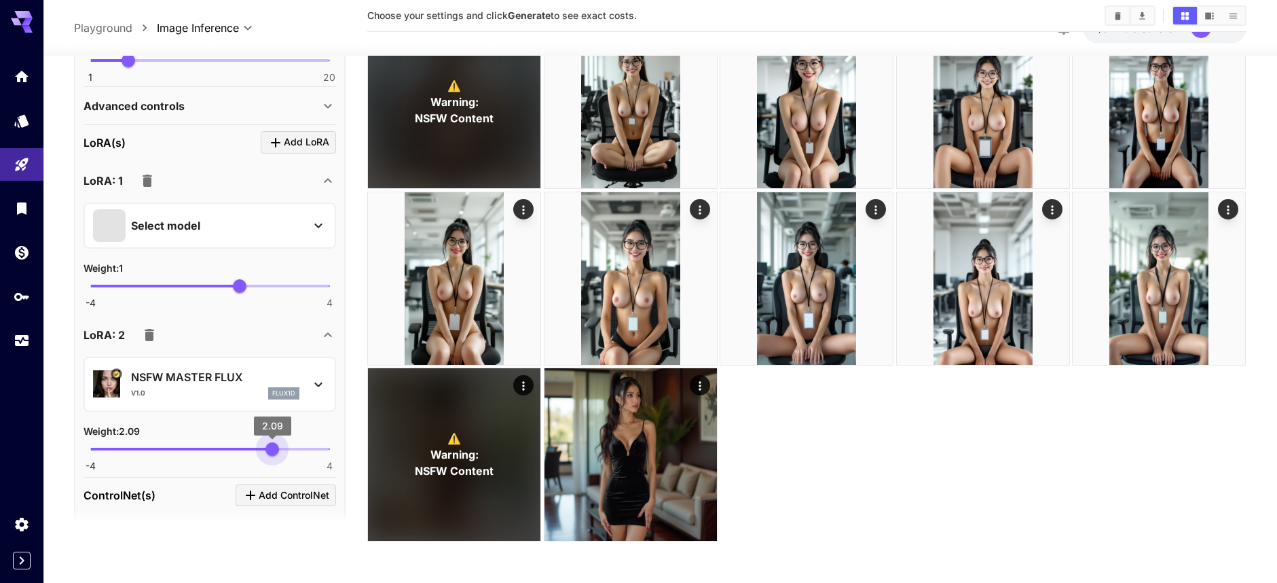
type input "****"
click at [267, 448] on span "-4 4 2.09" at bounding box center [209, 449] width 239 height 20
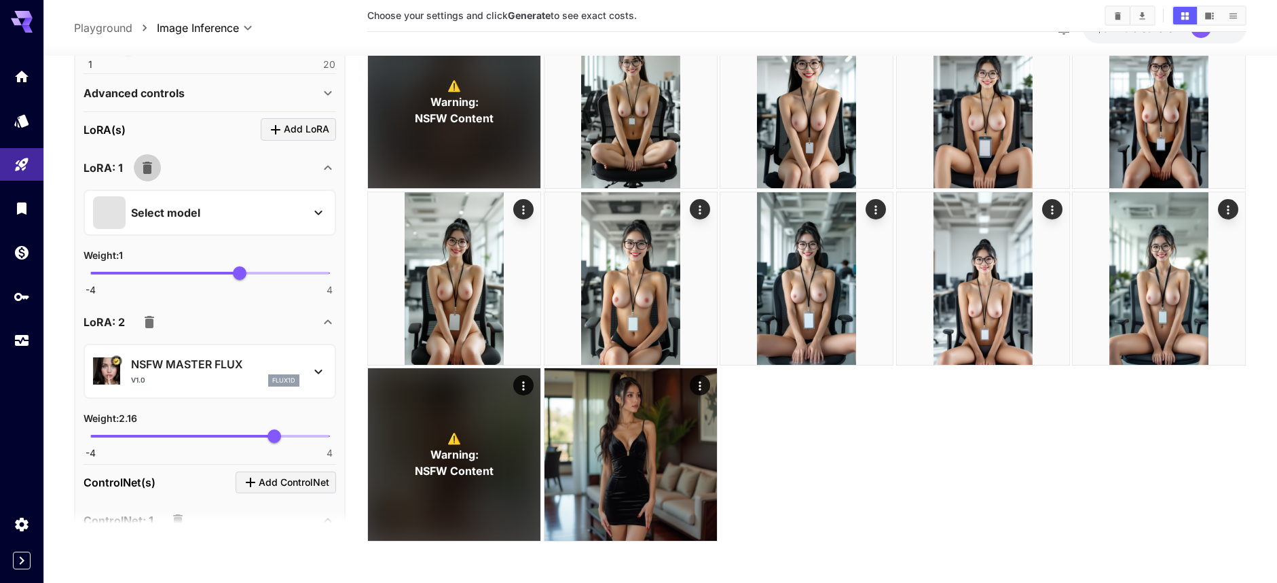
click at [150, 168] on icon "button" at bounding box center [148, 168] width 10 height 12
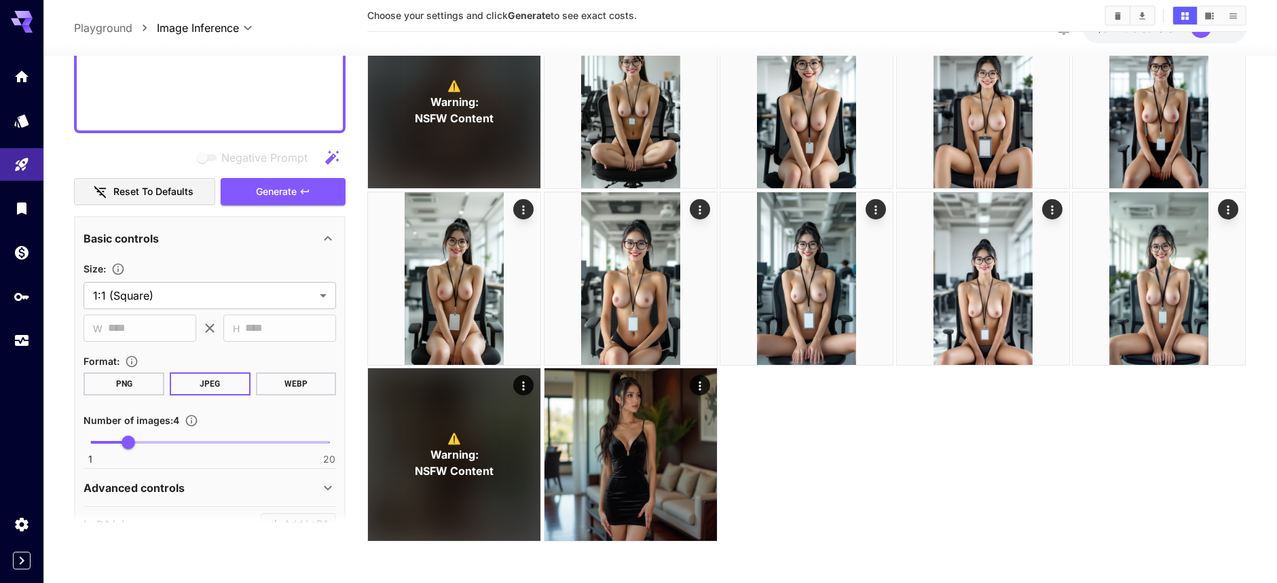
scroll to position [676, 0]
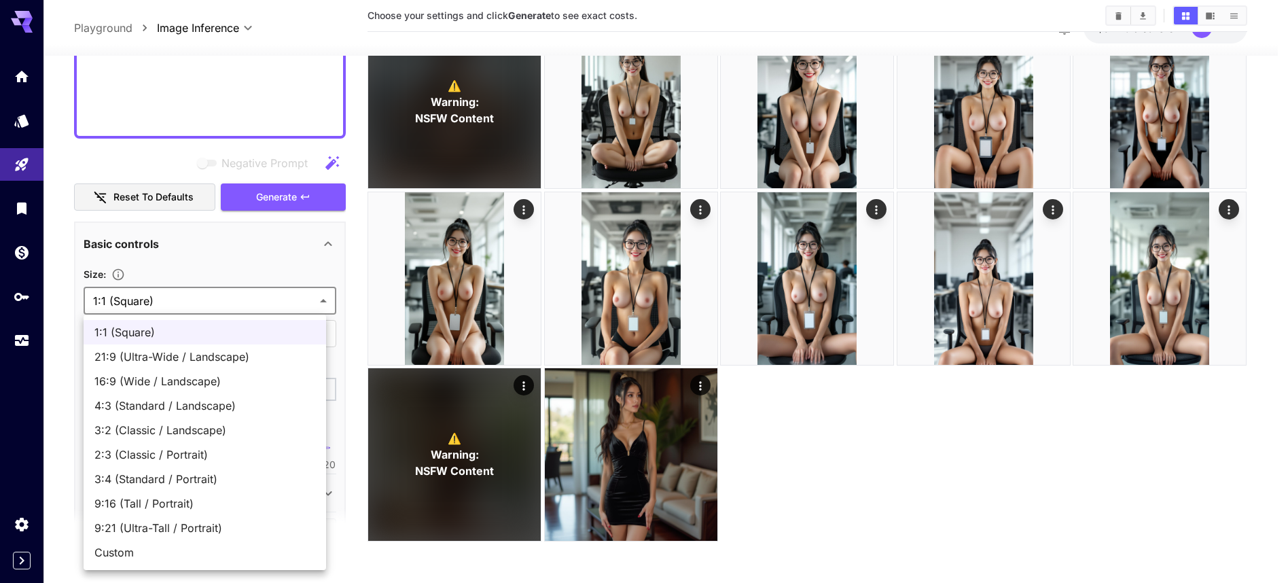
click at [171, 302] on body "**********" at bounding box center [644, 156] width 1288 height 853
click at [150, 513] on li "9:16 (Tall / Portrait)" at bounding box center [205, 503] width 242 height 24
type input "**********"
type input "***"
type input "****"
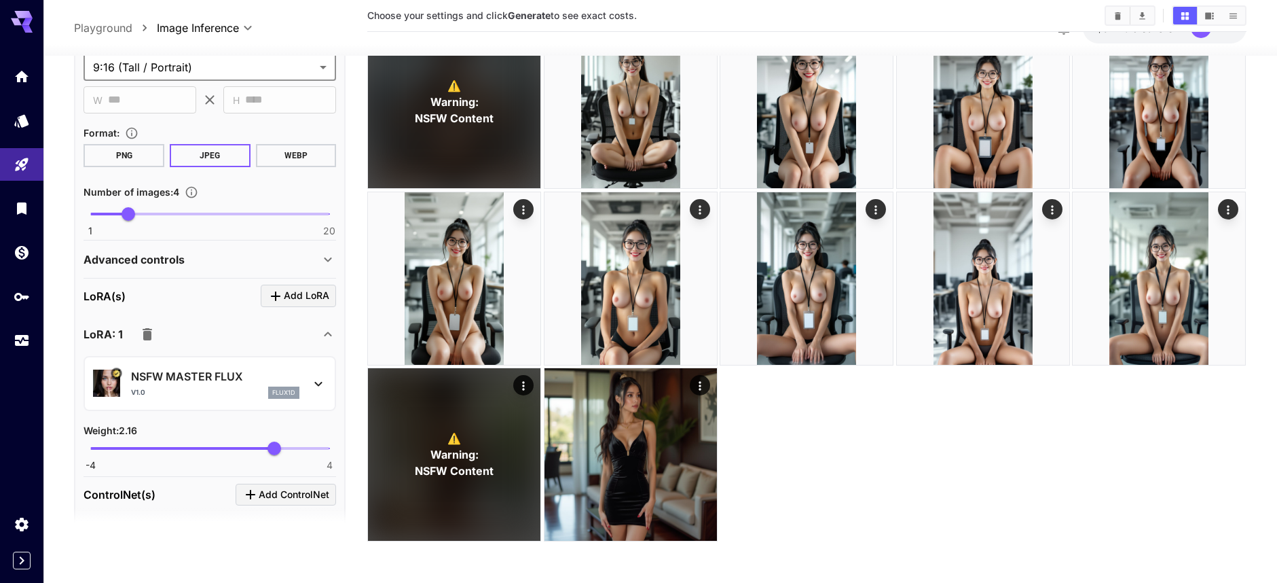
scroll to position [665, 0]
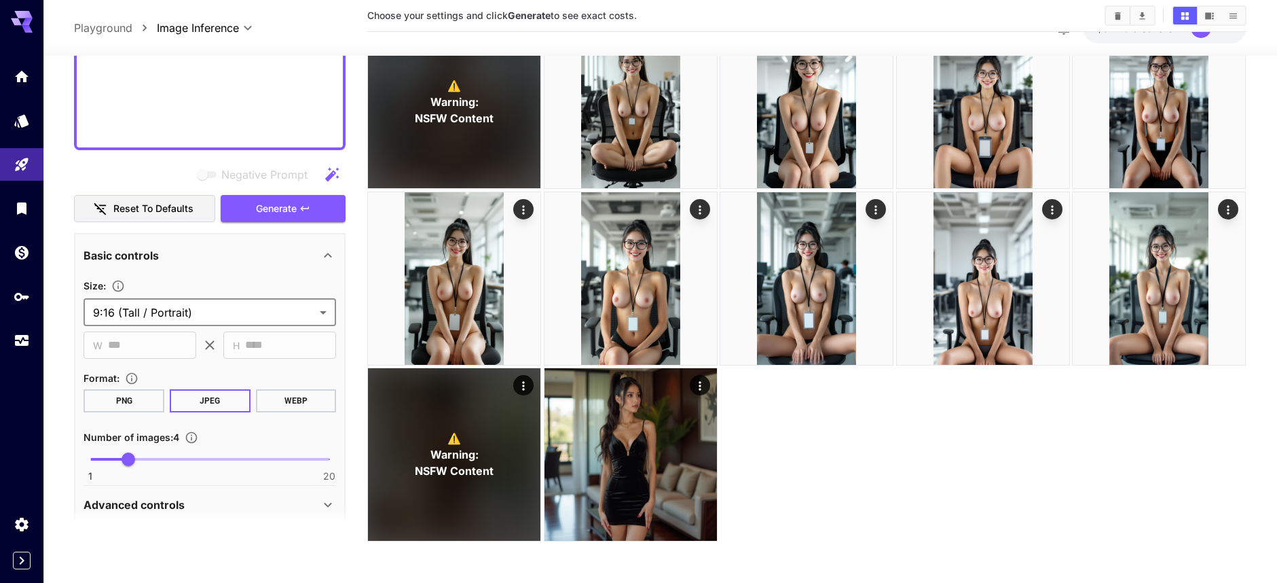
click at [268, 211] on div "Negative Prompt Reset to defaults Generate" at bounding box center [210, 192] width 272 height 62
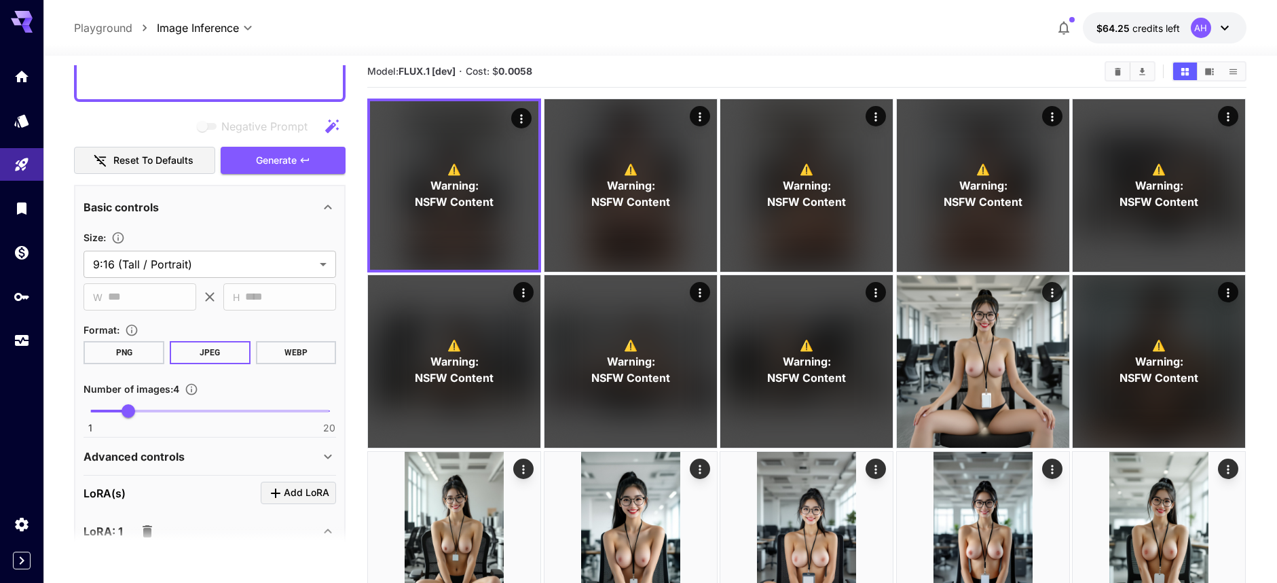
scroll to position [768, 0]
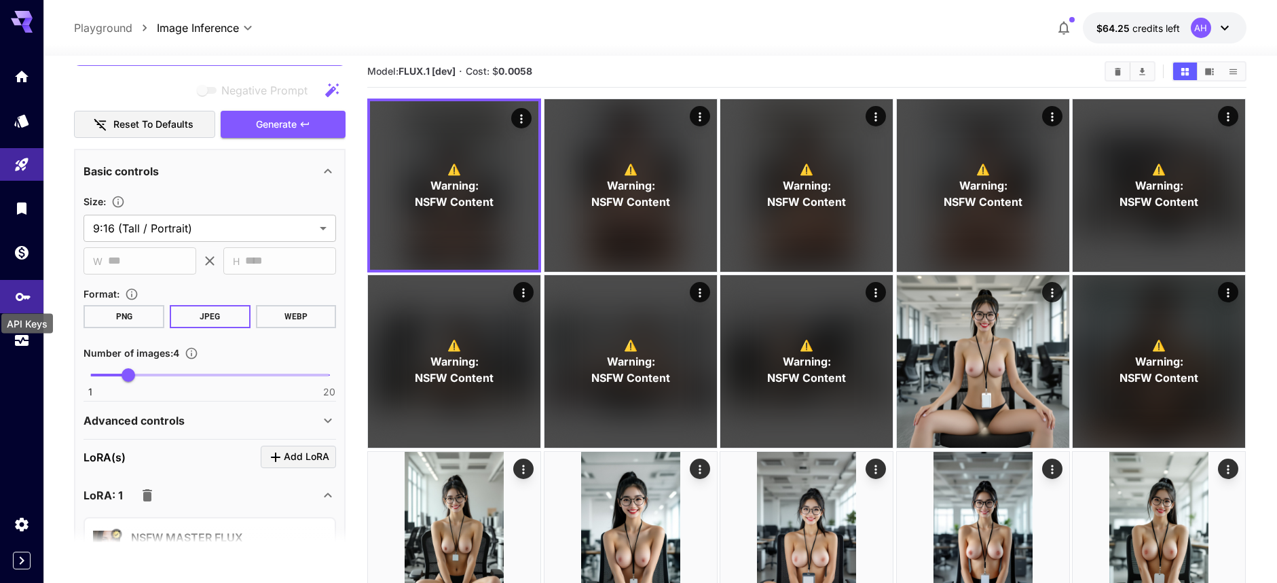
click at [27, 300] on icon "API Keys" at bounding box center [23, 292] width 16 height 16
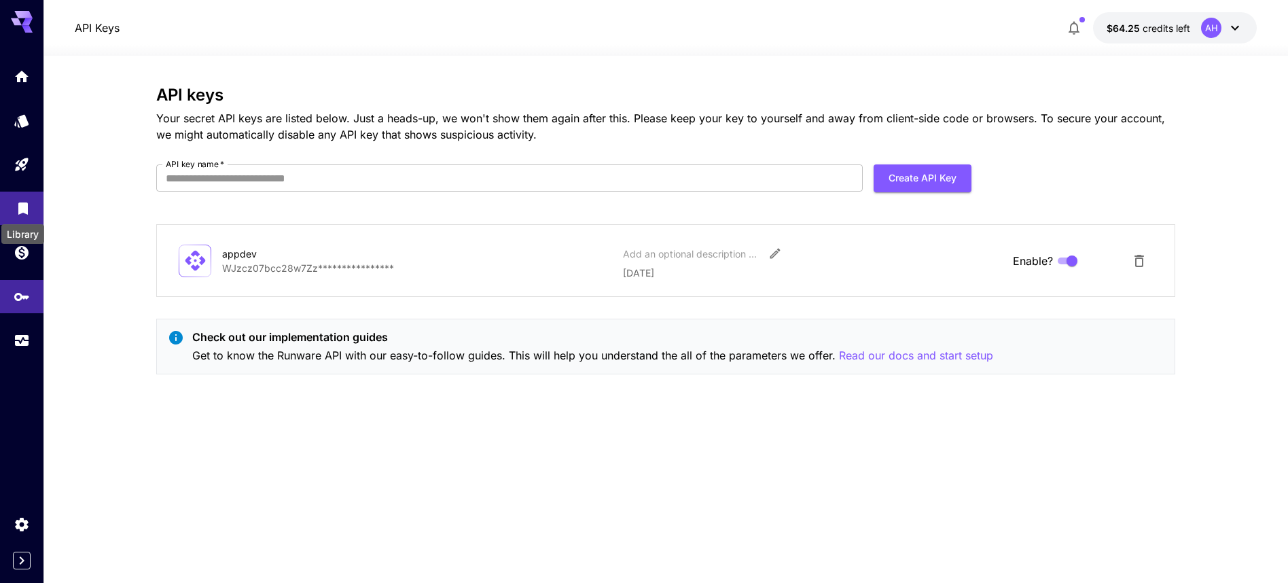
click at [26, 213] on icon "Library" at bounding box center [23, 204] width 16 height 16
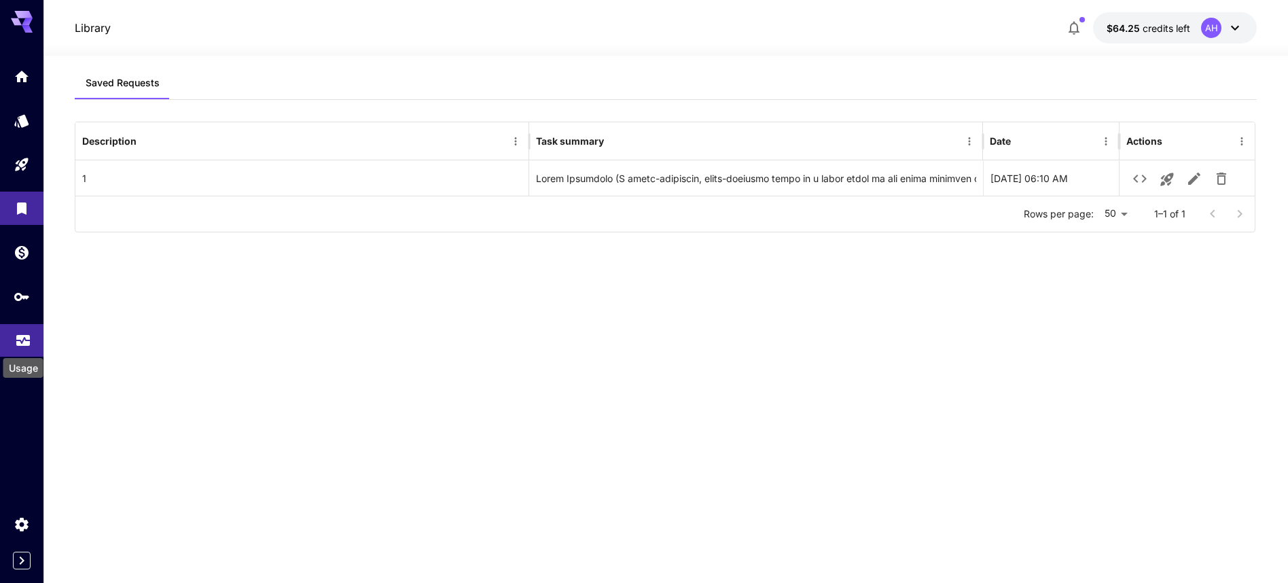
click at [24, 344] on icon "Usage" at bounding box center [23, 336] width 16 height 16
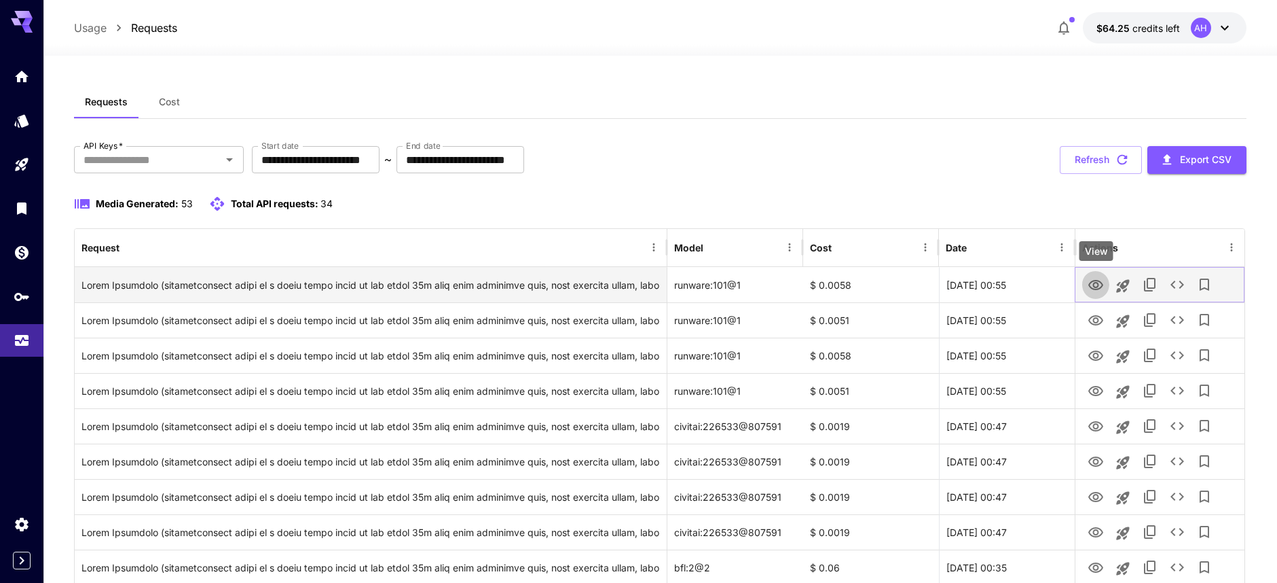
click at [1100, 285] on icon "View" at bounding box center [1096, 285] width 16 height 16
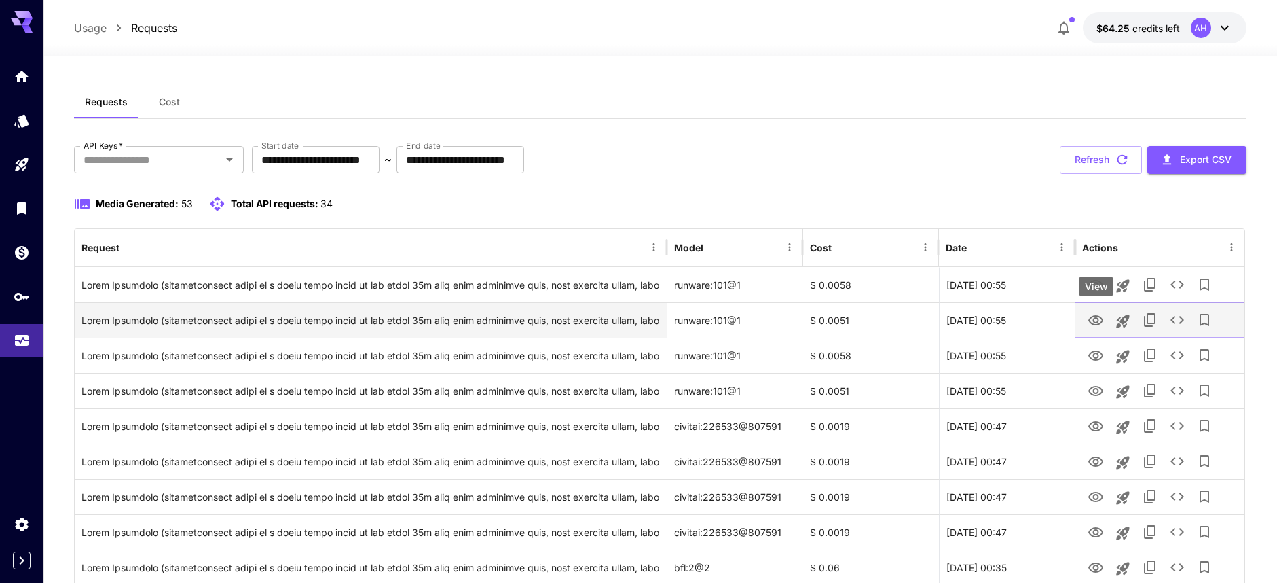
click at [1096, 323] on icon "View" at bounding box center [1096, 320] width 15 height 10
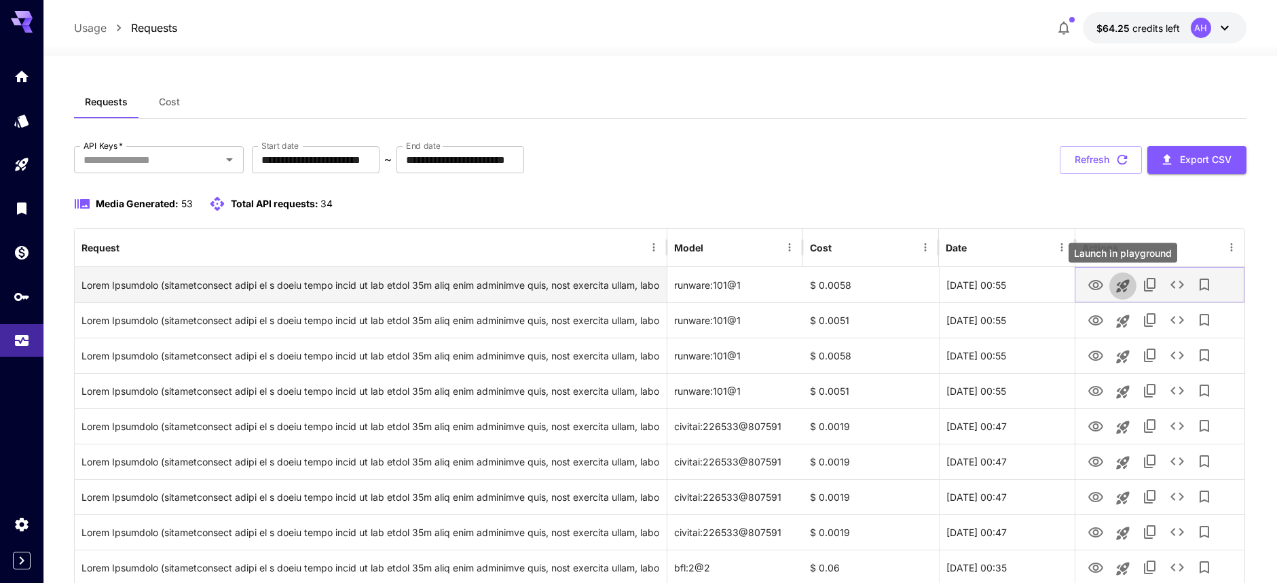
click at [1120, 289] on icon "Launch in playground" at bounding box center [1122, 285] width 13 height 13
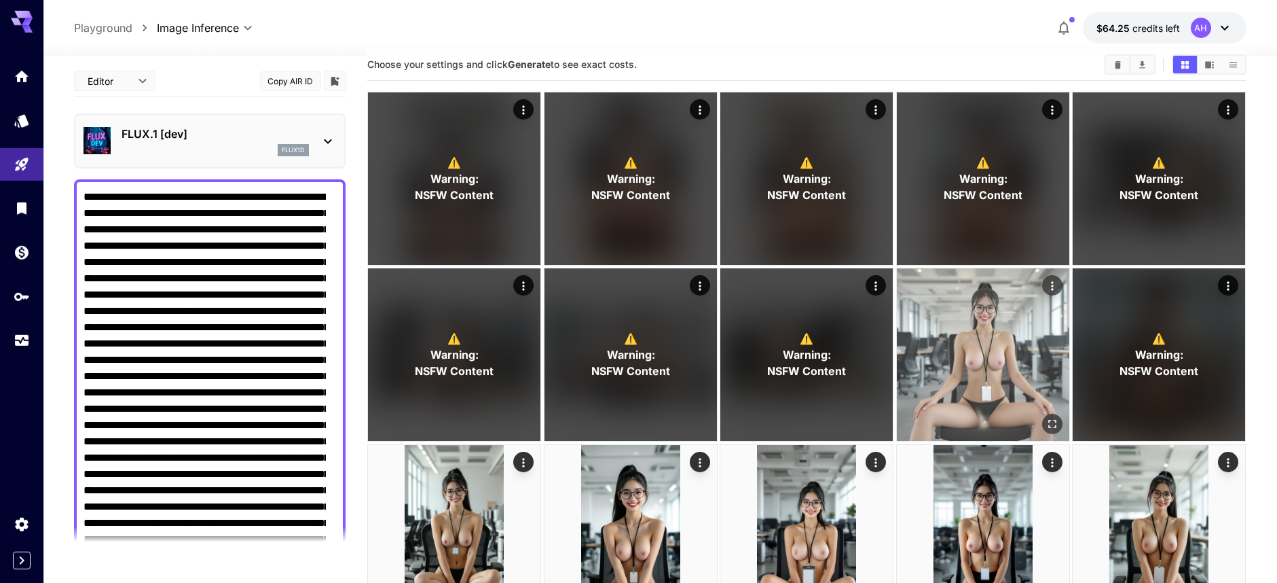
scroll to position [33, 0]
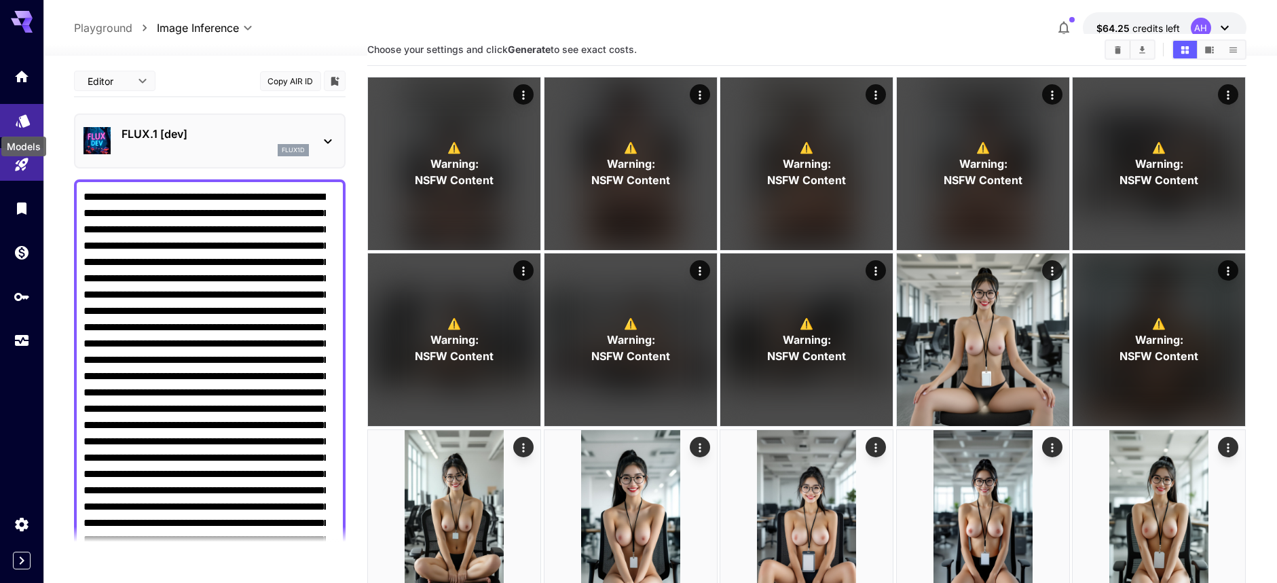
click at [22, 118] on icon "Models" at bounding box center [23, 116] width 14 height 13
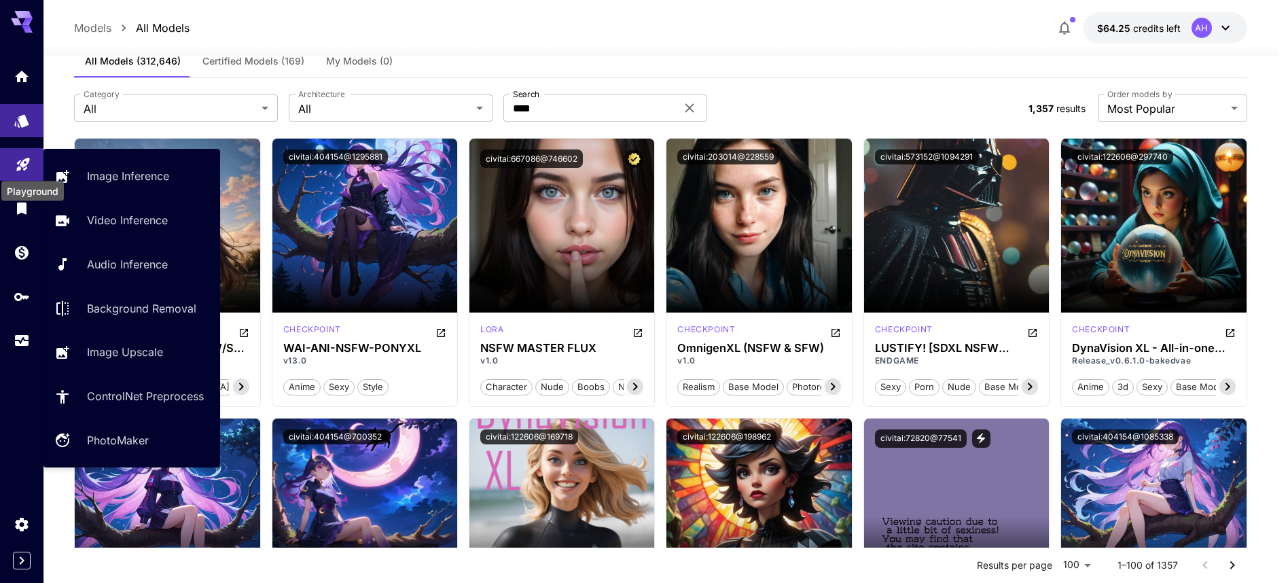
click at [24, 160] on icon "Playground" at bounding box center [23, 160] width 16 height 16
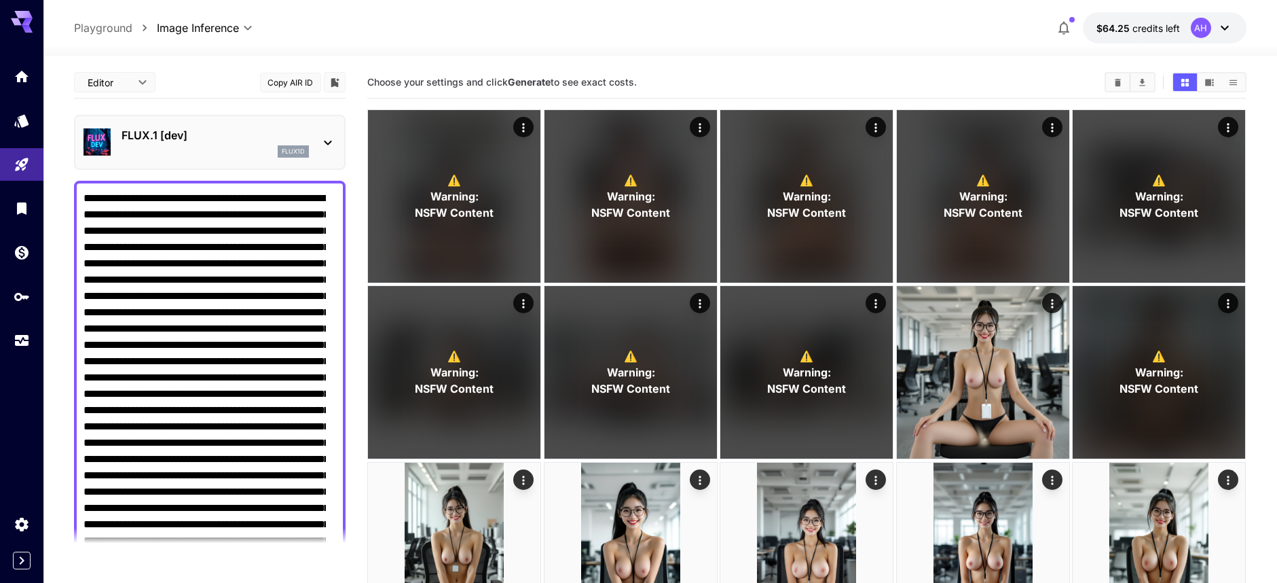
click at [170, 142] on p "FLUX.1 [dev]" at bounding box center [215, 135] width 187 height 16
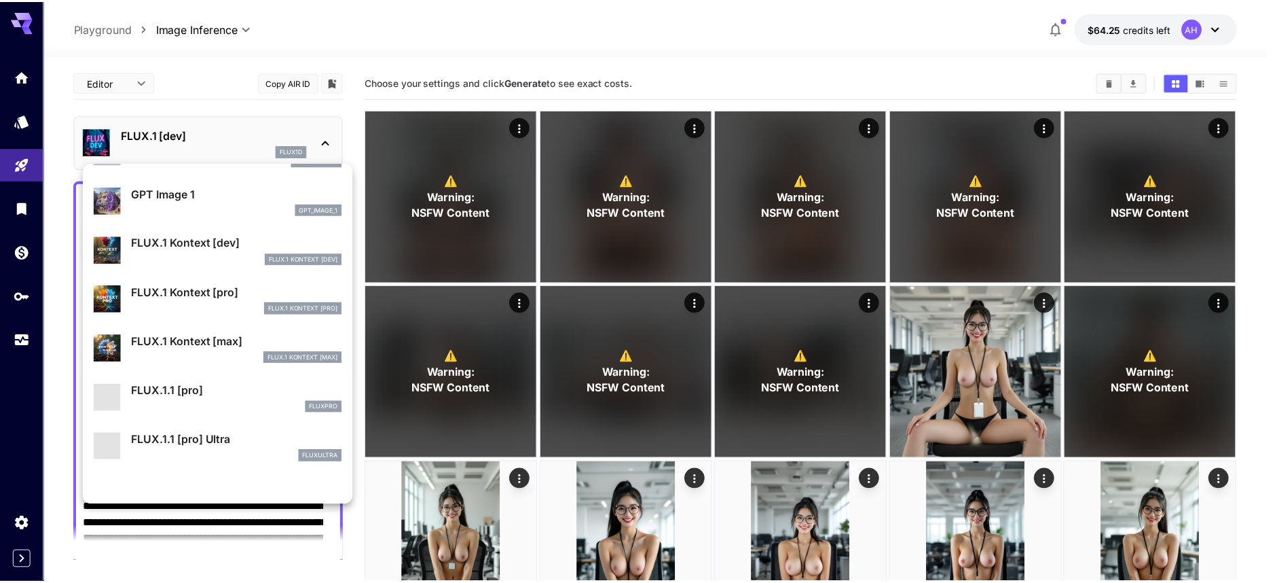
scroll to position [907, 0]
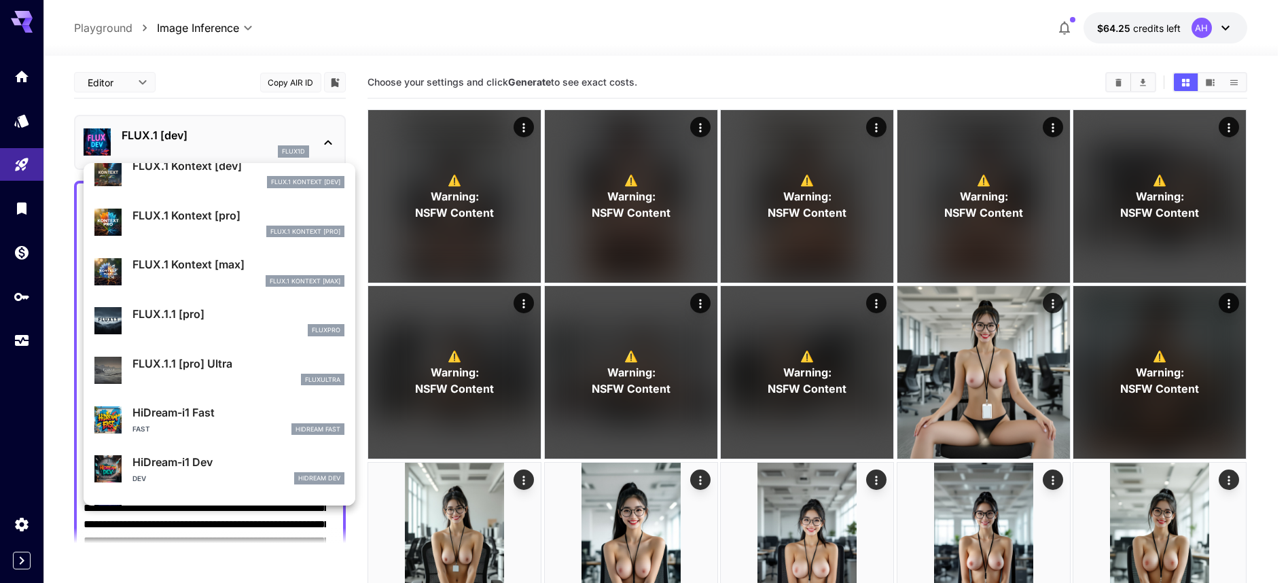
drag, startPoint x: 232, startPoint y: 328, endPoint x: 225, endPoint y: 363, distance: 35.2
click at [228, 361] on section "FLUX.1 Kontext [dev] FLUX.1 Kontext [dev] FLUX.1 Kontext [pro] FLUX.1 Kontext […" at bounding box center [220, 123] width 272 height 1656
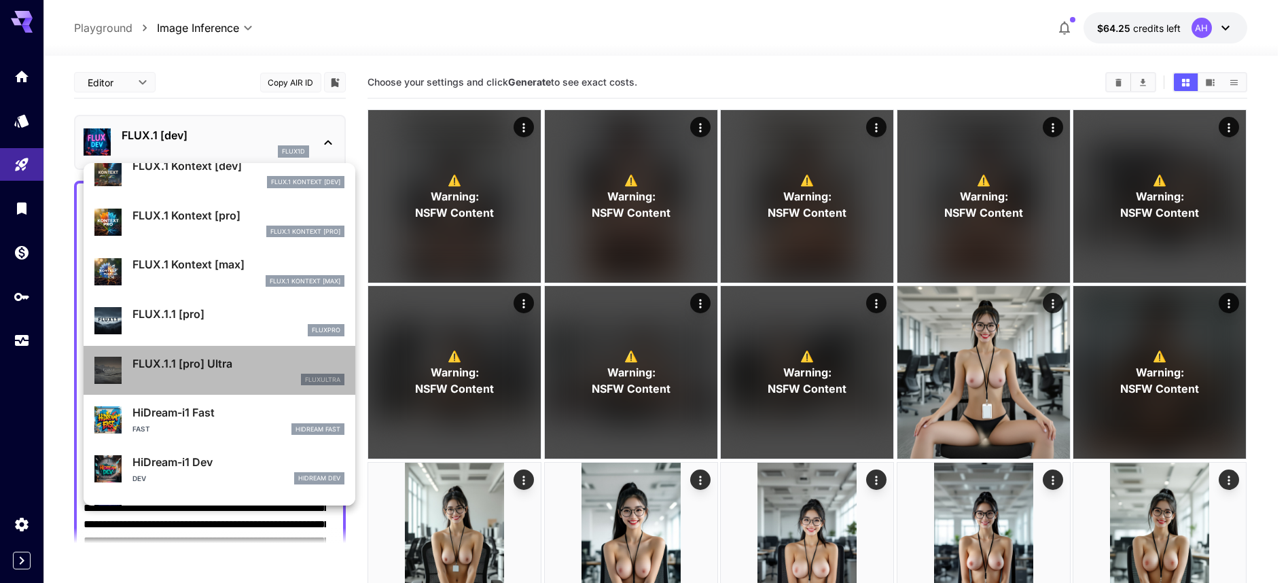
click at [225, 364] on p "FLUX.1.1 [pro] Ultra" at bounding box center [238, 363] width 212 height 16
type input "**********"
type input "****"
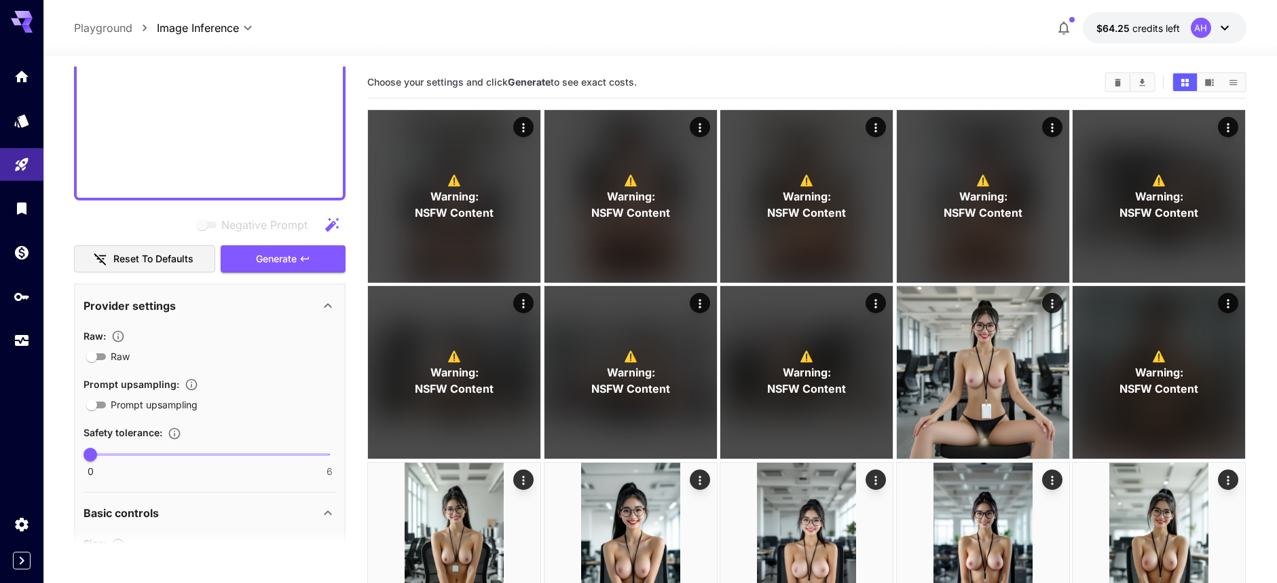
scroll to position [774, 0]
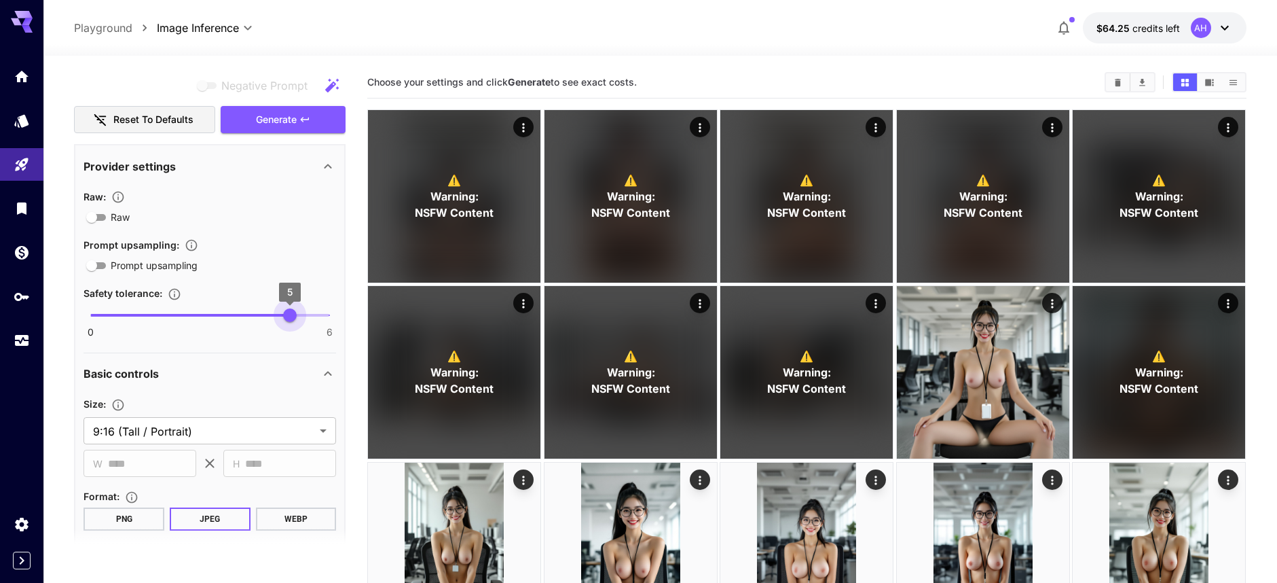
type input "*"
drag, startPoint x: 91, startPoint y: 314, endPoint x: 309, endPoint y: 325, distance: 218.3
click at [323, 322] on span "6" at bounding box center [330, 315] width 14 height 14
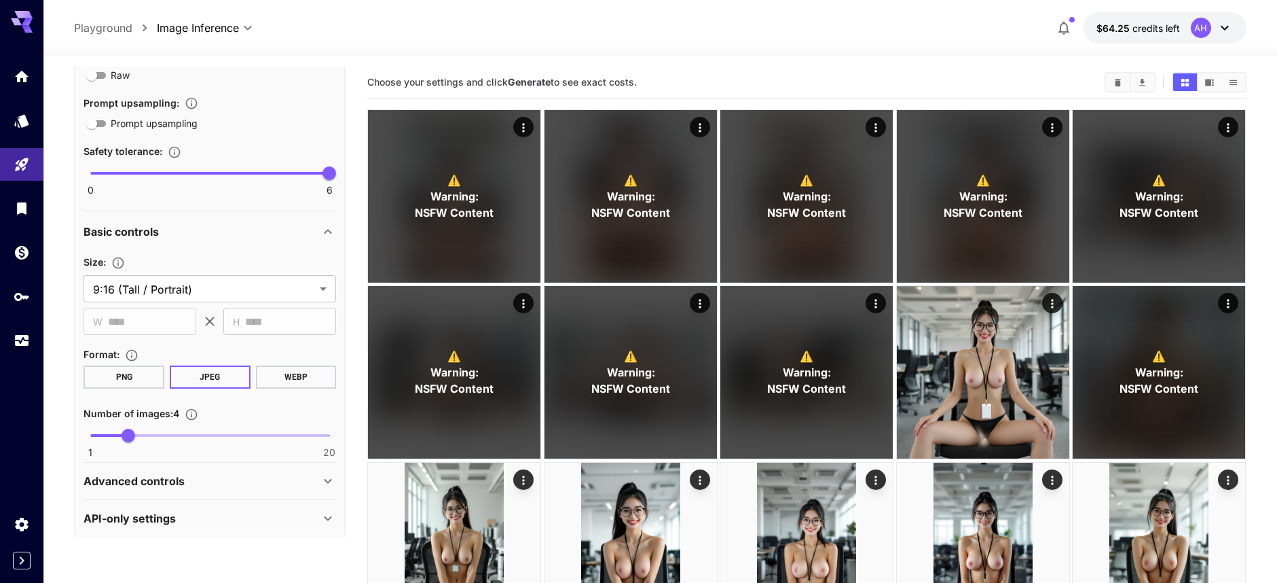
scroll to position [927, 0]
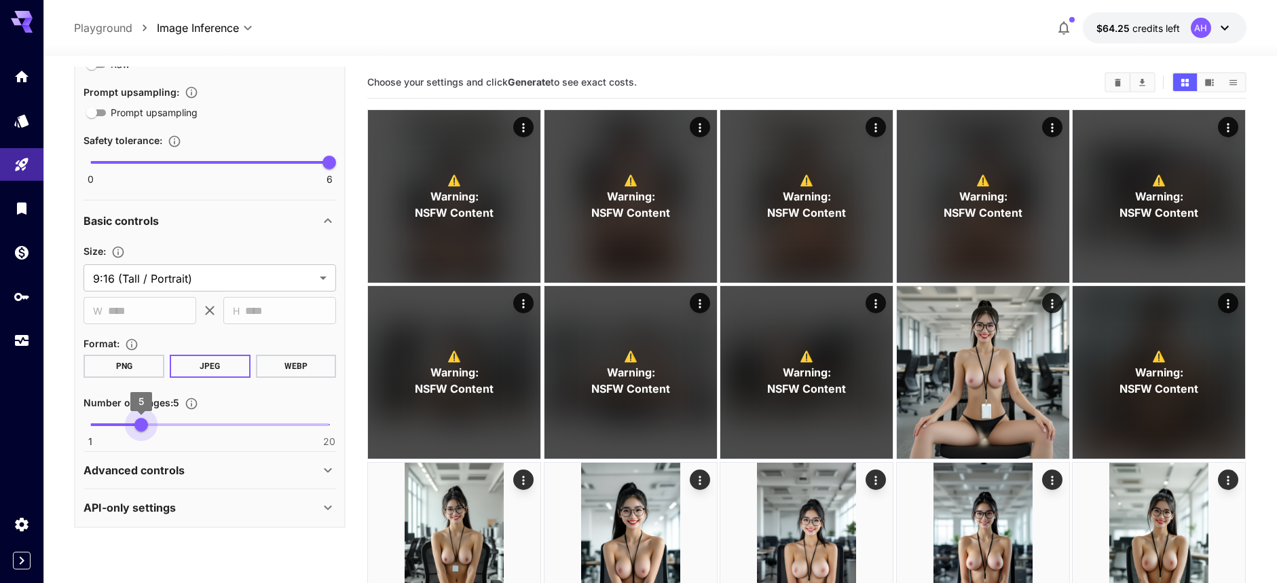
type input "*"
drag, startPoint x: 140, startPoint y: 426, endPoint x: 130, endPoint y: 426, distance: 9.5
click at [130, 426] on span "4" at bounding box center [129, 425] width 14 height 14
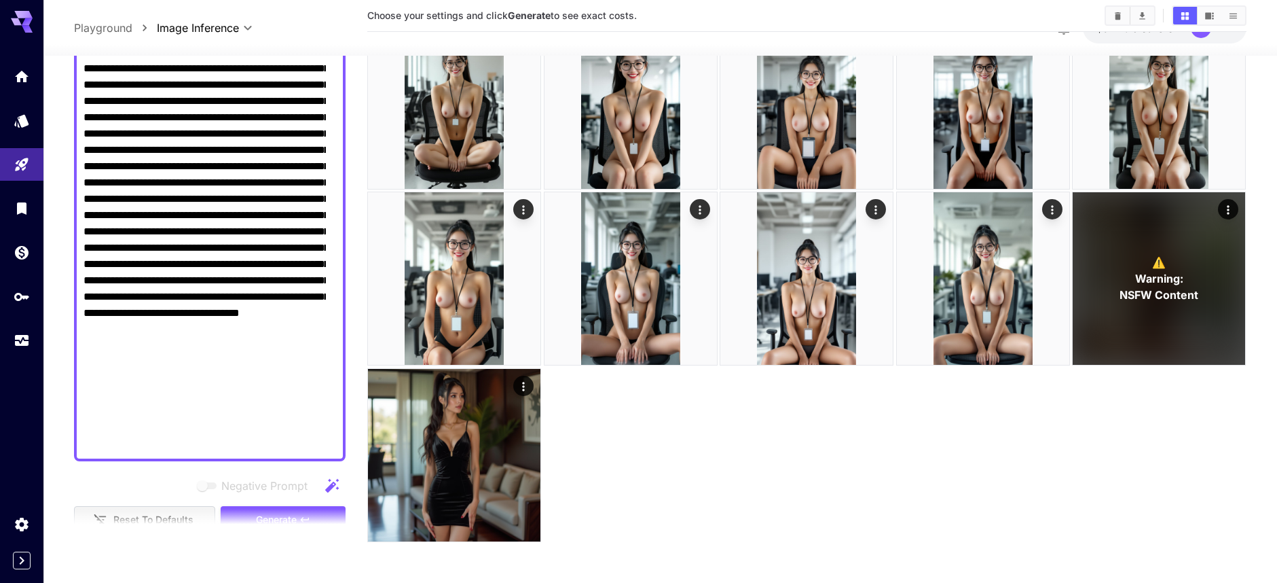
scroll to position [387, 0]
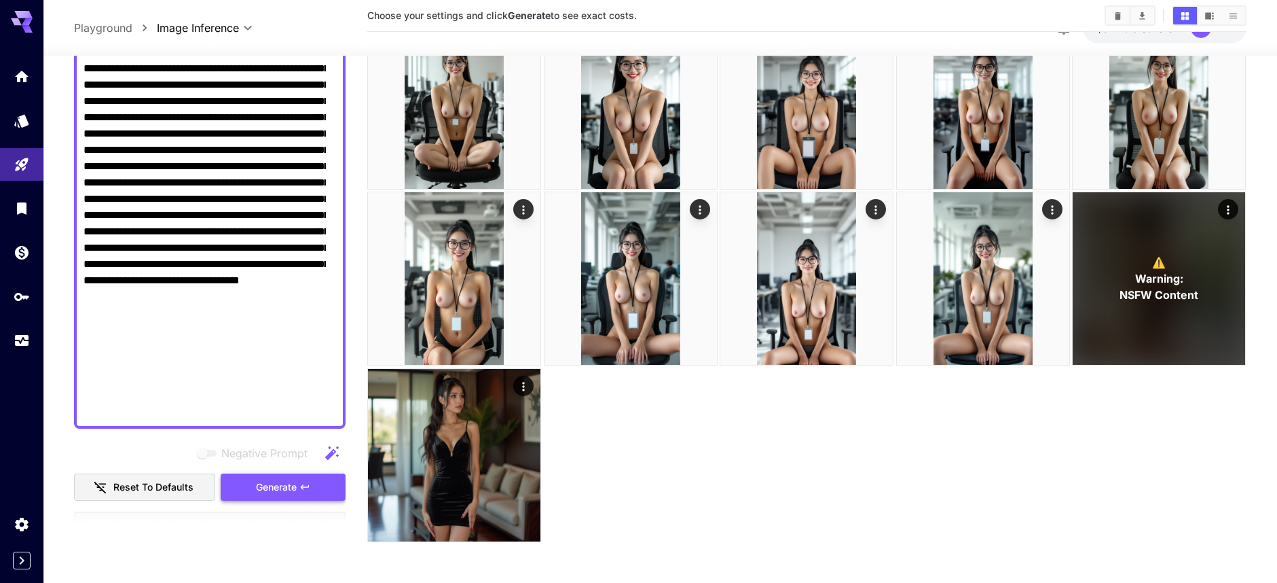
click at [238, 492] on button "Generate" at bounding box center [283, 487] width 125 height 28
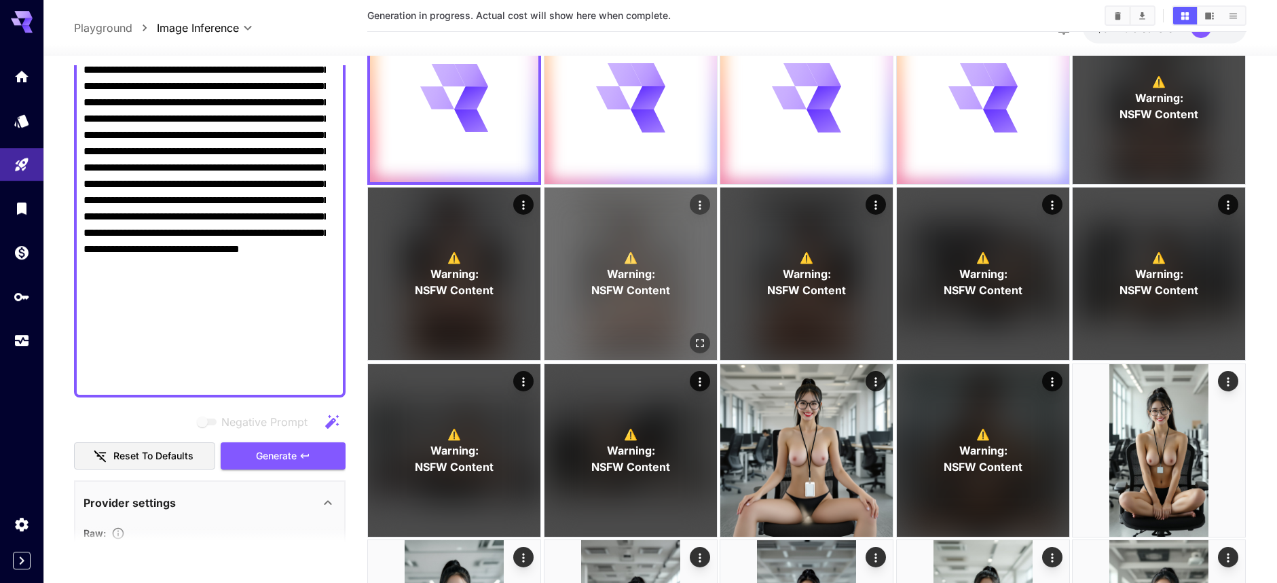
scroll to position [0, 0]
